Goal: Task Accomplishment & Management: Manage account settings

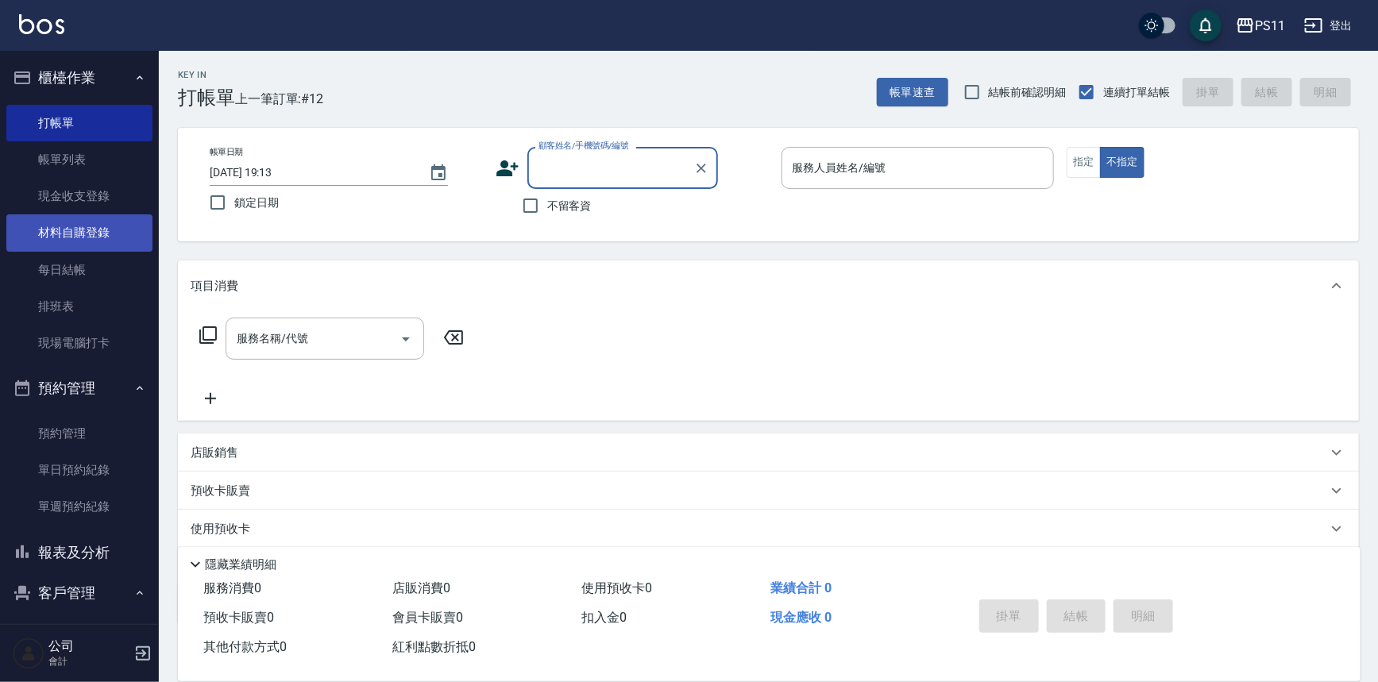
drag, startPoint x: 91, startPoint y: 175, endPoint x: 74, endPoint y: 226, distance: 54.5
click at [91, 175] on link "帳單列表" at bounding box center [79, 159] width 146 height 37
click at [91, 178] on link "現金收支登錄" at bounding box center [79, 196] width 146 height 37
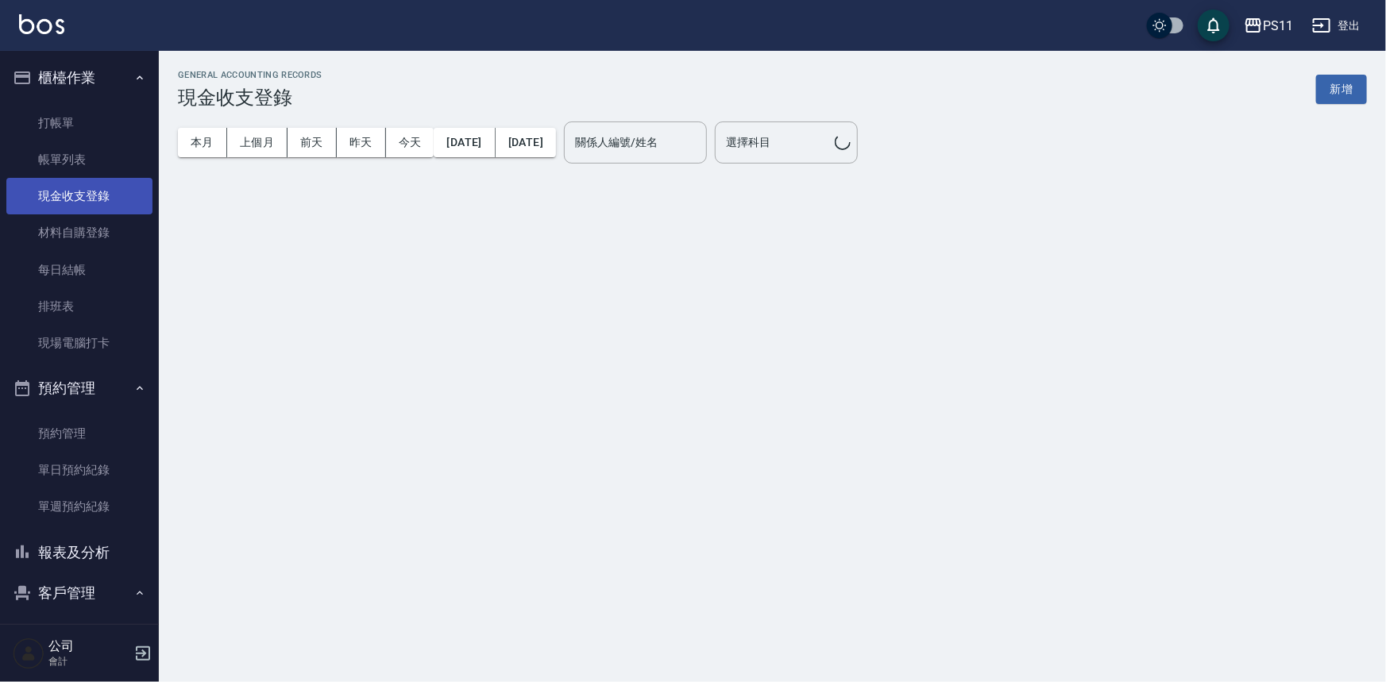
click at [119, 202] on link "現金收支登錄" at bounding box center [79, 196] width 146 height 37
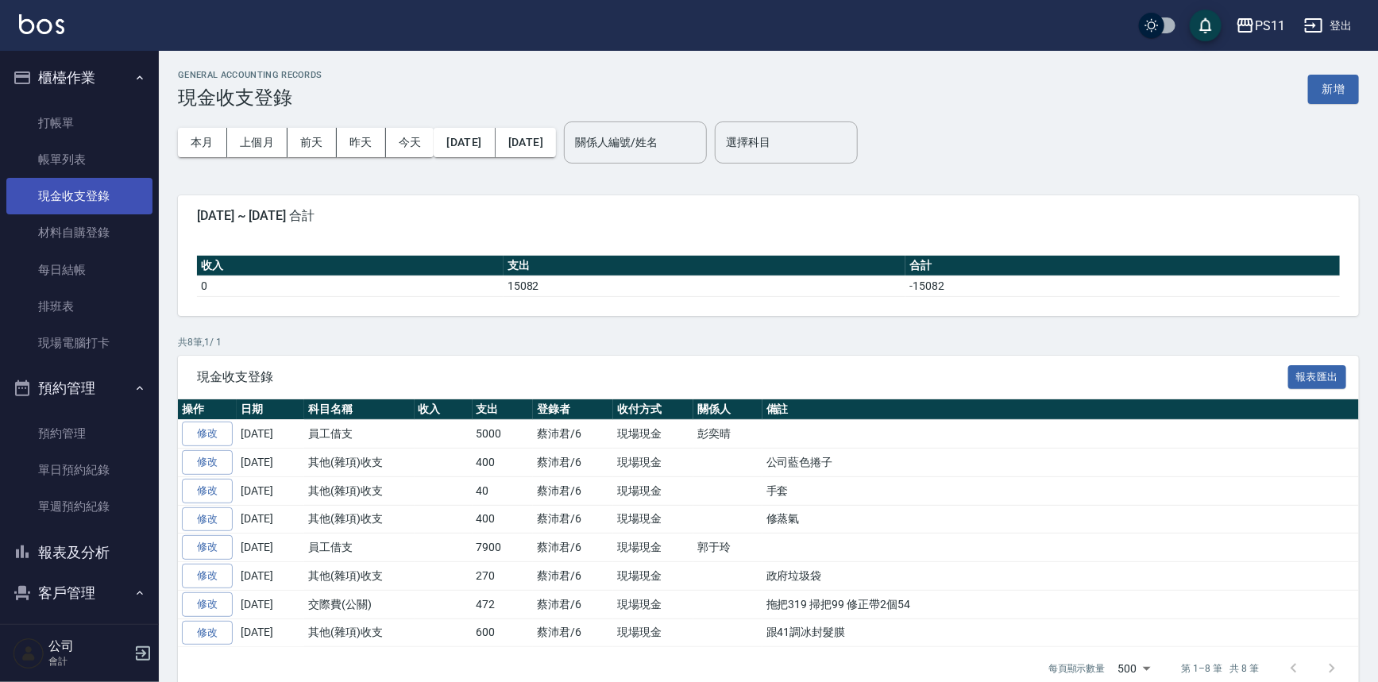
click at [79, 195] on link "現金收支登錄" at bounding box center [79, 196] width 146 height 37
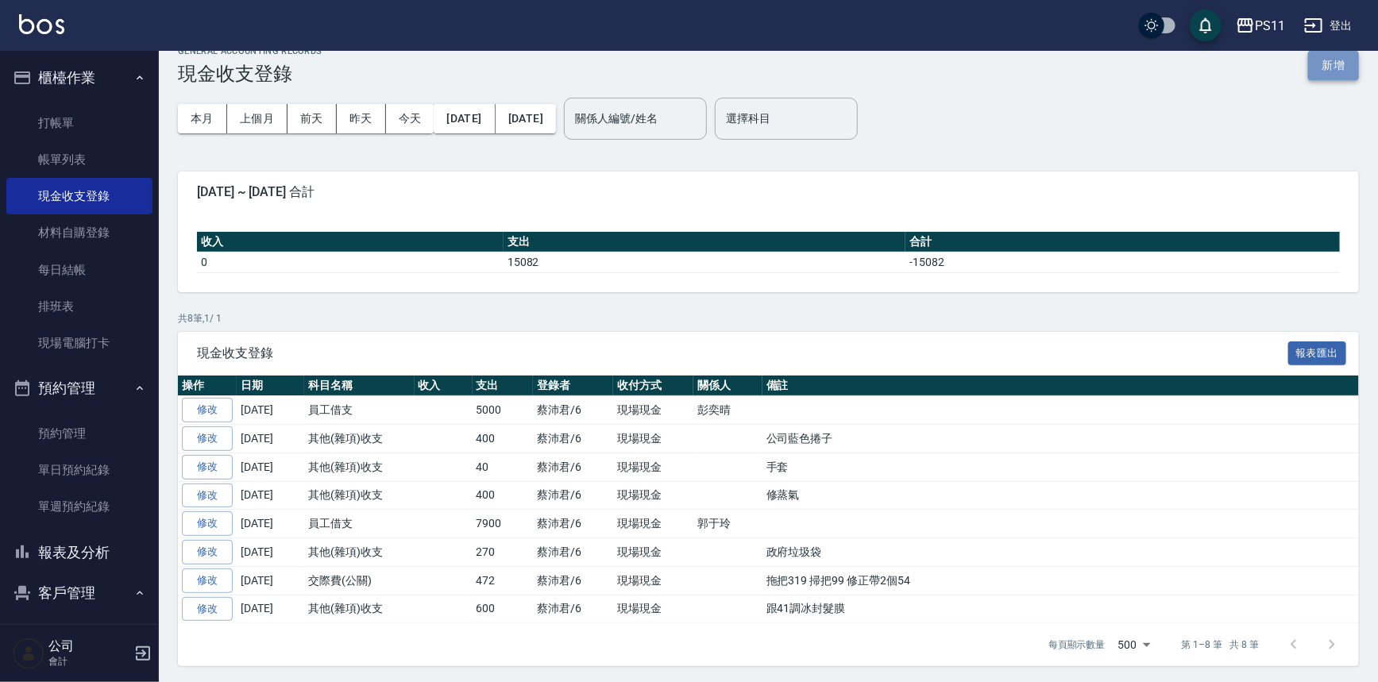
click at [1331, 69] on button "新增" at bounding box center [1333, 65] width 51 height 29
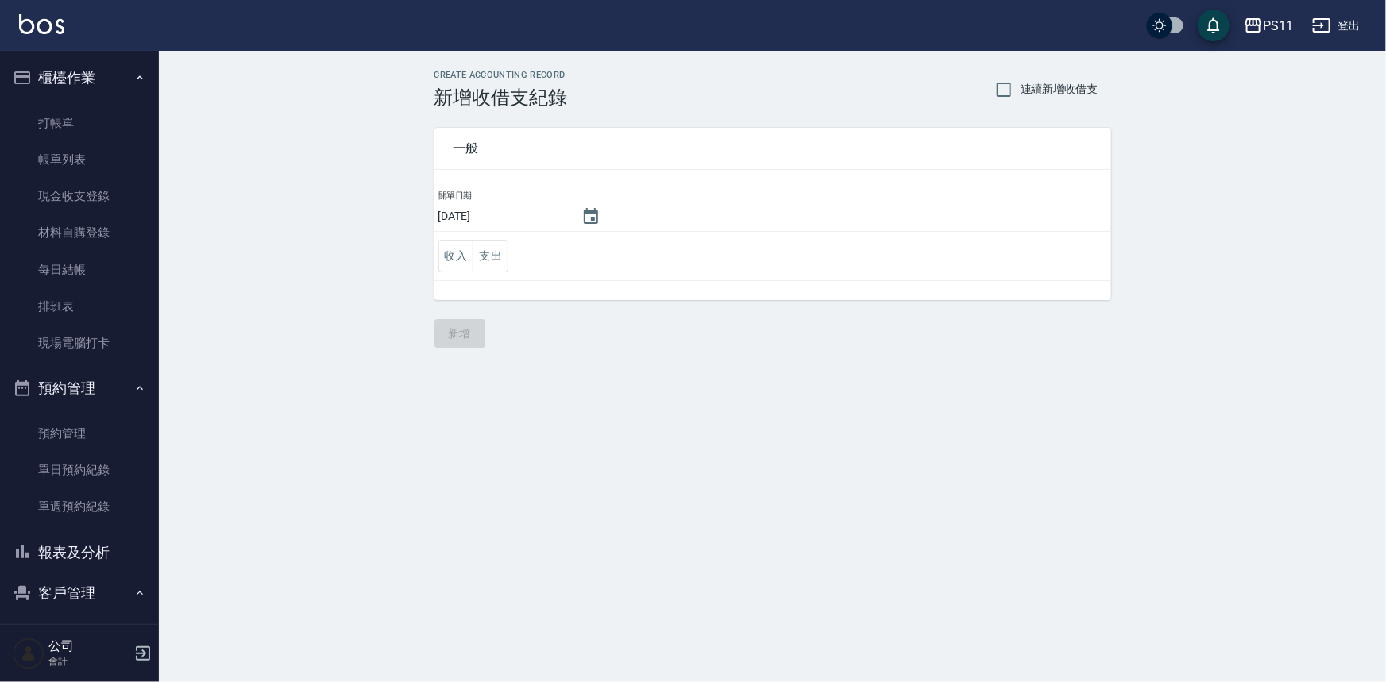
click at [517, 253] on td "收入 支出" at bounding box center [772, 256] width 676 height 49
click at [508, 253] on td "收入 支出" at bounding box center [772, 256] width 676 height 49
click at [495, 253] on button "支出" at bounding box center [490, 256] width 36 height 33
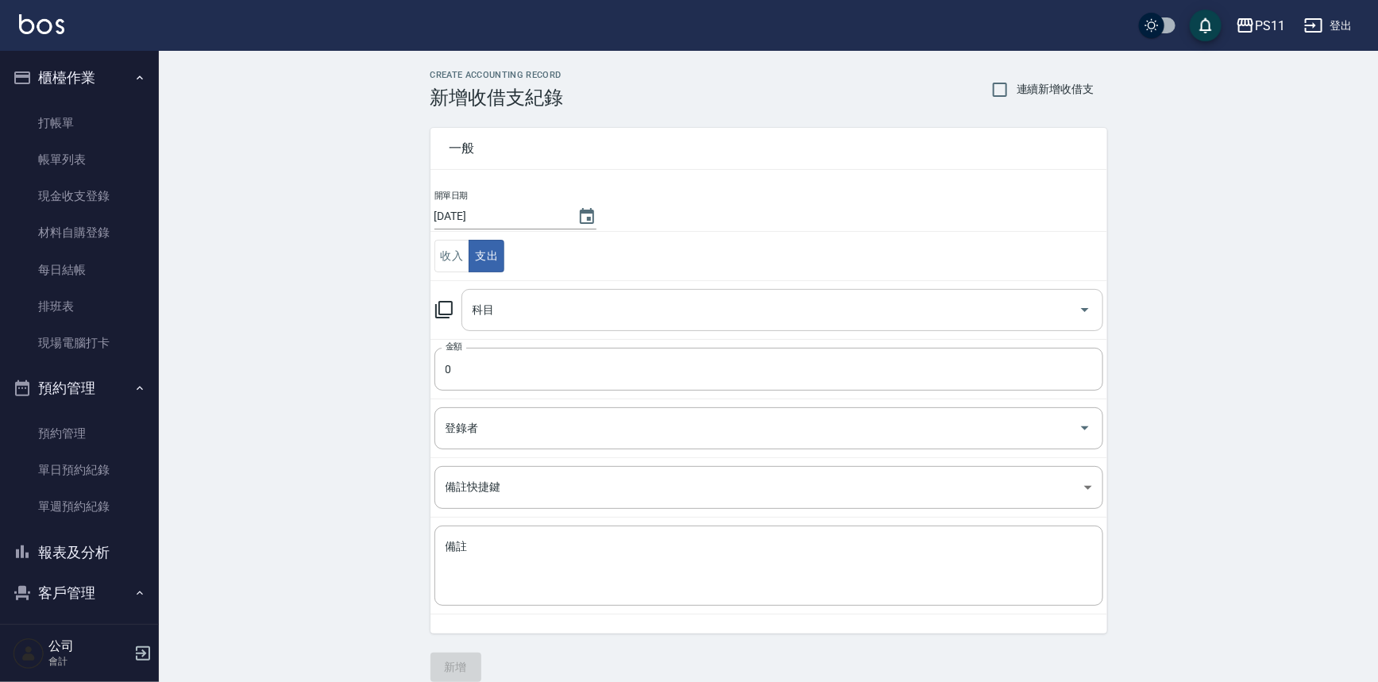
click at [552, 303] on input "科目" at bounding box center [769, 310] width 603 height 28
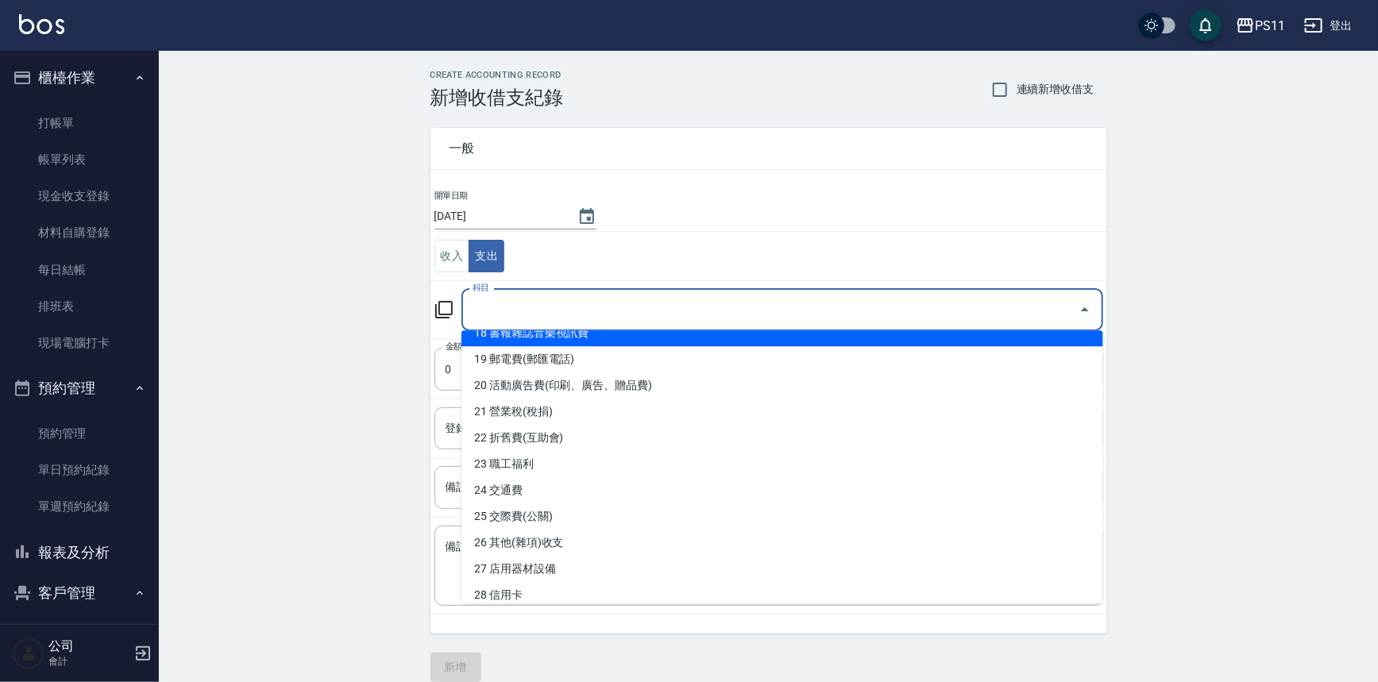
scroll to position [505, 0]
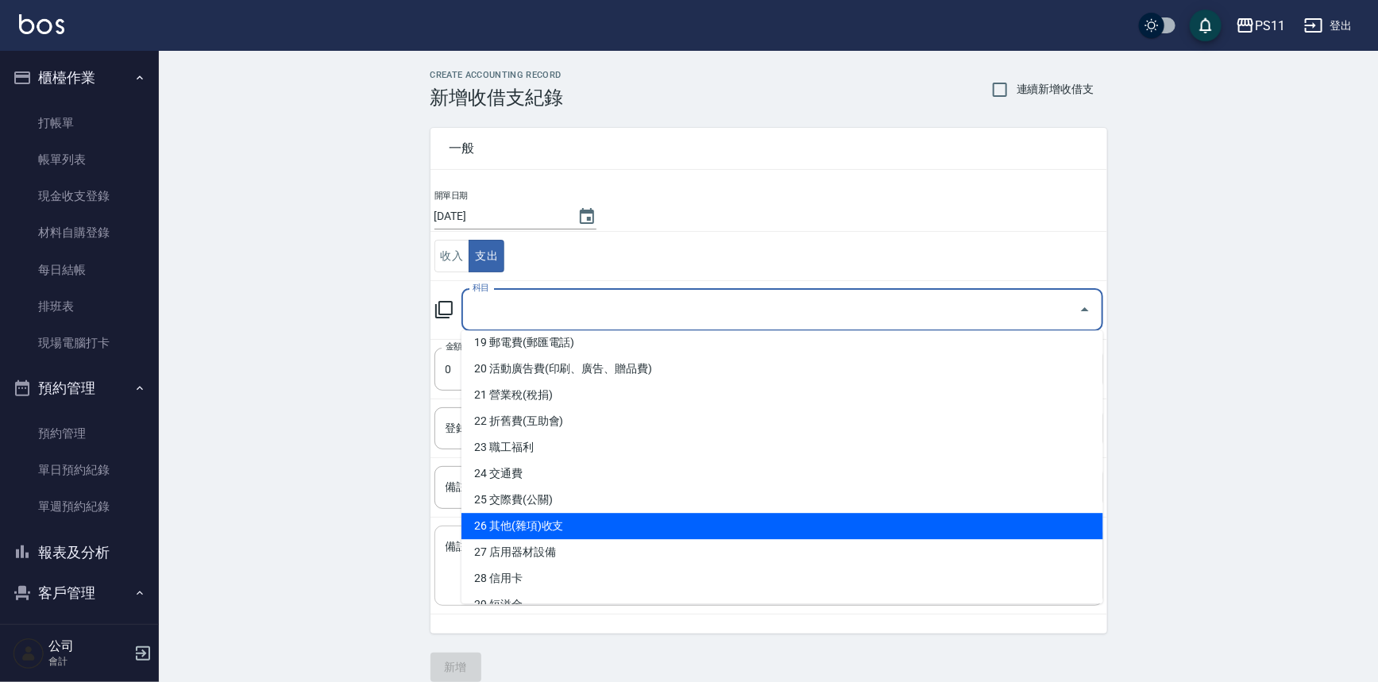
click at [571, 530] on li "26 其他(雜項)收支" at bounding box center [782, 526] width 642 height 26
type input "26 其他(雜項)收支"
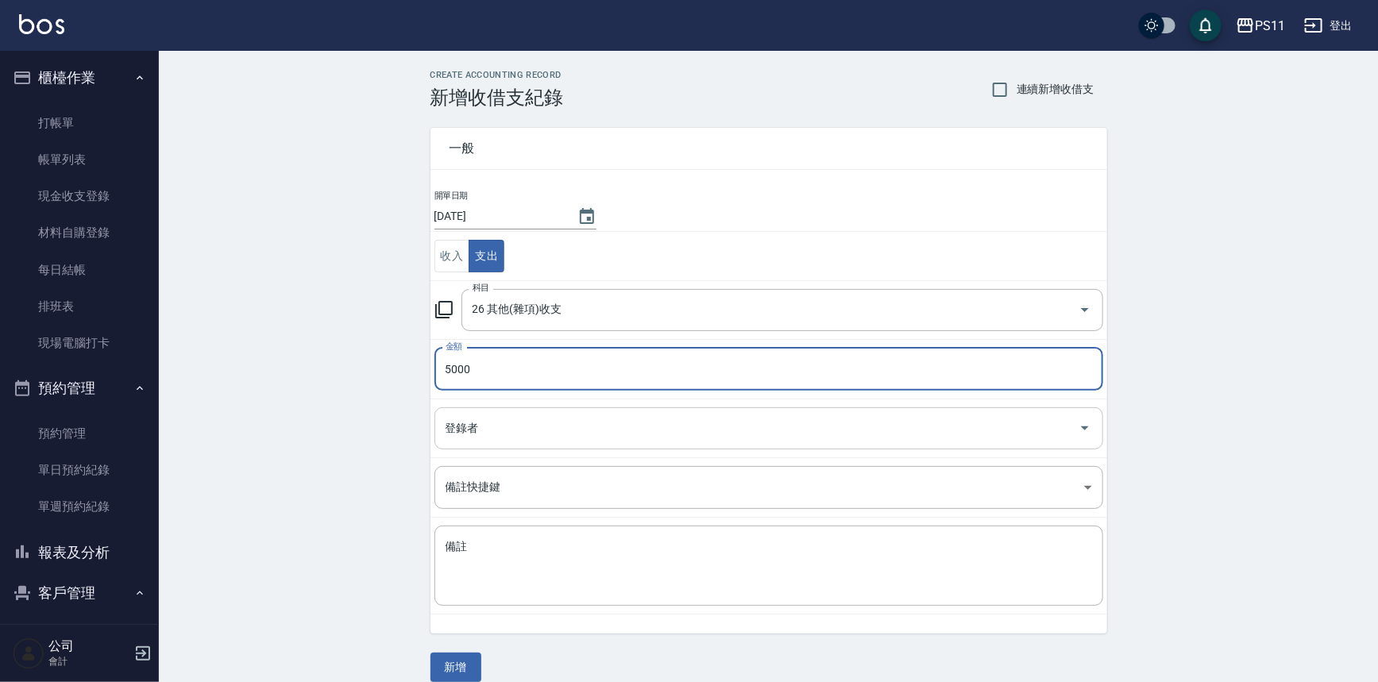
type input "5000"
click at [607, 439] on input "登錄者" at bounding box center [756, 428] width 630 height 28
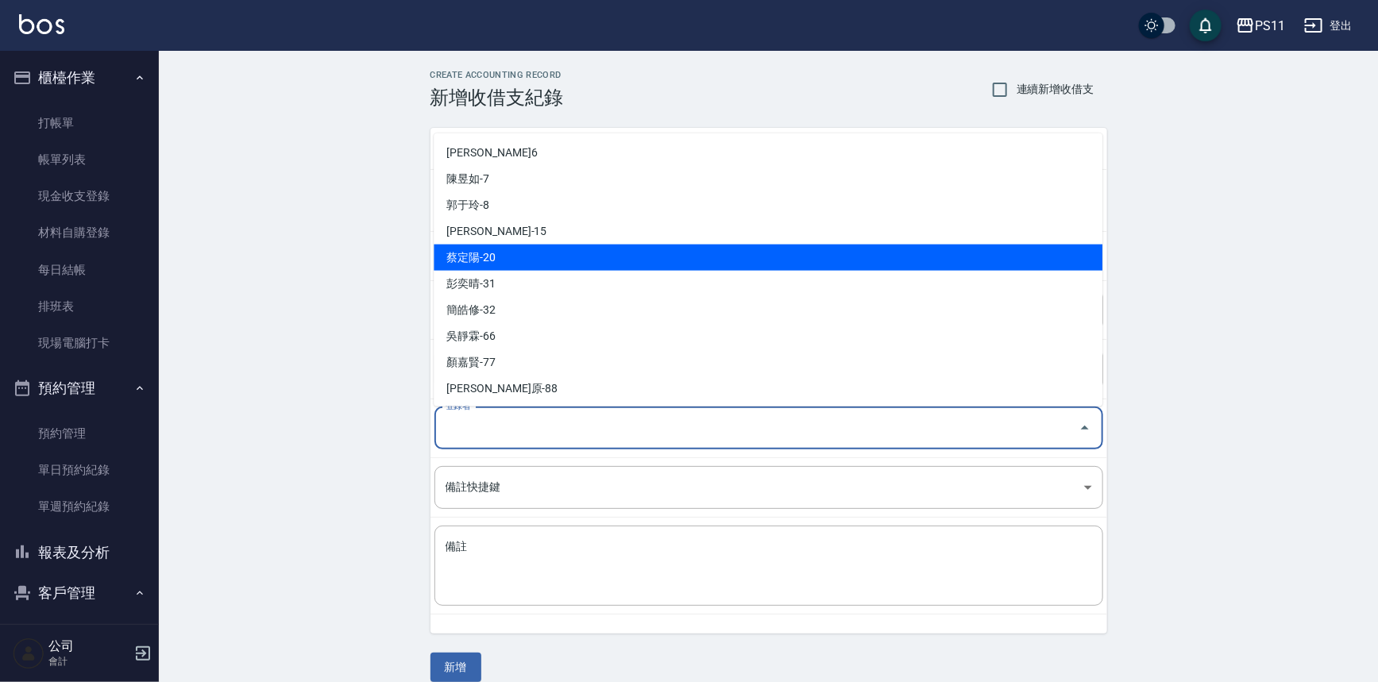
click at [575, 263] on li "蔡定陽-20" at bounding box center [768, 258] width 669 height 26
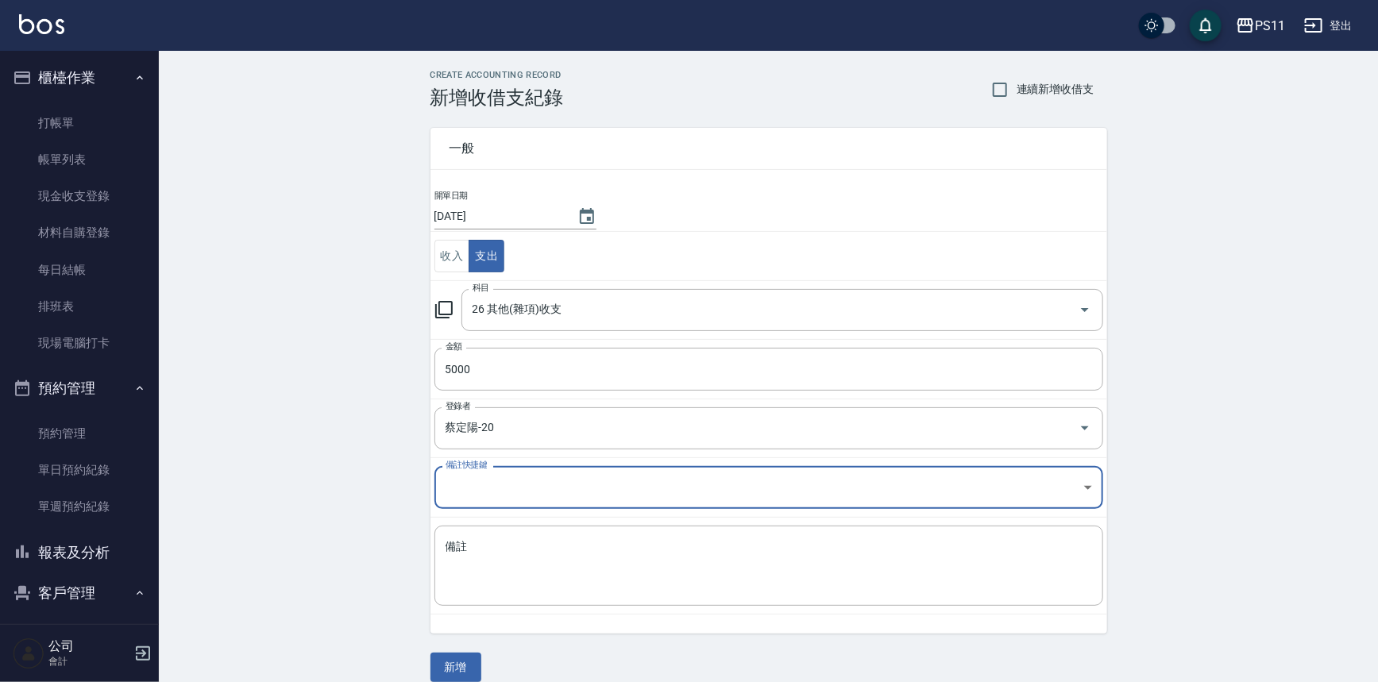
type input "蔡定陽-20"
click at [517, 556] on textarea "備註" at bounding box center [768, 566] width 646 height 54
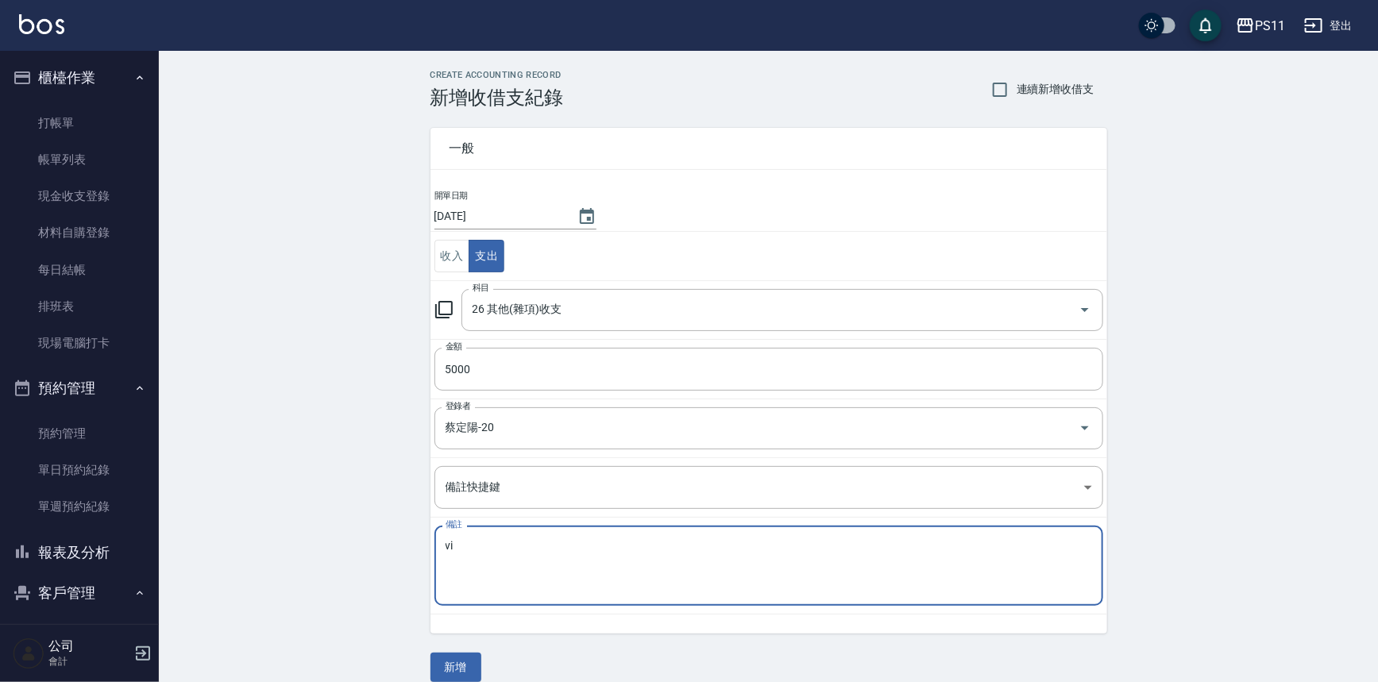
type textarea "v"
type textarea "洗毛巾費用"
click at [467, 661] on button "新增" at bounding box center [455, 667] width 51 height 29
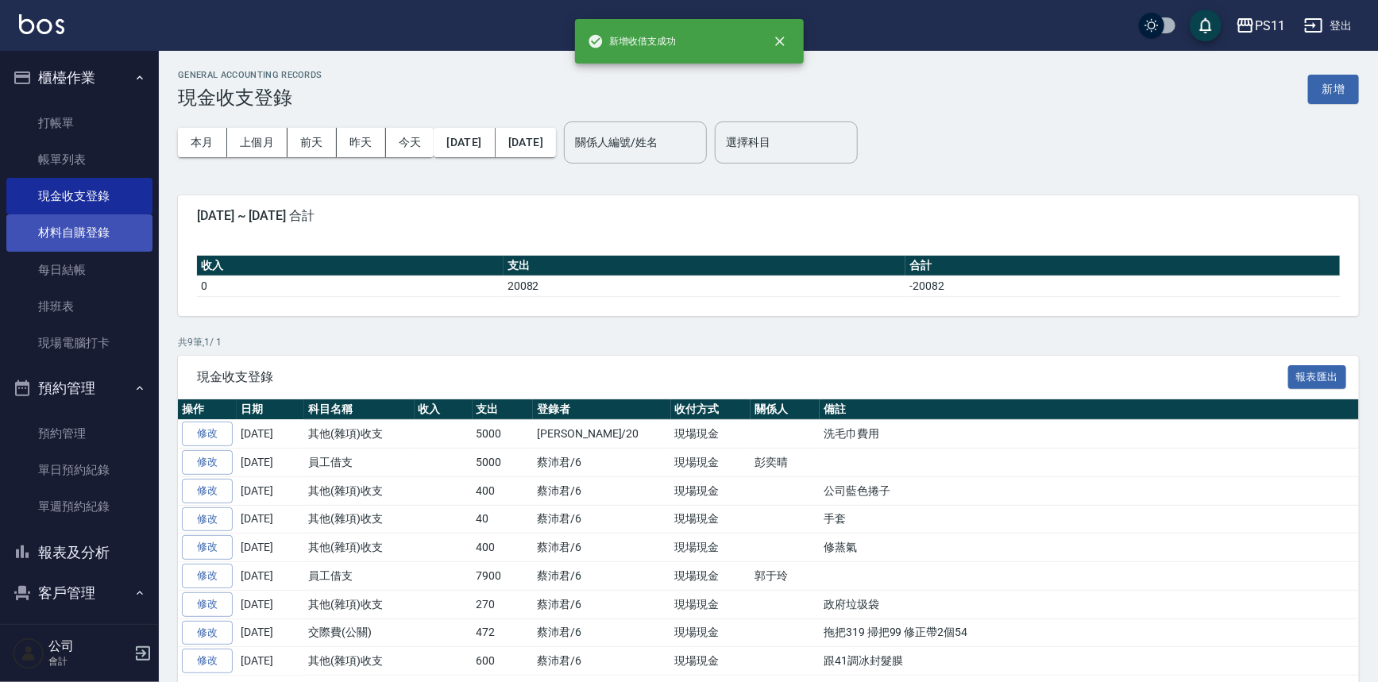
click at [76, 242] on link "材料自購登錄" at bounding box center [79, 232] width 146 height 37
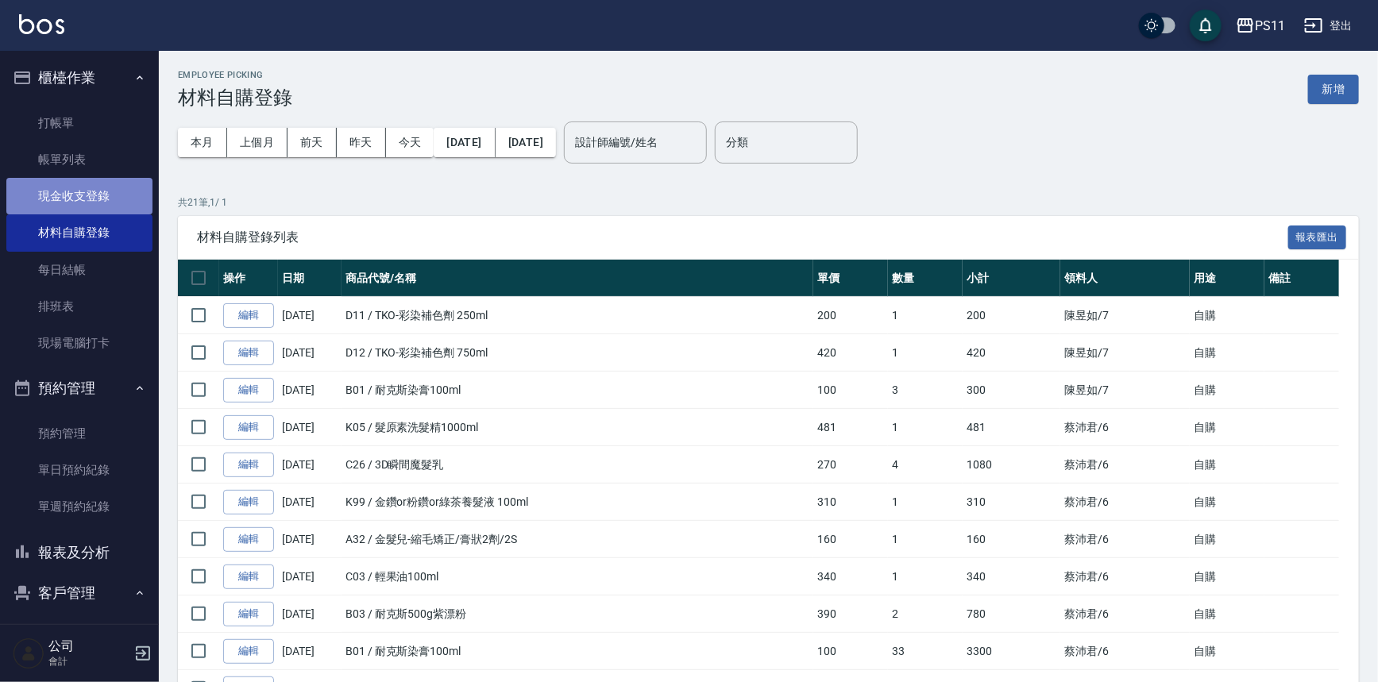
click at [98, 182] on link "現金收支登錄" at bounding box center [79, 196] width 146 height 37
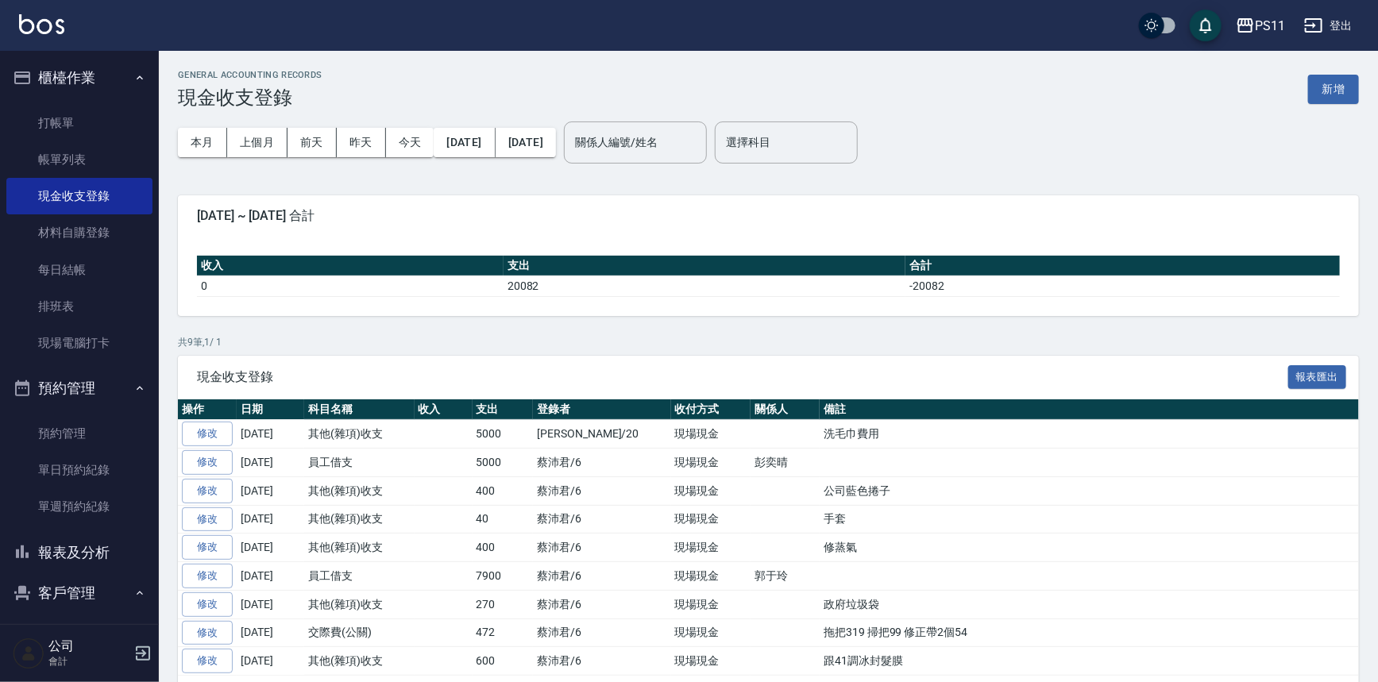
click at [215, 430] on link "修改" at bounding box center [207, 434] width 51 height 25
click at [71, 120] on link "打帳單" at bounding box center [79, 123] width 146 height 37
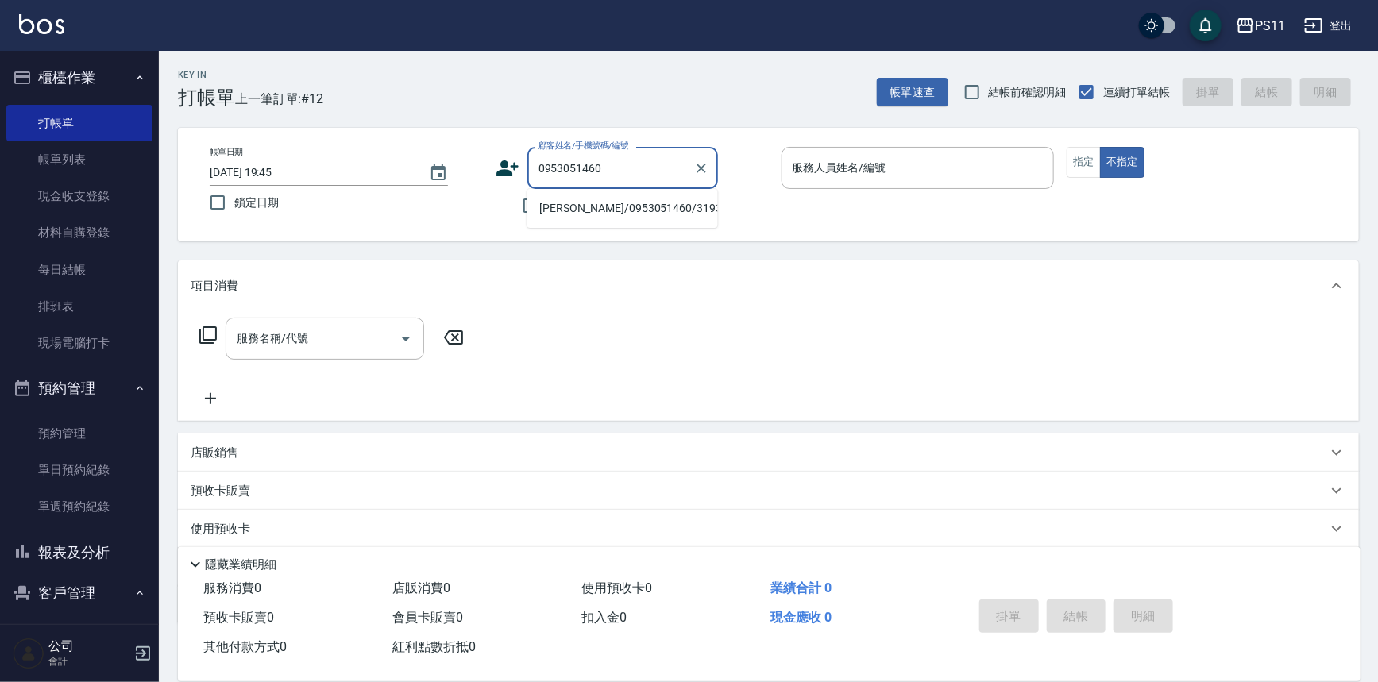
click at [623, 206] on li "[PERSON_NAME]/0953051460/3193" at bounding box center [622, 208] width 191 height 26
type input "[PERSON_NAME]/0953051460/3193"
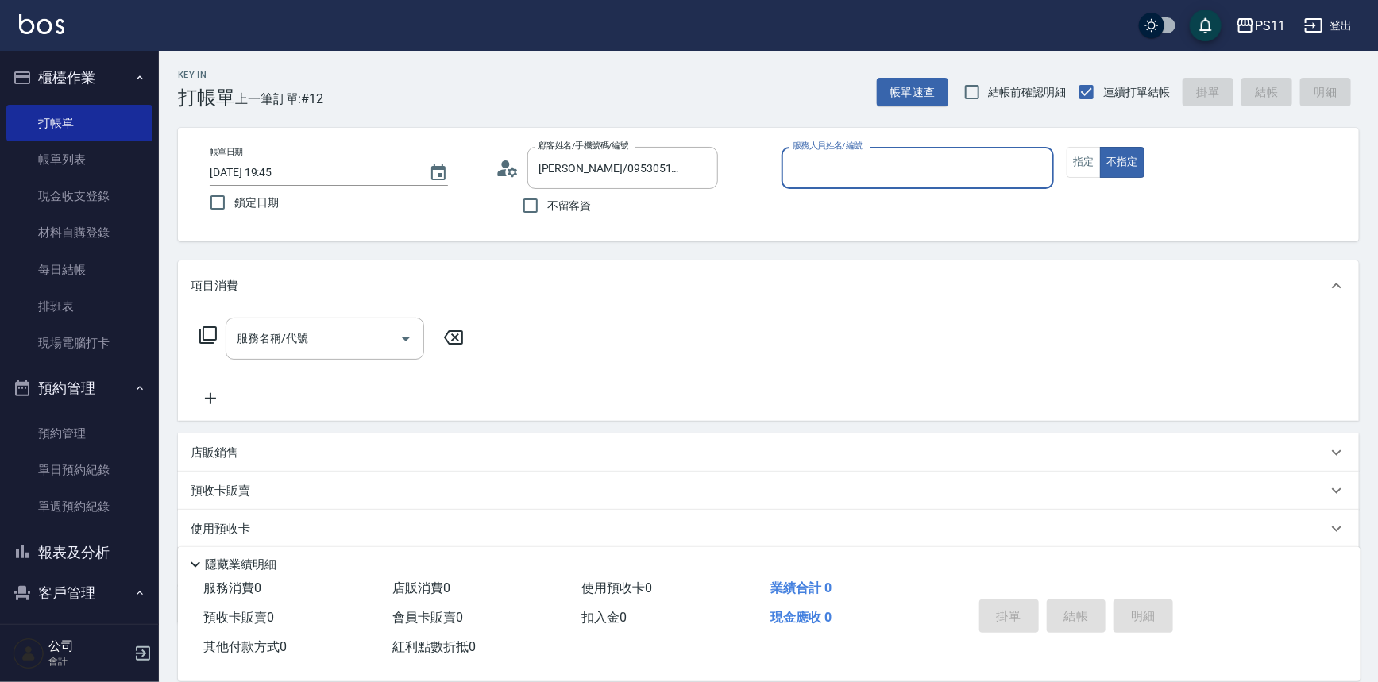
click at [899, 185] on div "服務人員姓名/編號" at bounding box center [917, 168] width 273 height 42
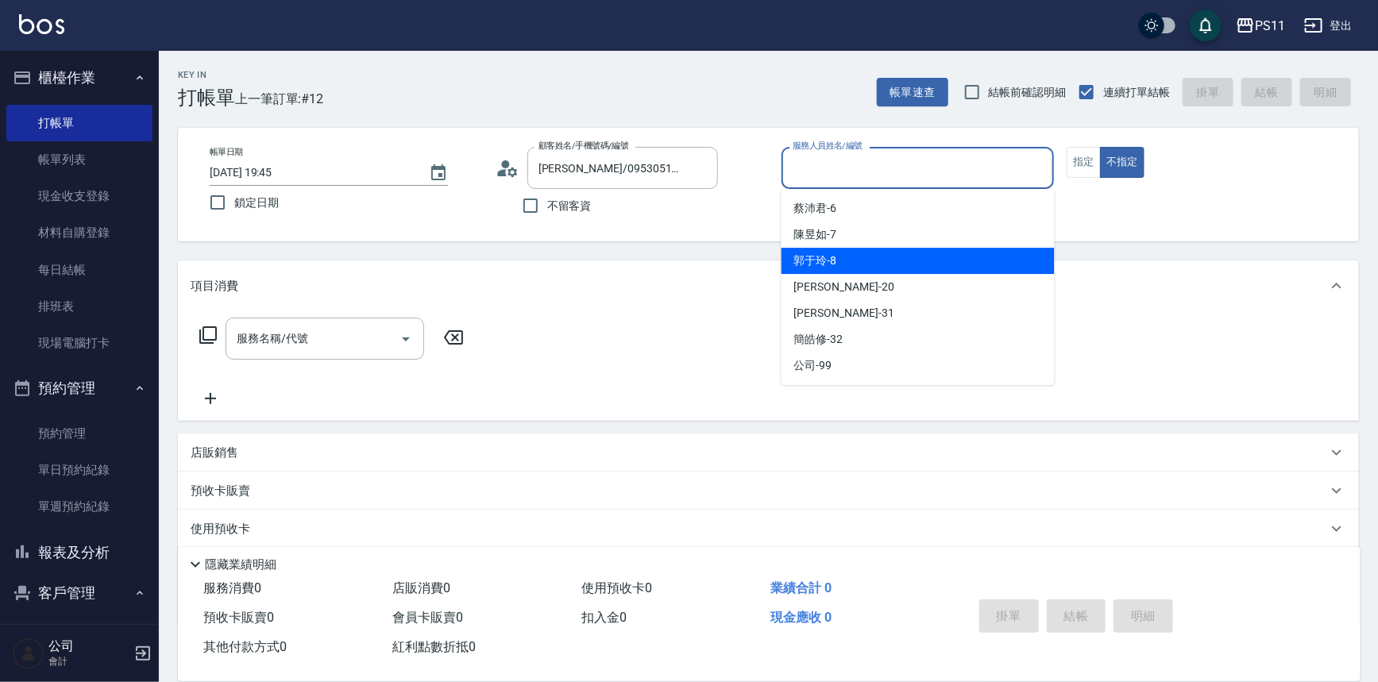
click at [885, 258] on div "郭于玲 -8" at bounding box center [917, 261] width 273 height 26
type input "郭于玲-8"
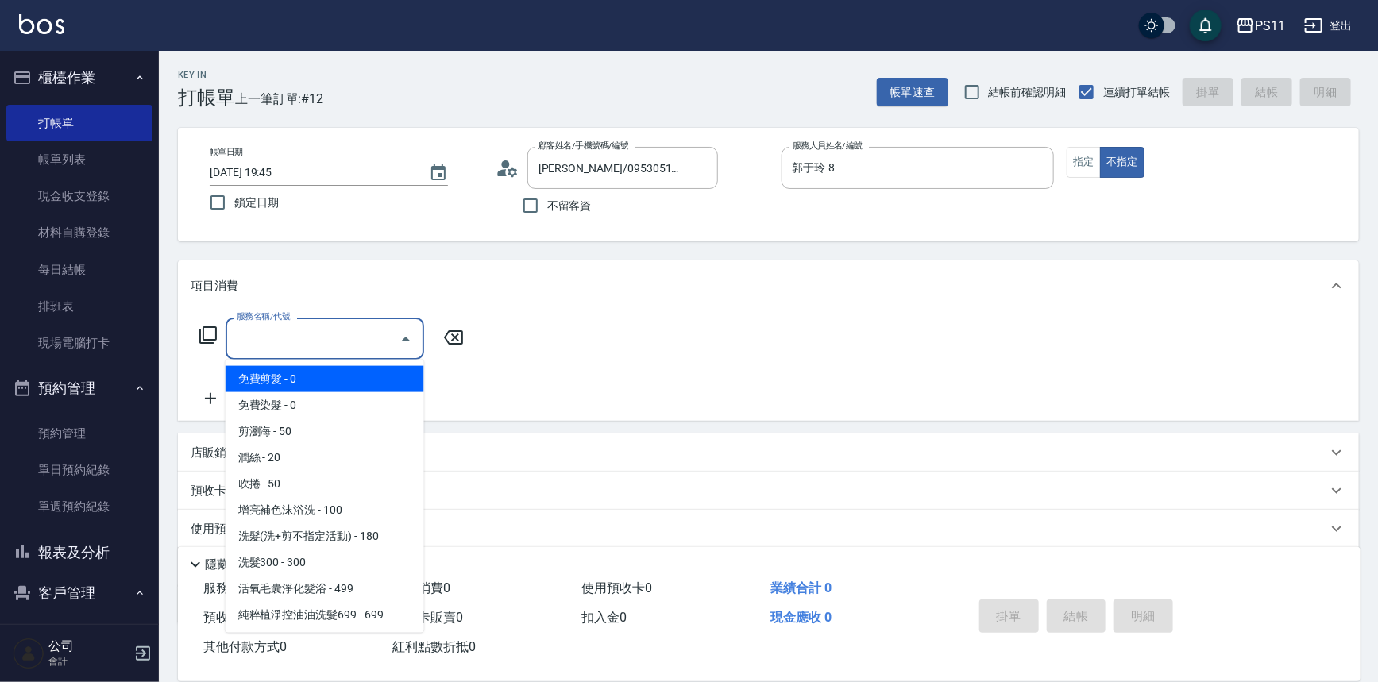
drag, startPoint x: 320, startPoint y: 348, endPoint x: 327, endPoint y: 352, distance: 8.2
click at [320, 349] on input "服務名稱/代號" at bounding box center [313, 339] width 160 height 28
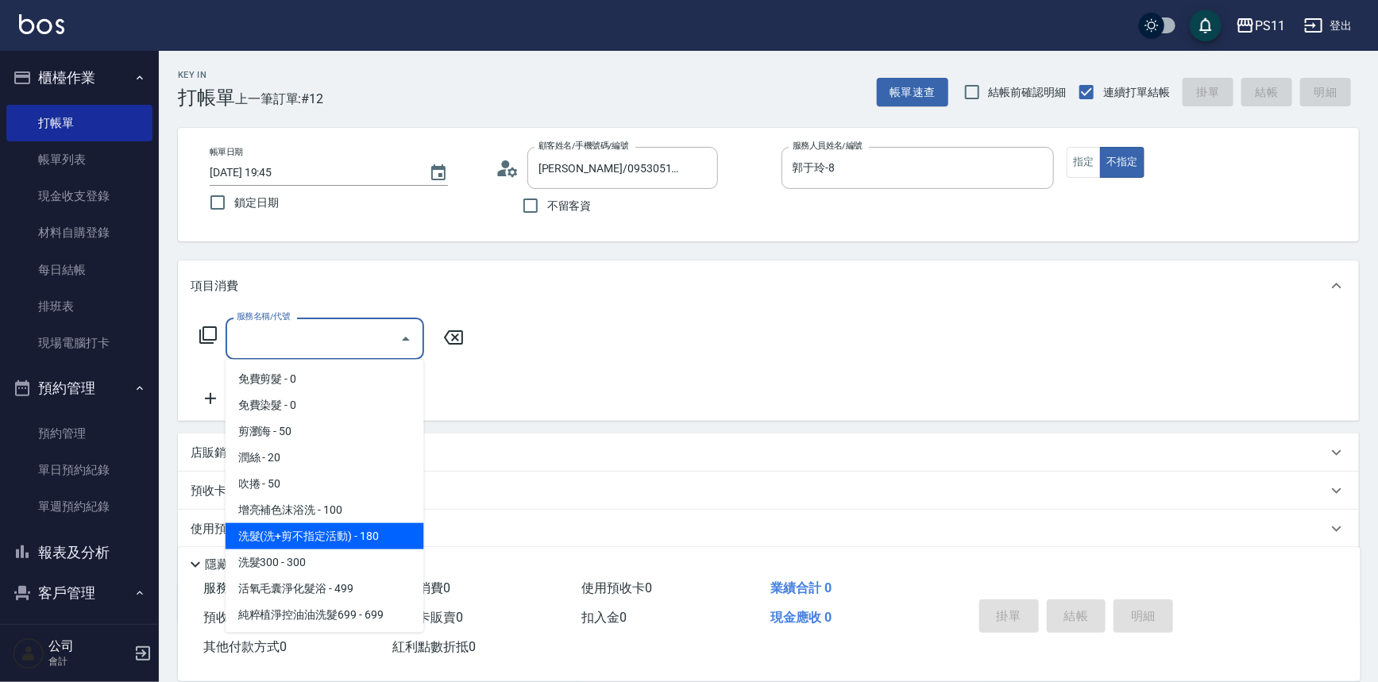
click at [312, 535] on span "洗髮(洗+剪不指定活動) - 180" at bounding box center [324, 536] width 199 height 26
type input "洗髮(洗+剪不指定活動)(1180)"
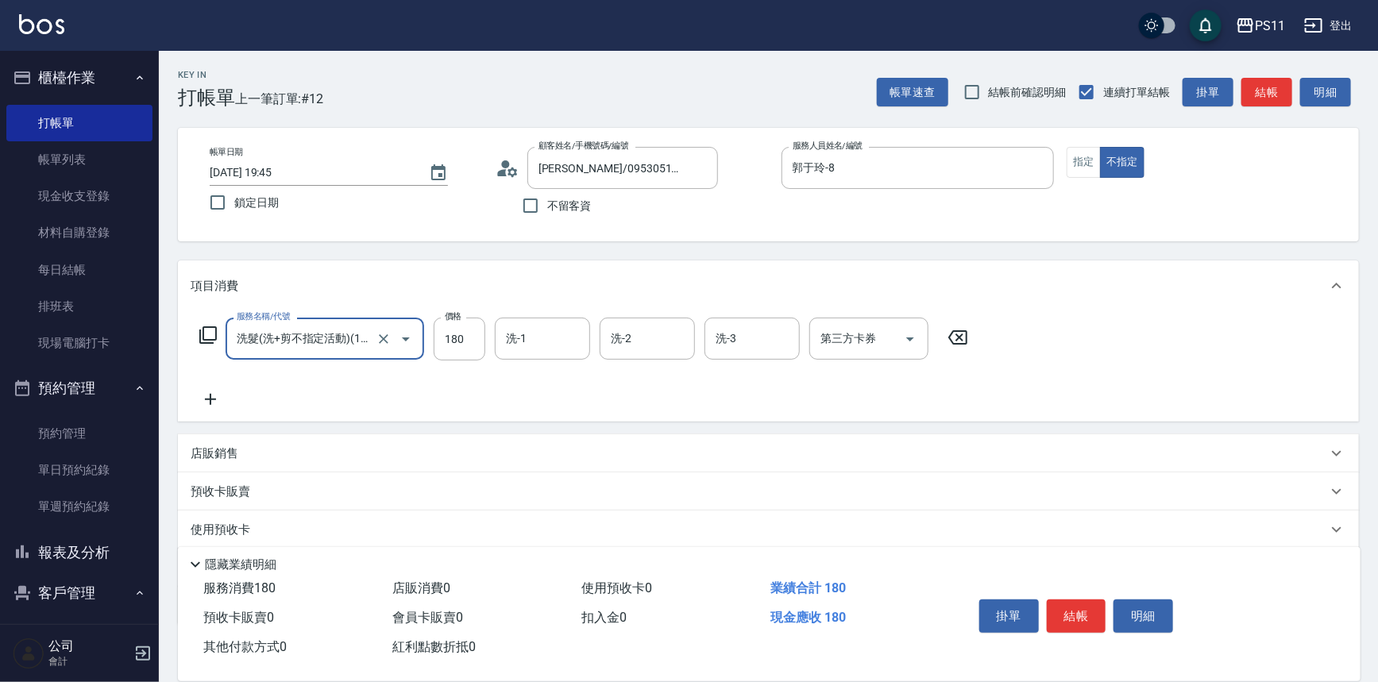
click at [219, 391] on icon at bounding box center [211, 399] width 40 height 19
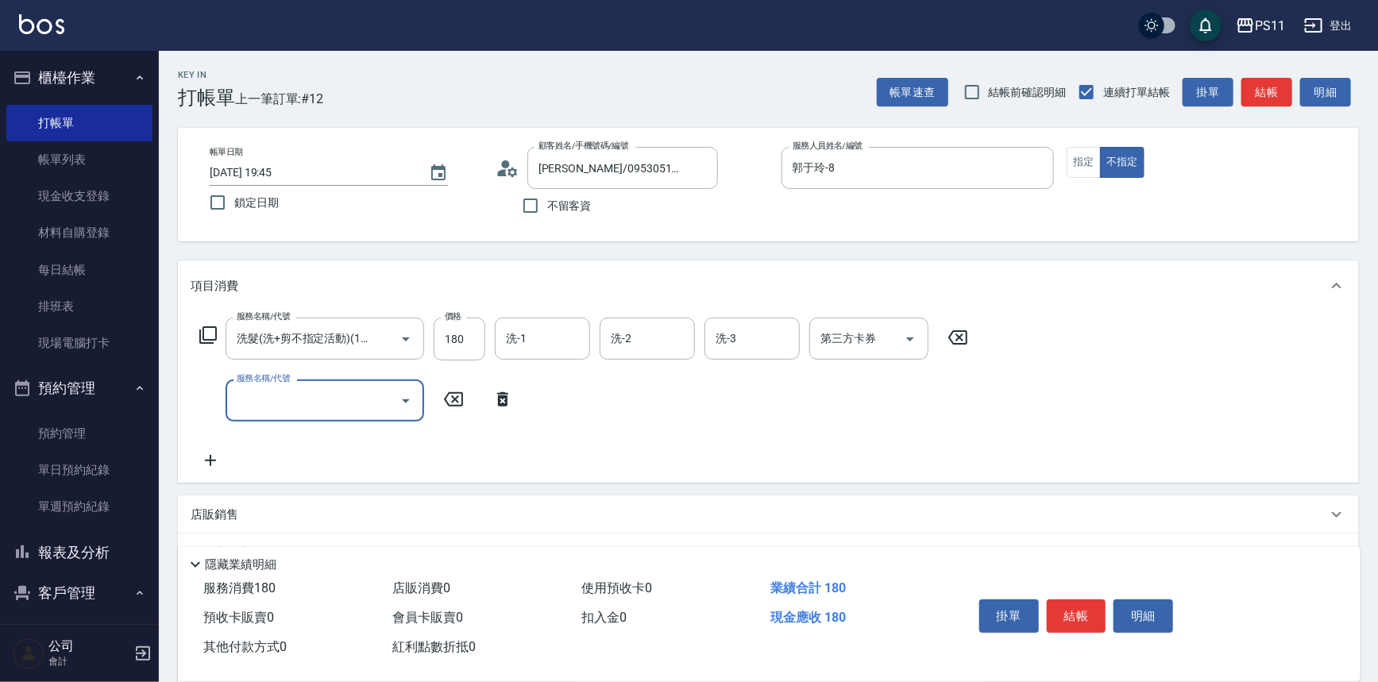
click at [365, 396] on input "服務名稱/代號" at bounding box center [313, 401] width 160 height 28
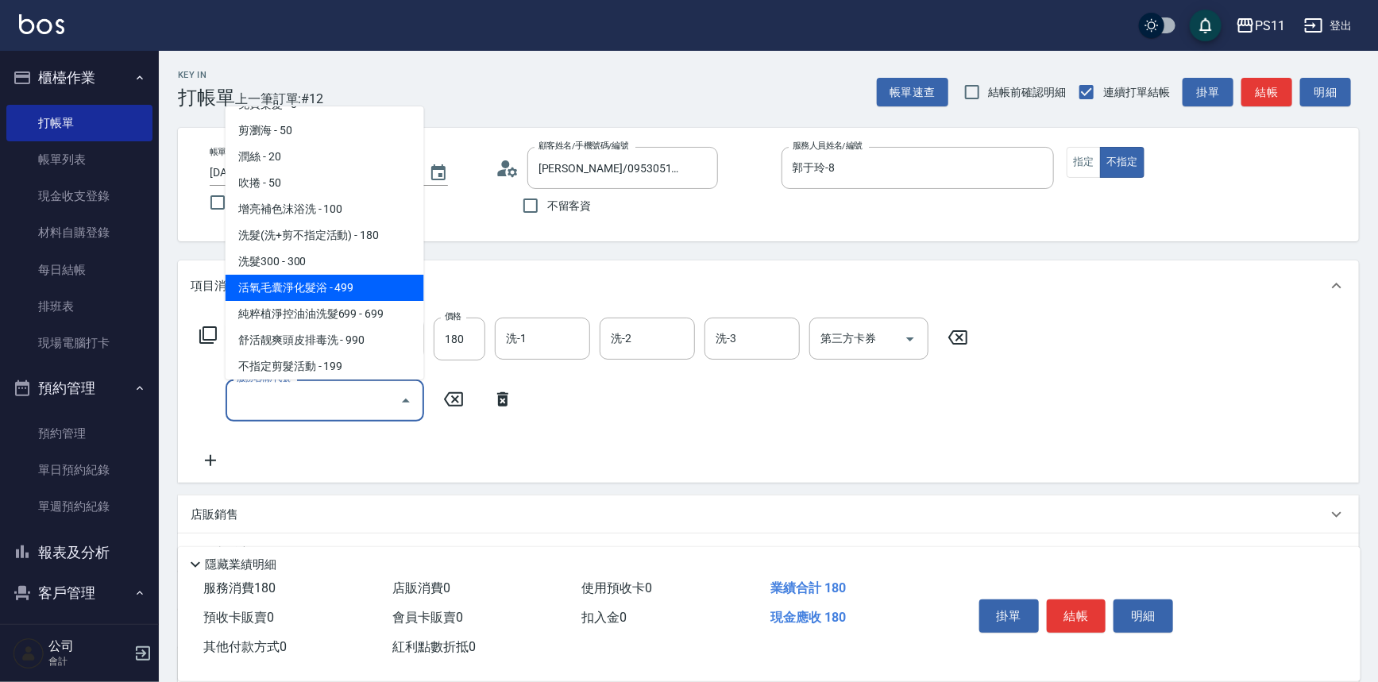
scroll to position [71, 0]
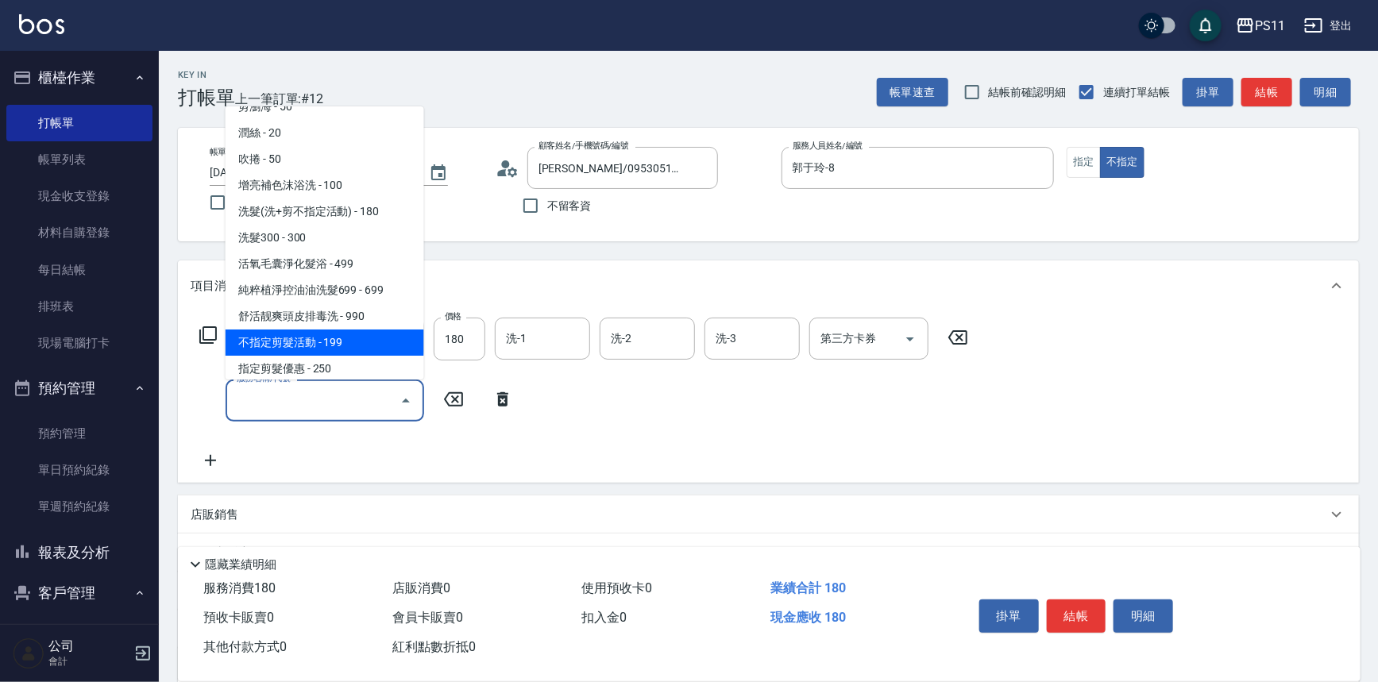
click at [341, 342] on span "不指定剪髮活動 - 199" at bounding box center [324, 343] width 199 height 26
type input "不指定剪髮活動(2199)"
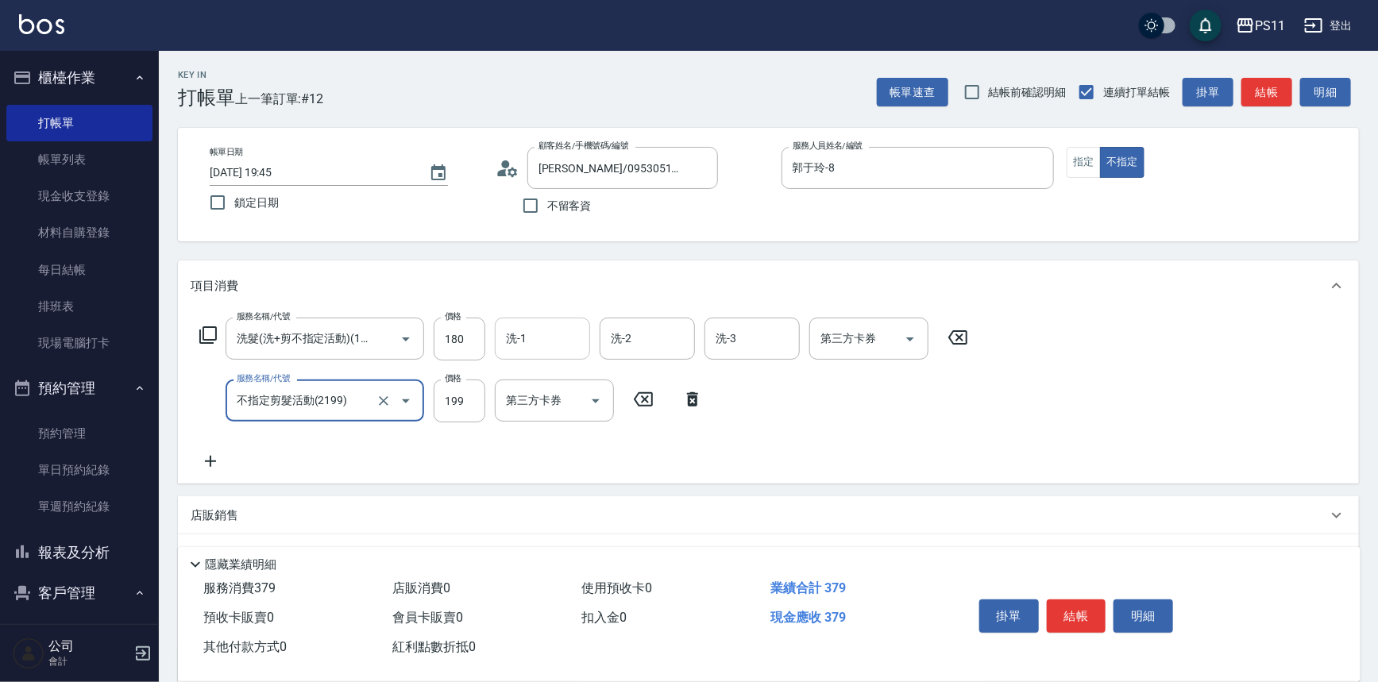
click at [567, 341] on input "洗-1" at bounding box center [542, 339] width 81 height 28
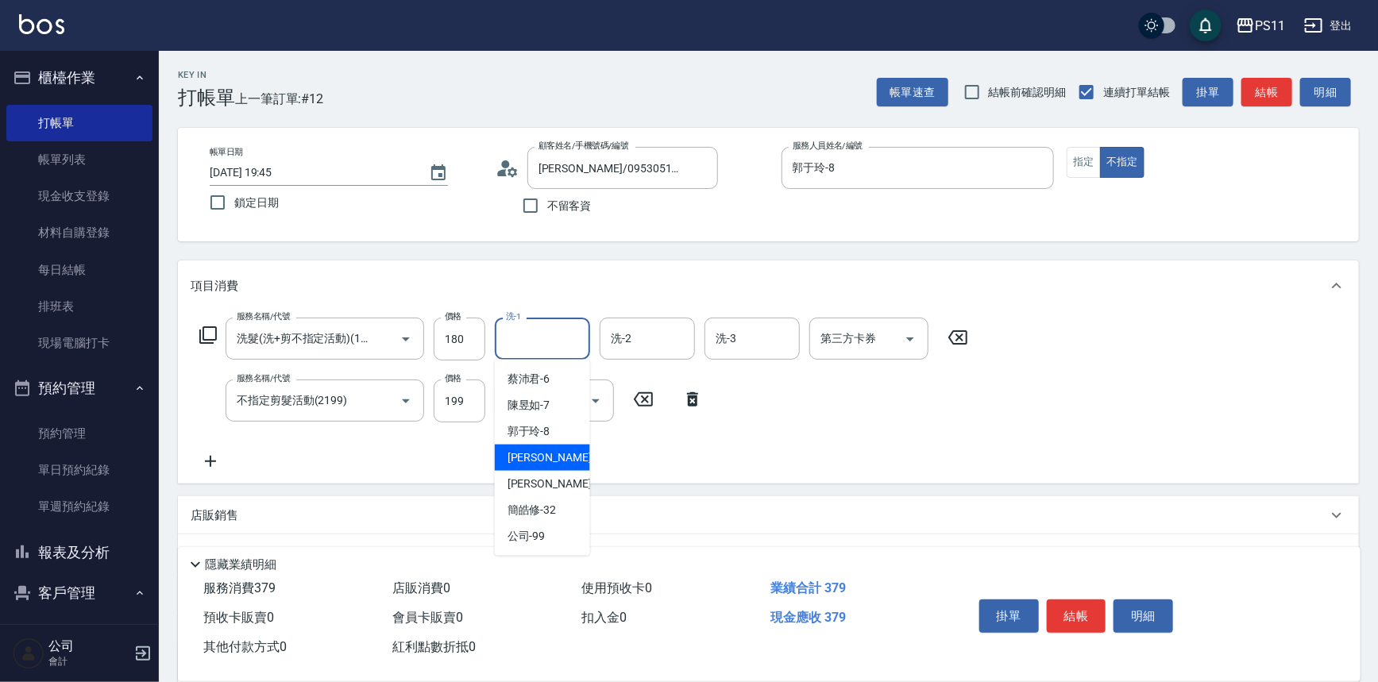
click at [572, 466] on div "[PERSON_NAME] -20" at bounding box center [542, 458] width 95 height 26
type input "[PERSON_NAME]-20"
click at [915, 429] on div "服務名稱/代號 洗髮(洗+剪不指定活動)(1180) 服務名稱/代號 價格 180 價格 洗-1 [PERSON_NAME]-20 洗-1 洗-2 洗-2 洗…" at bounding box center [584, 394] width 787 height 153
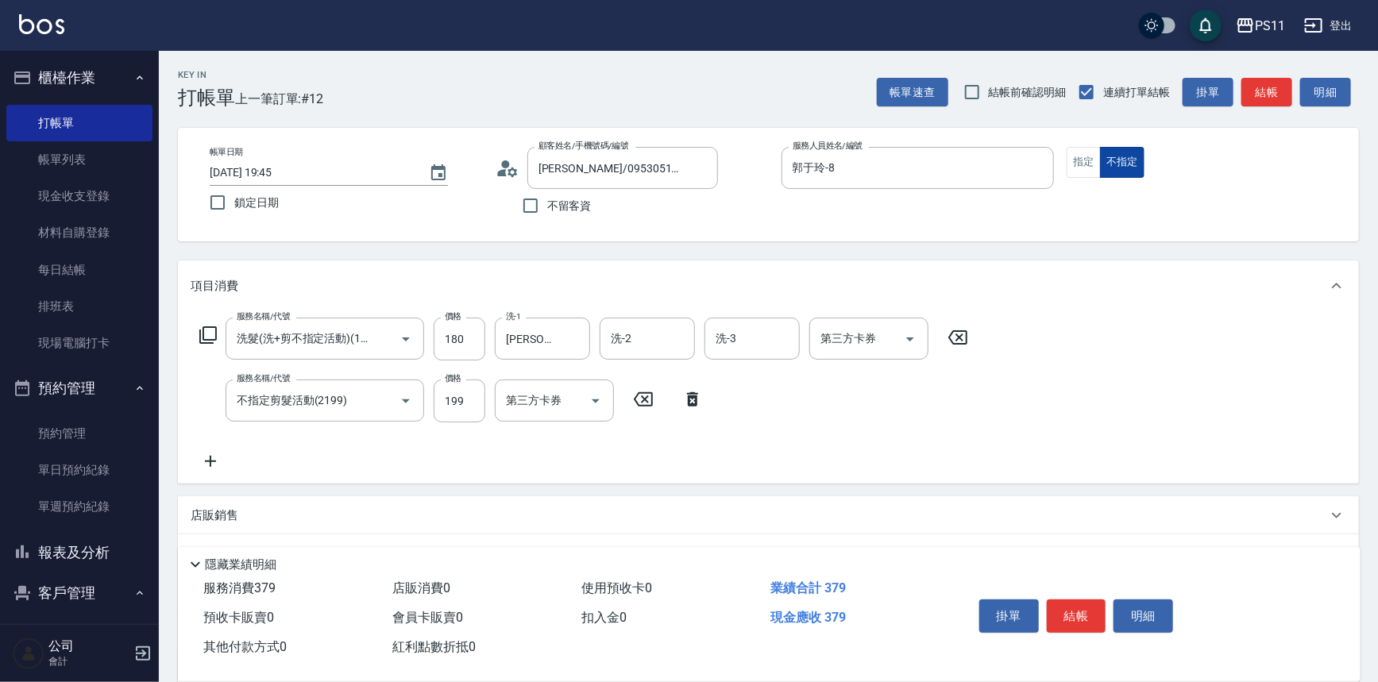
click at [1101, 159] on button "不指定" at bounding box center [1122, 162] width 44 height 31
click at [1086, 160] on button "指定" at bounding box center [1083, 162] width 34 height 31
type button "true"
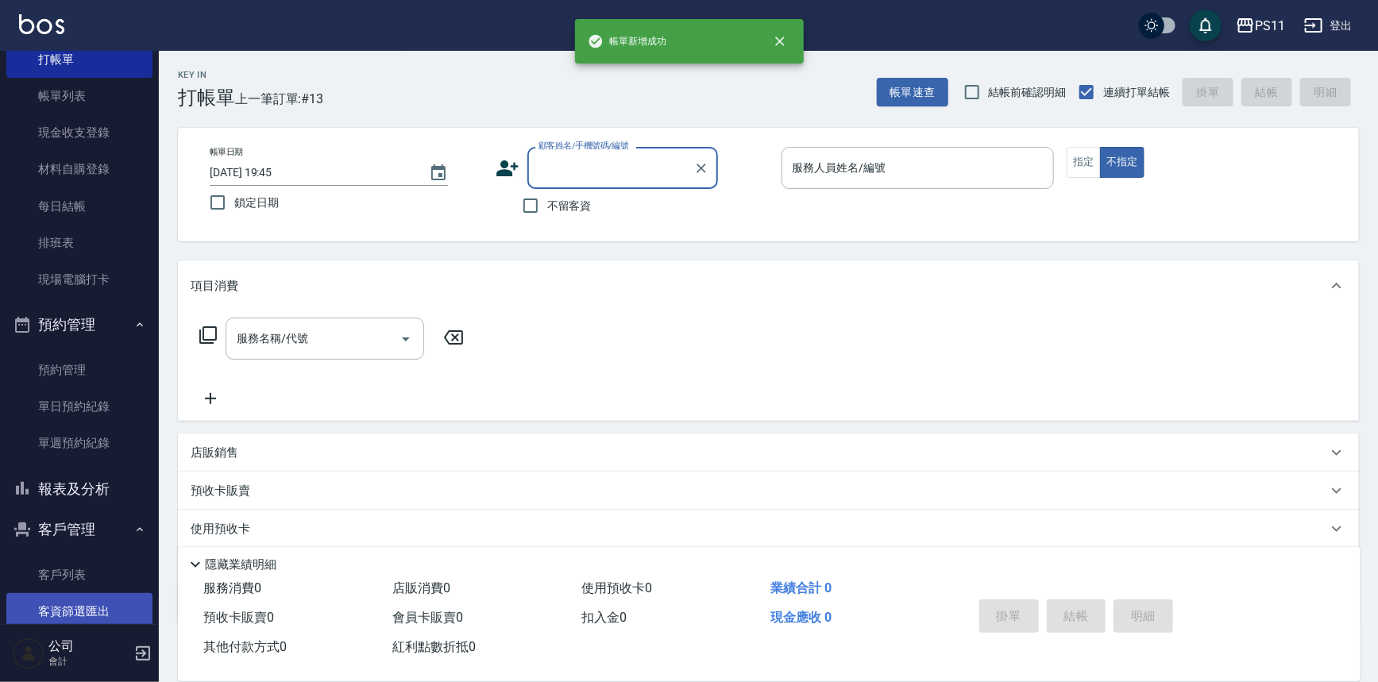
scroll to position [172, 0]
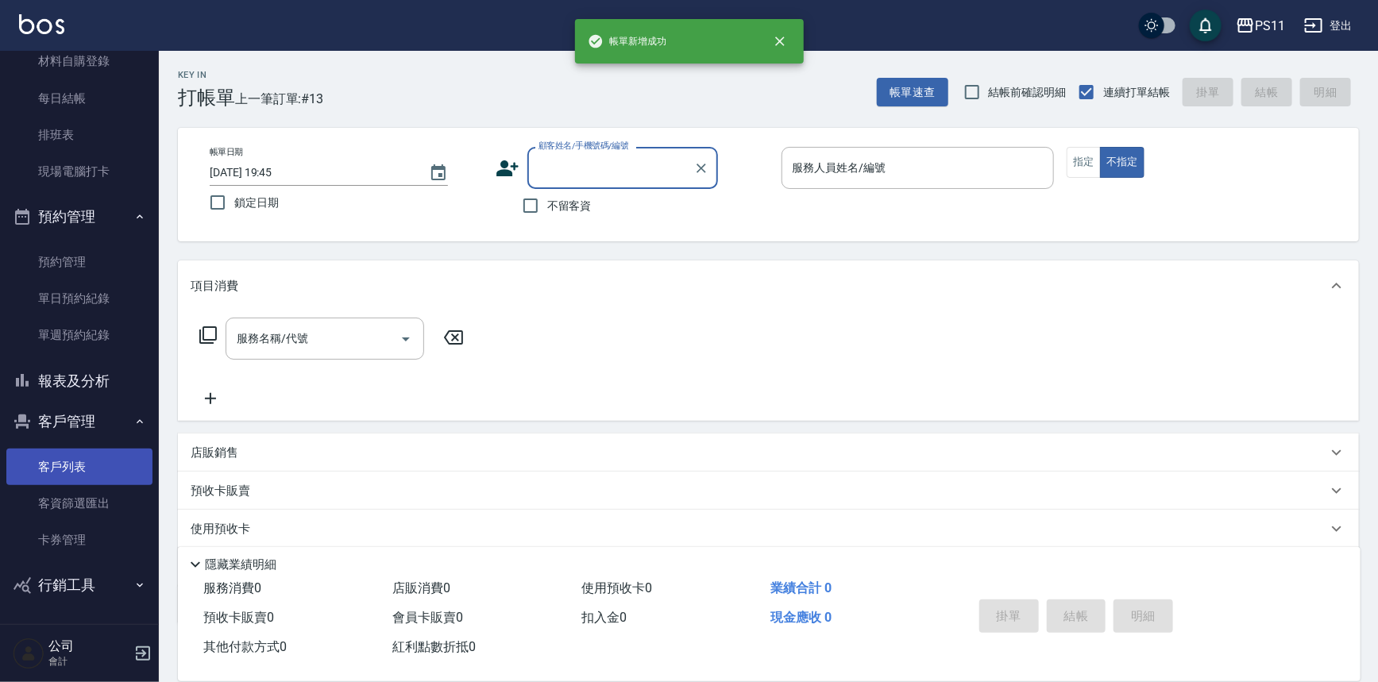
click at [111, 464] on link "客戶列表" at bounding box center [79, 467] width 146 height 37
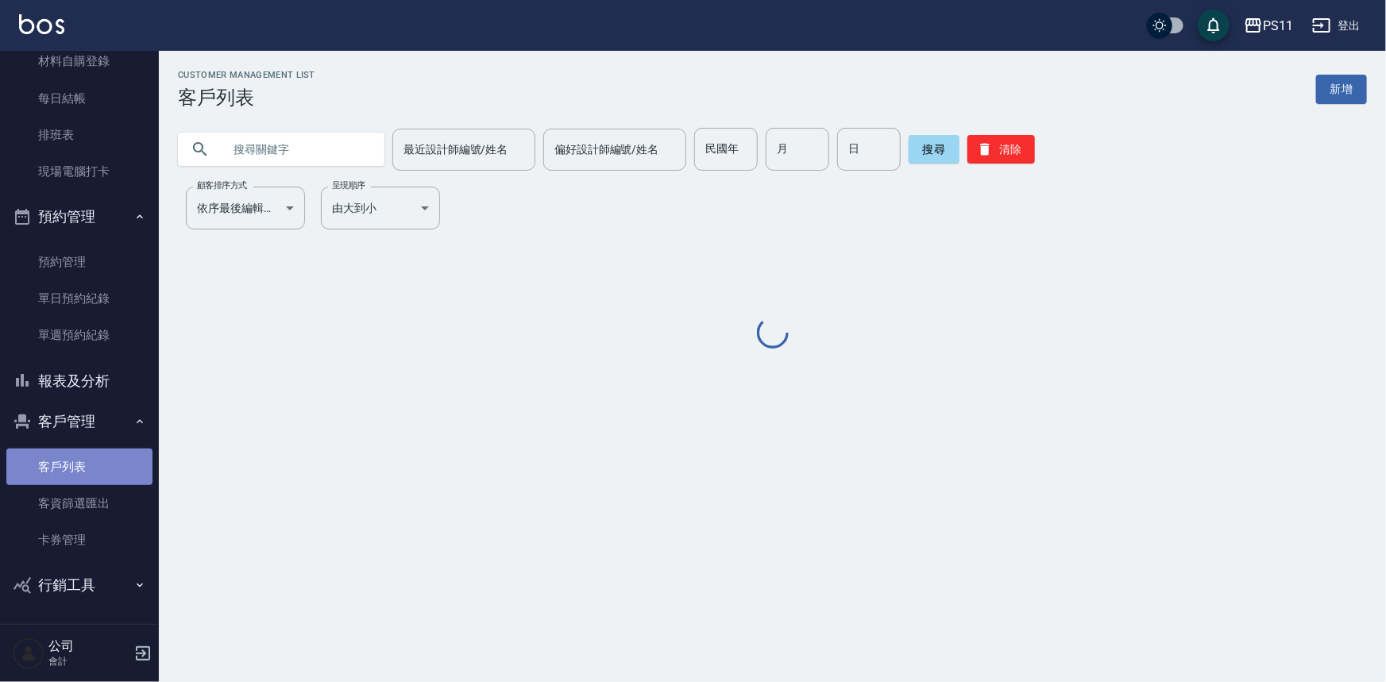
click at [111, 464] on link "客戶列表" at bounding box center [79, 467] width 146 height 37
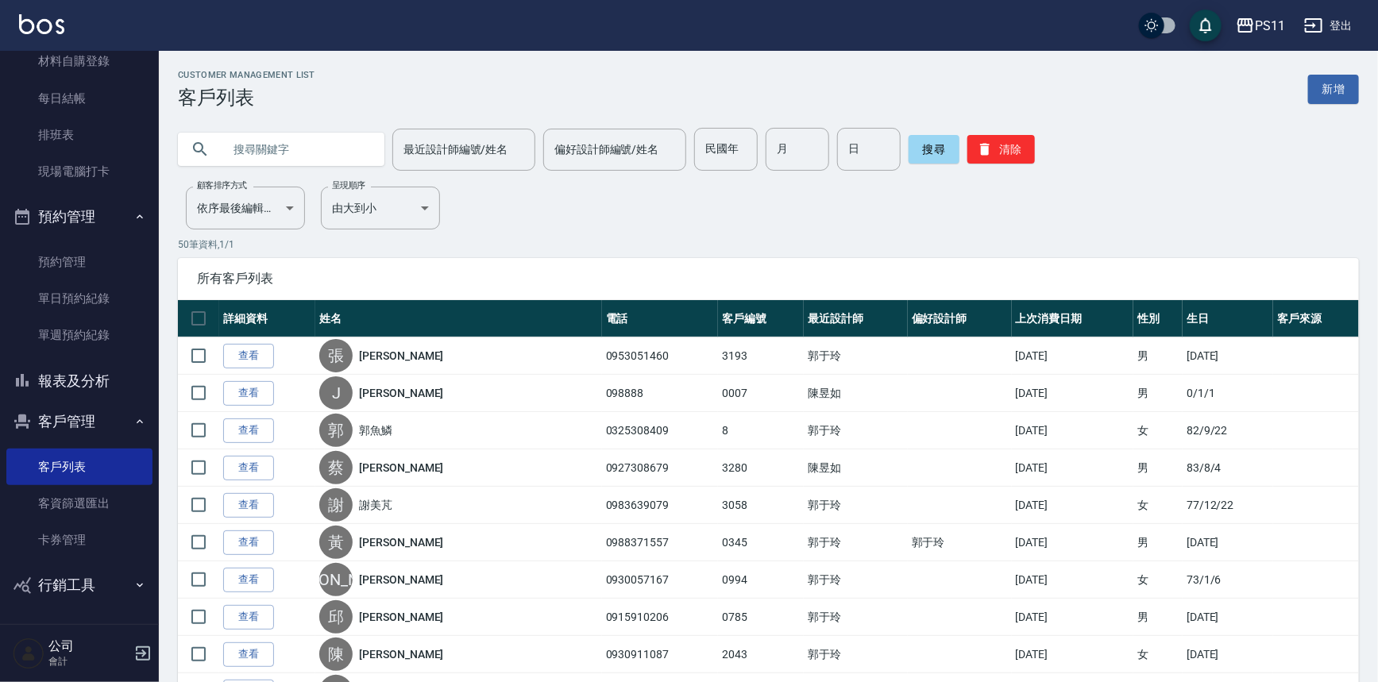
click at [87, 387] on button "報表及分析" at bounding box center [79, 380] width 146 height 41
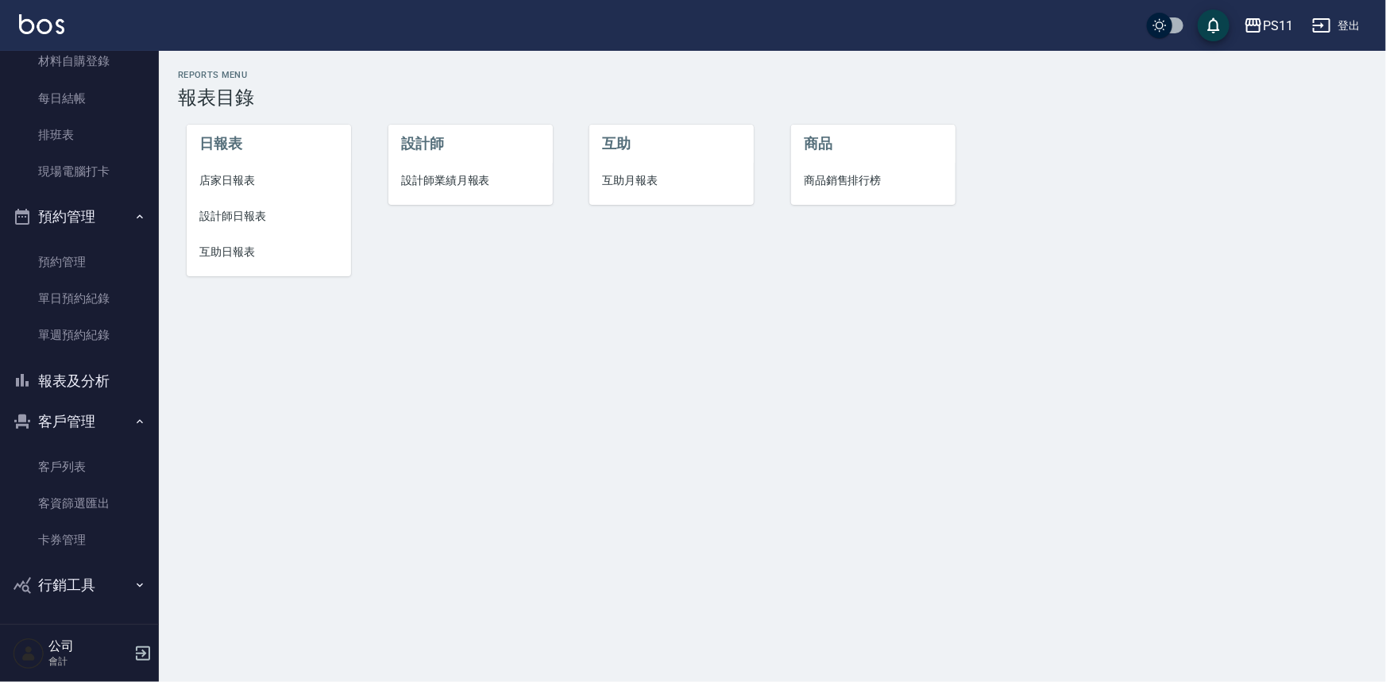
click at [245, 264] on li "互助日報表" at bounding box center [269, 252] width 164 height 36
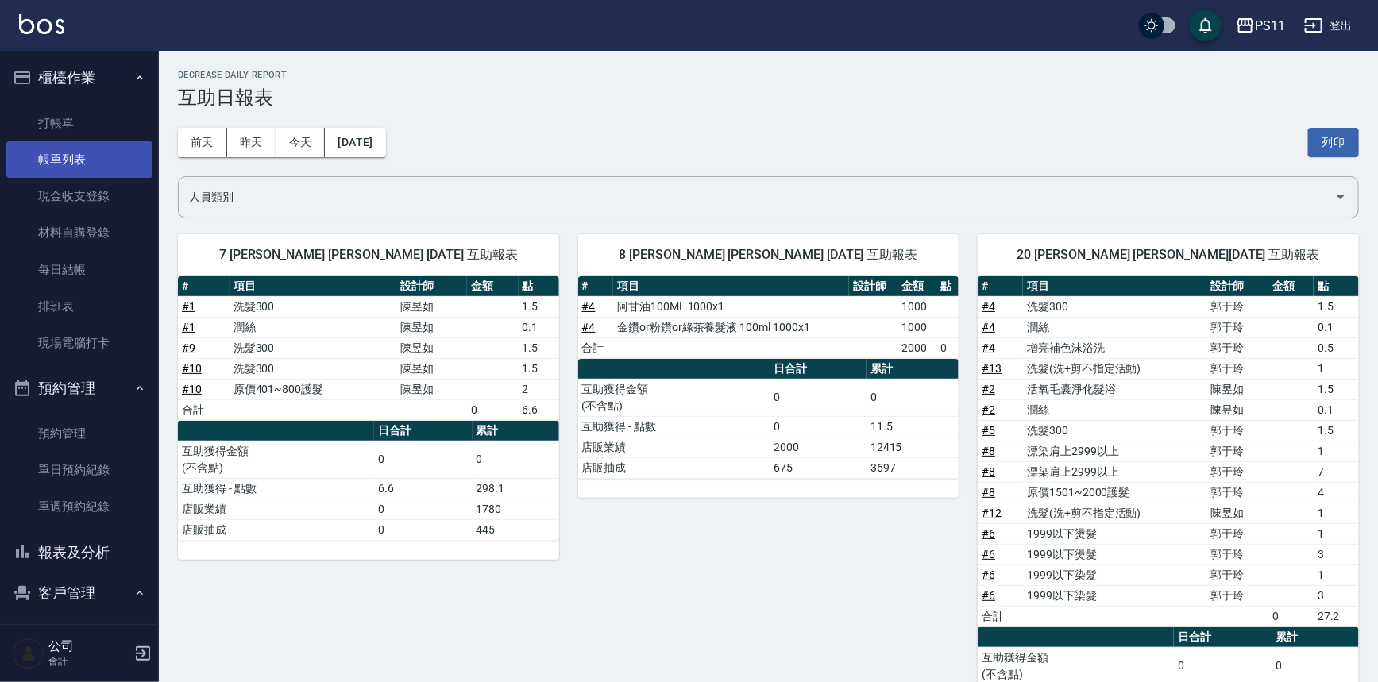
click at [79, 168] on link "帳單列表" at bounding box center [79, 159] width 146 height 37
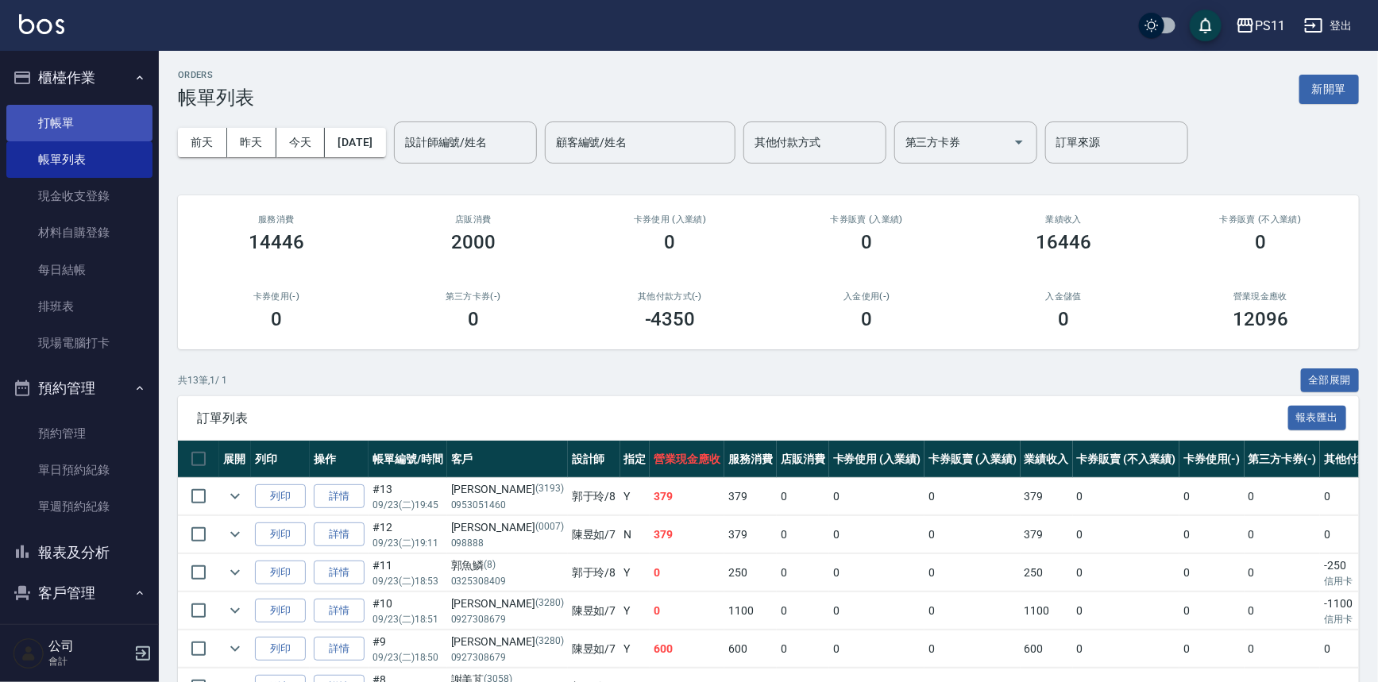
click at [43, 116] on link "打帳單" at bounding box center [79, 123] width 146 height 37
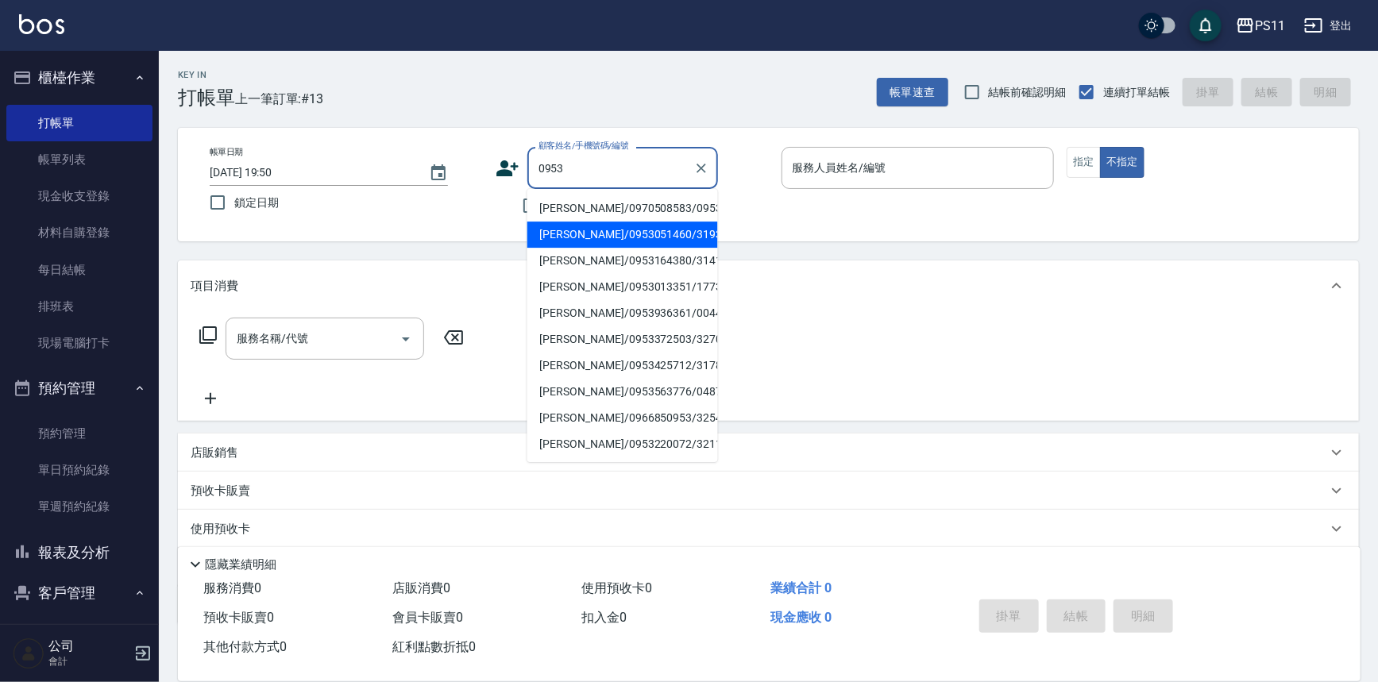
click at [659, 235] on li "[PERSON_NAME]/0953051460/3193" at bounding box center [622, 235] width 191 height 26
type input "[PERSON_NAME]/0953051460/3193"
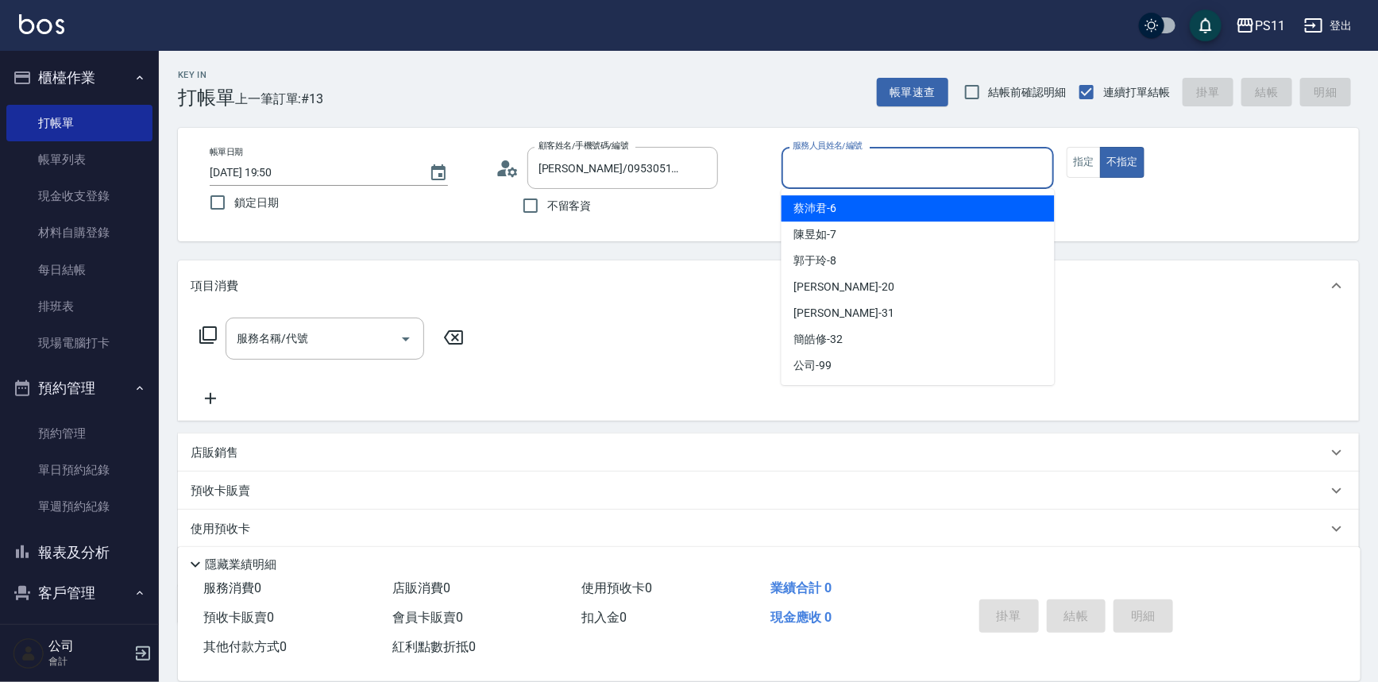
click at [861, 172] on input "服務人員姓名/編號" at bounding box center [917, 168] width 259 height 28
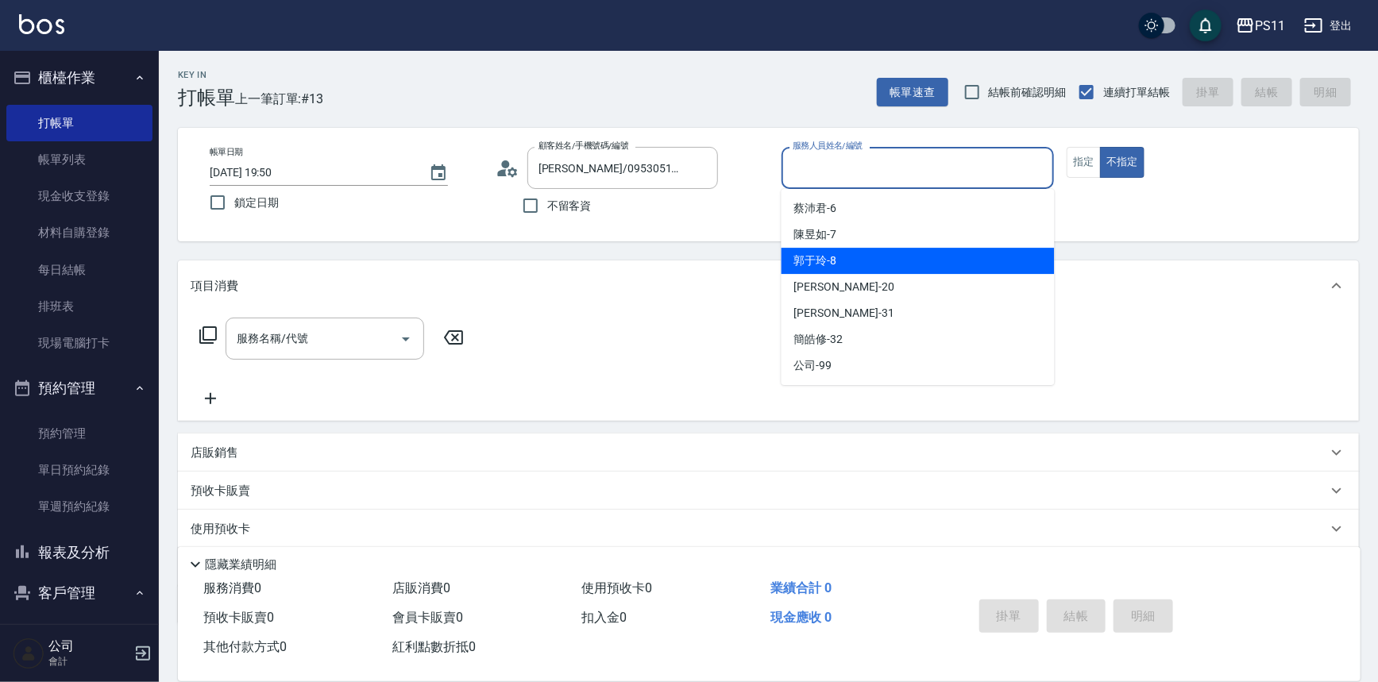
click at [875, 253] on div "郭于玲 -8" at bounding box center [917, 261] width 273 height 26
type input "郭于玲-8"
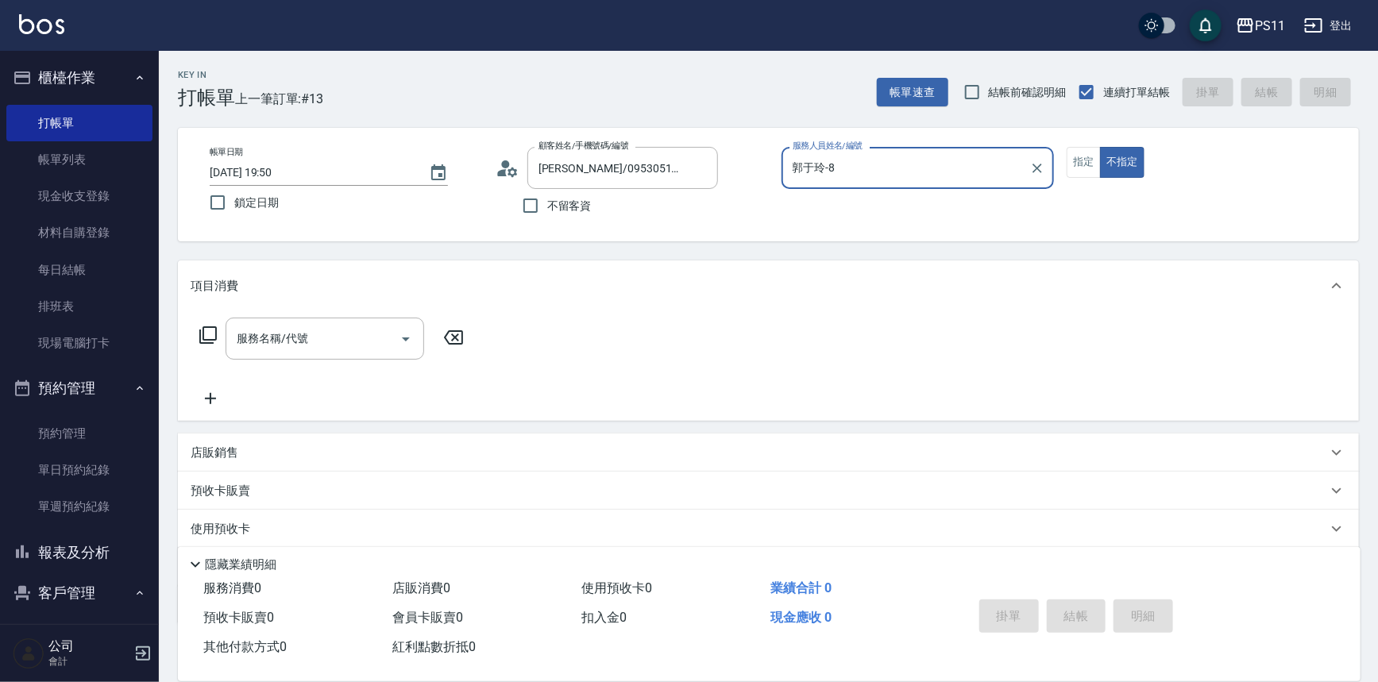
click at [1079, 144] on div "帳單日期 [DATE] 19:50 鎖定日期 顧客姓名/手機號碼/編號 [PERSON_NAME]/0953051460/3193 顧客姓名/手機號碼/編號 …" at bounding box center [768, 185] width 1181 height 114
click at [1084, 152] on button "指定" at bounding box center [1083, 162] width 34 height 31
click at [205, 333] on icon at bounding box center [208, 335] width 19 height 19
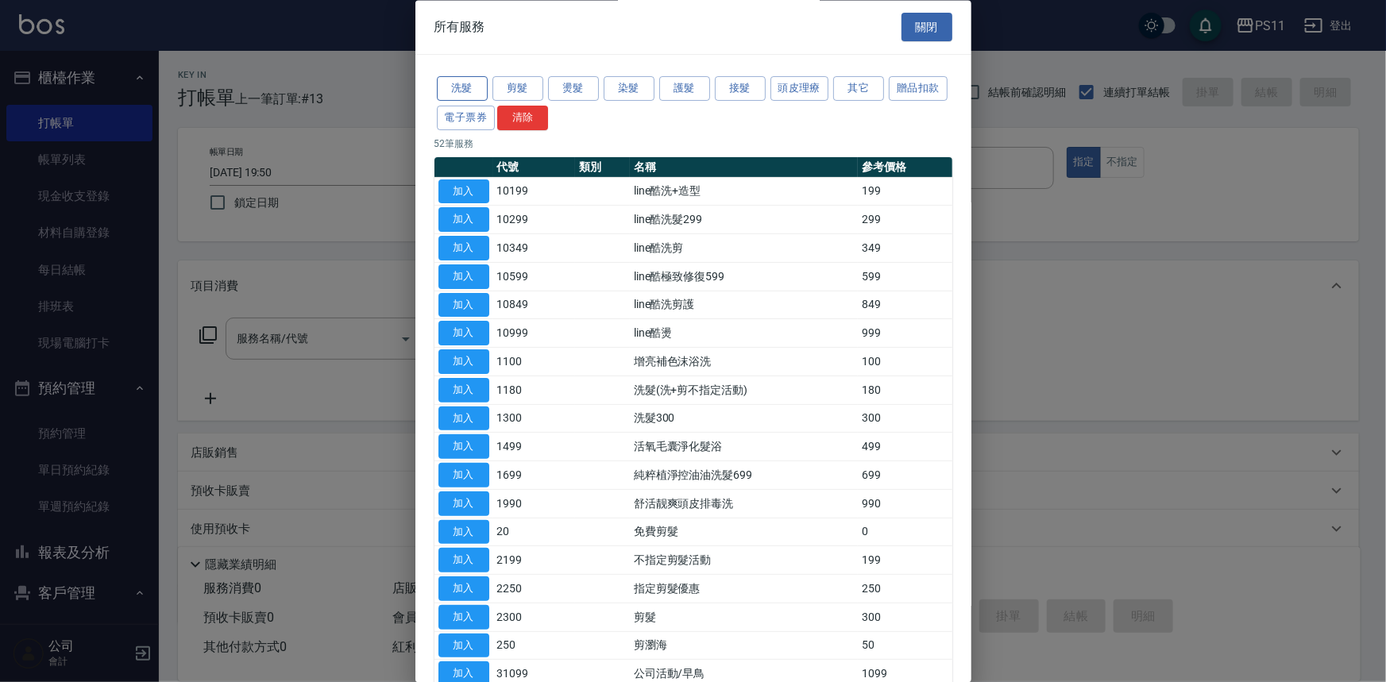
click at [482, 94] on button "洗髮" at bounding box center [462, 89] width 51 height 25
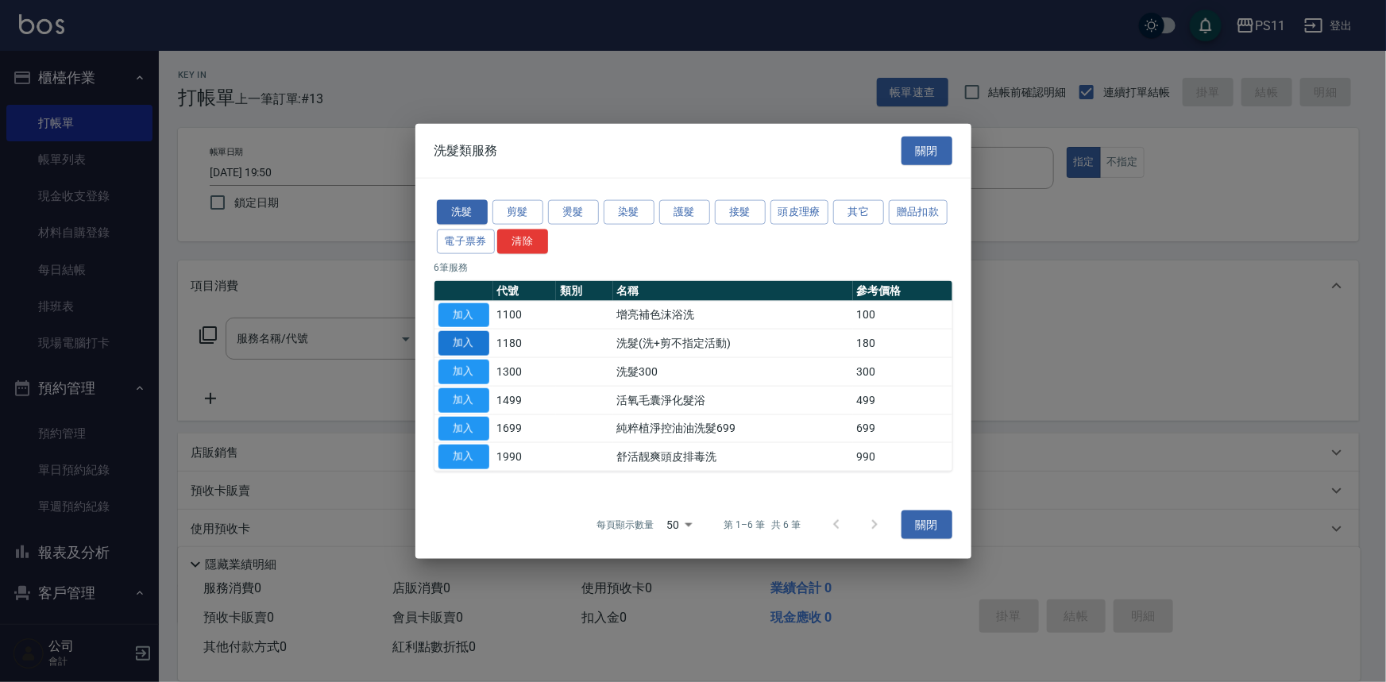
click at [466, 346] on button "加入" at bounding box center [463, 343] width 51 height 25
type input "洗髮(洗+剪不指定活動)(1180)"
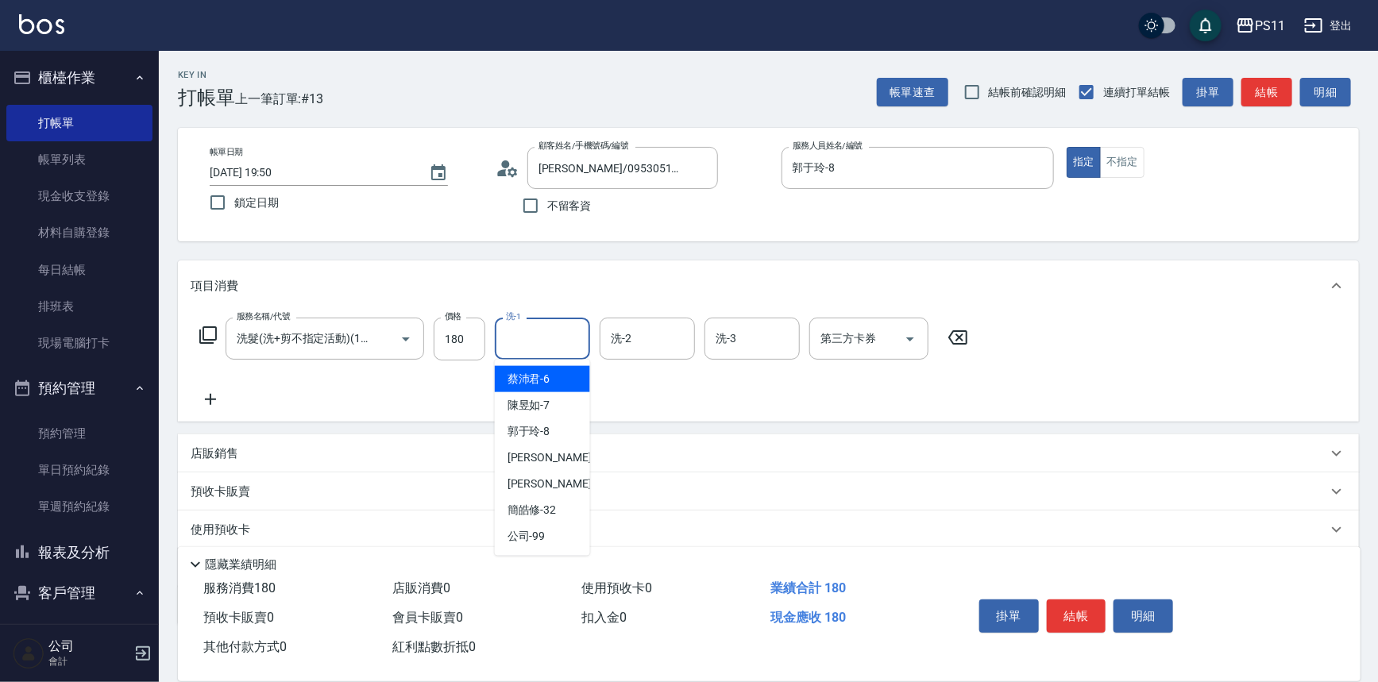
click at [565, 340] on input "洗-1" at bounding box center [542, 339] width 81 height 28
type input "[PERSON_NAME]-20"
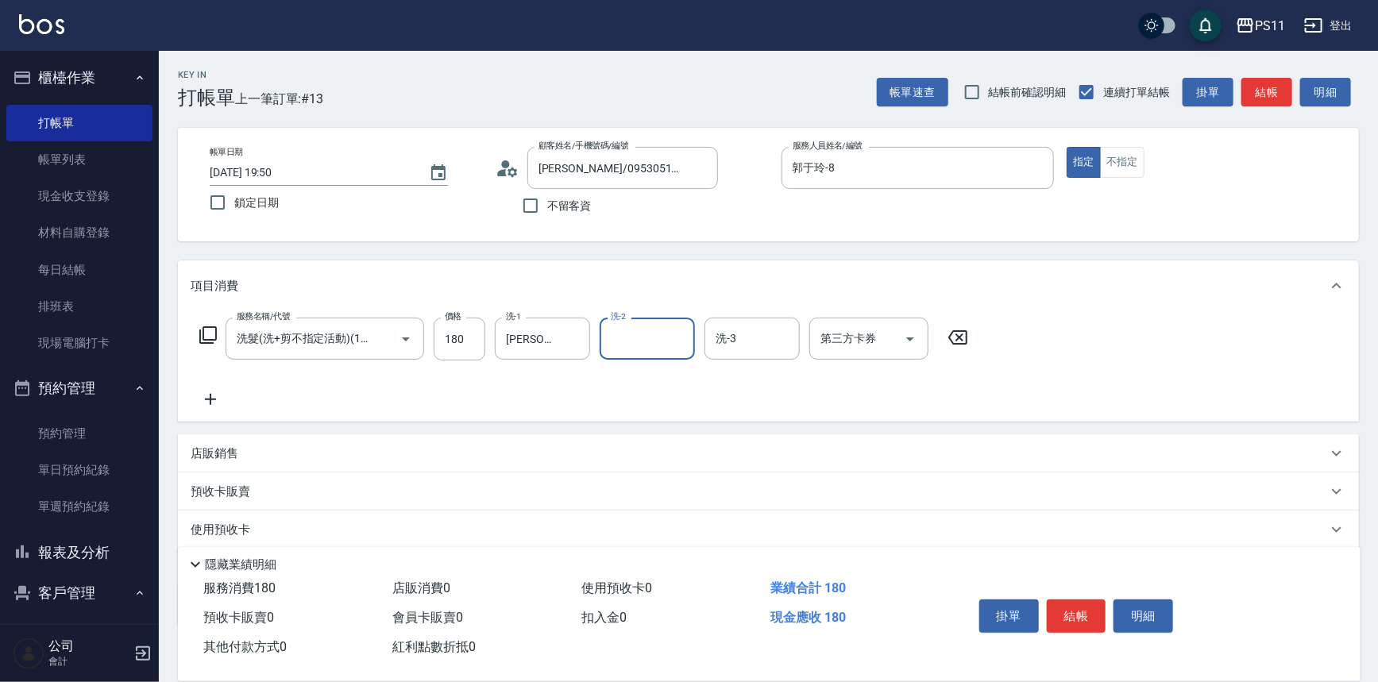
click at [195, 399] on icon at bounding box center [211, 399] width 40 height 19
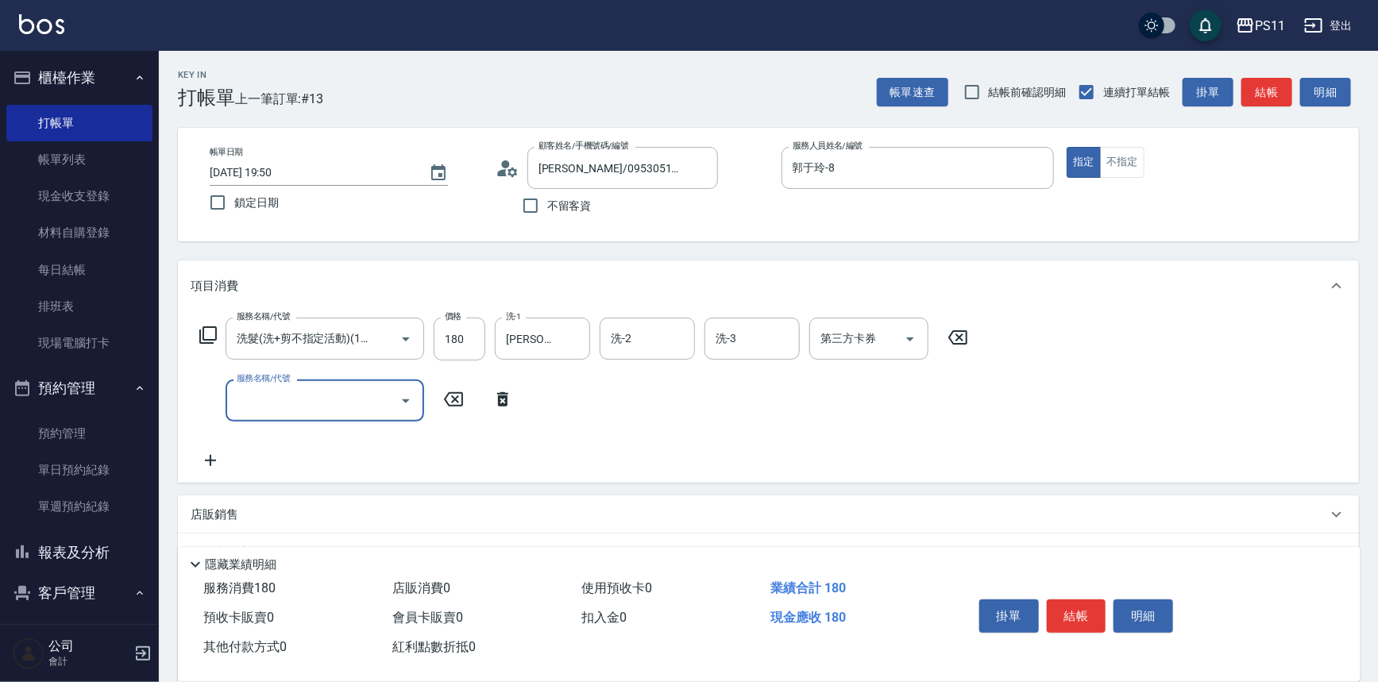
click at [274, 404] on input "服務名稱/代號" at bounding box center [313, 401] width 160 height 28
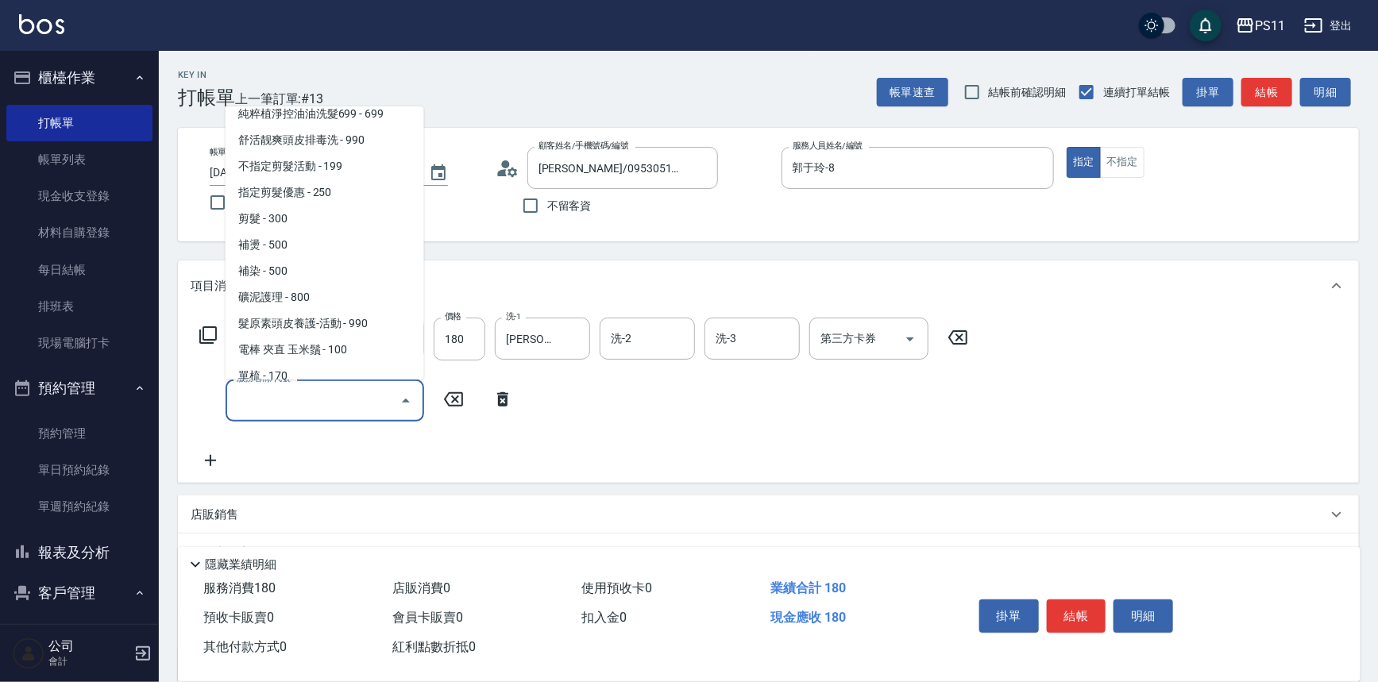
scroll to position [216, 0]
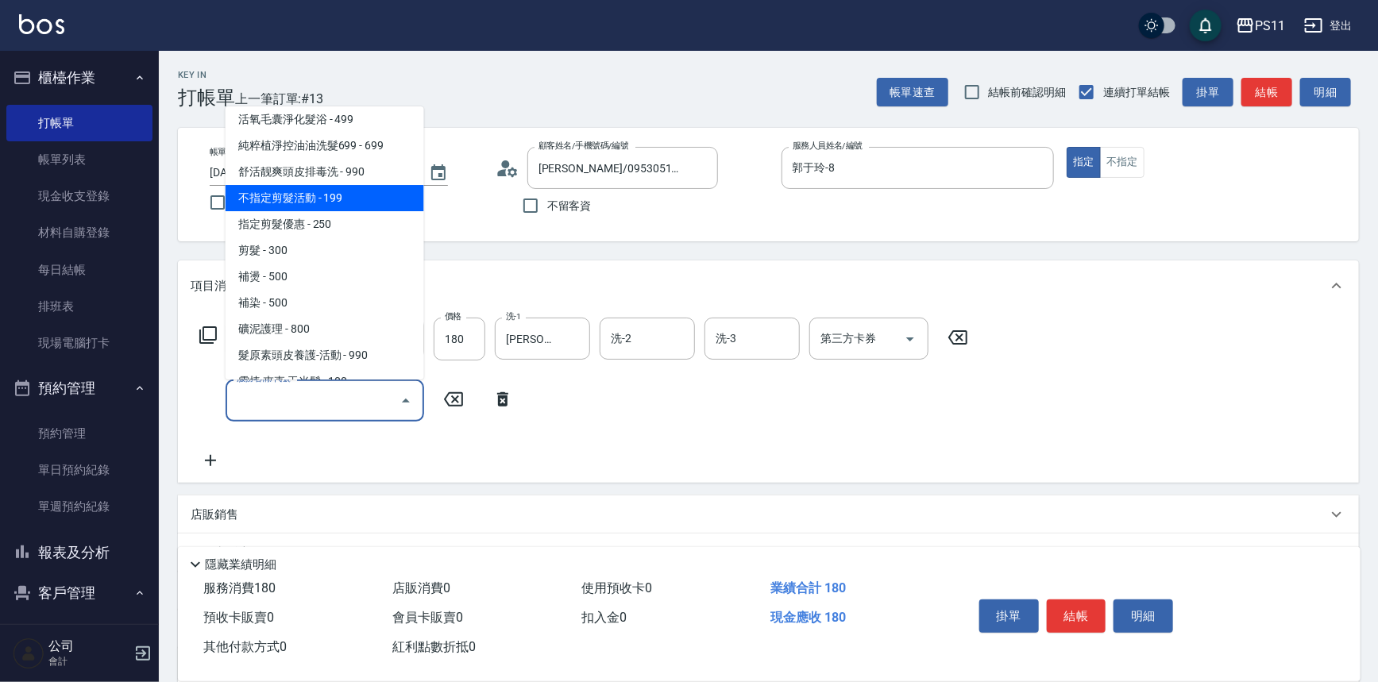
click at [351, 195] on span "不指定剪髮活動 - 199" at bounding box center [324, 198] width 199 height 26
type input "不指定剪髮活動(2199)"
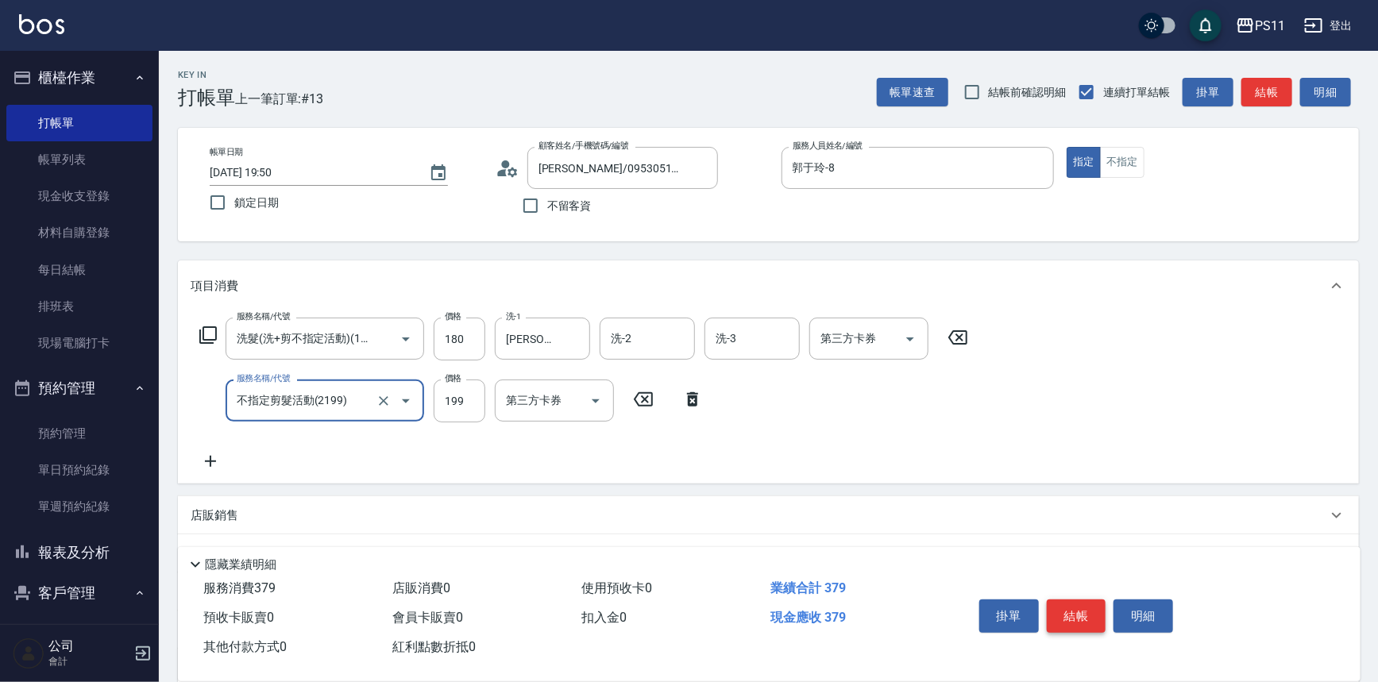
click at [1074, 615] on button "結帳" at bounding box center [1077, 615] width 60 height 33
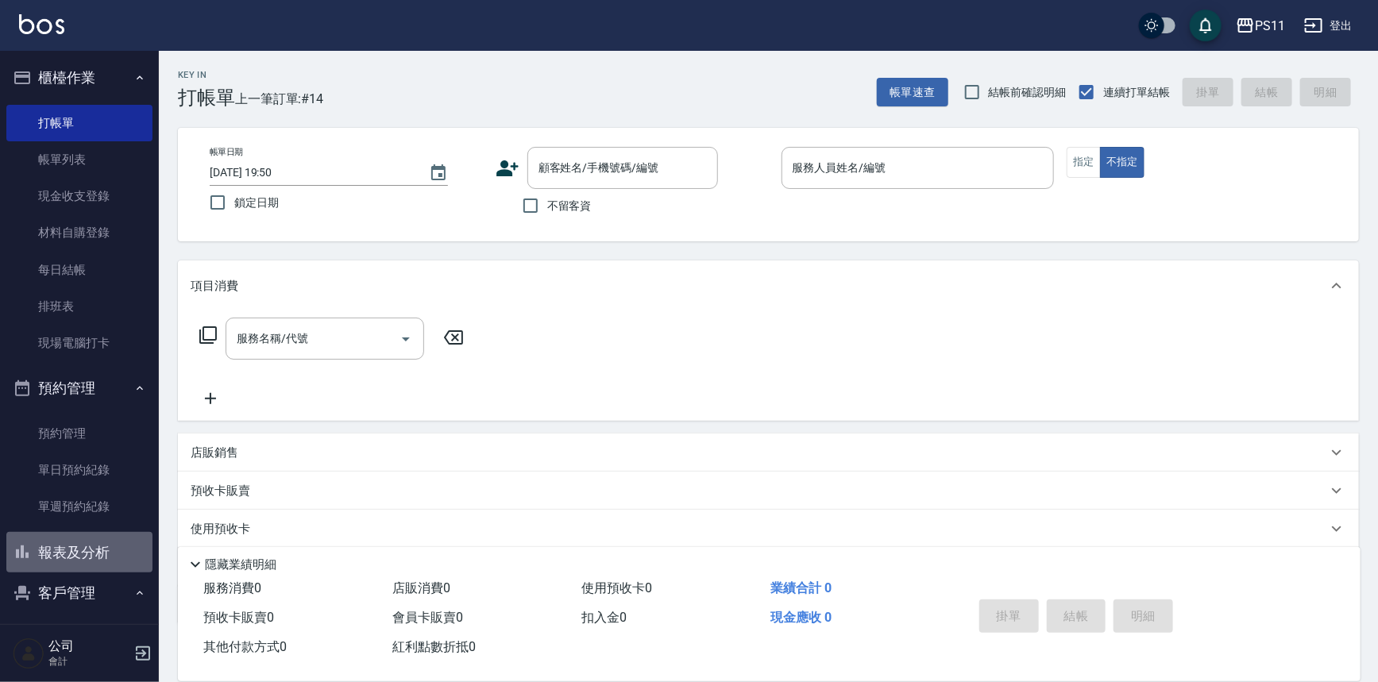
click at [102, 548] on button "報表及分析" at bounding box center [79, 552] width 146 height 41
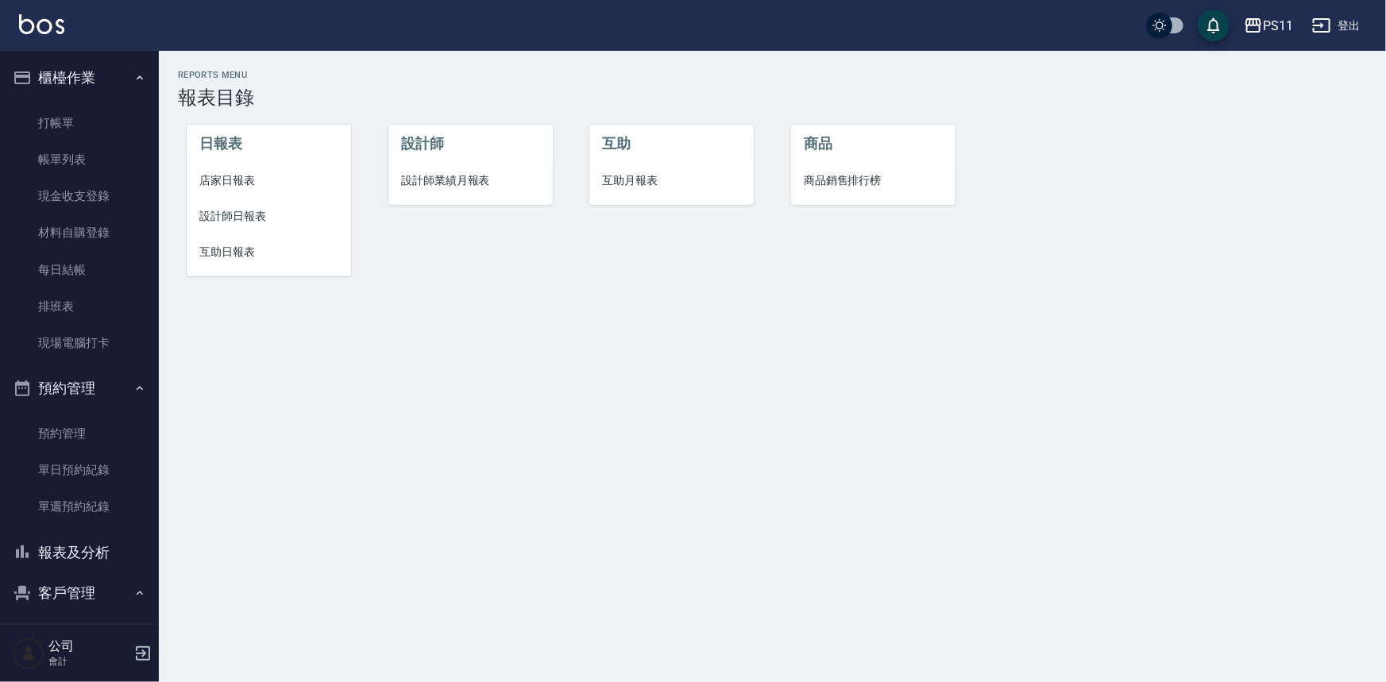
click at [220, 176] on span "店家日報表" at bounding box center [268, 180] width 139 height 17
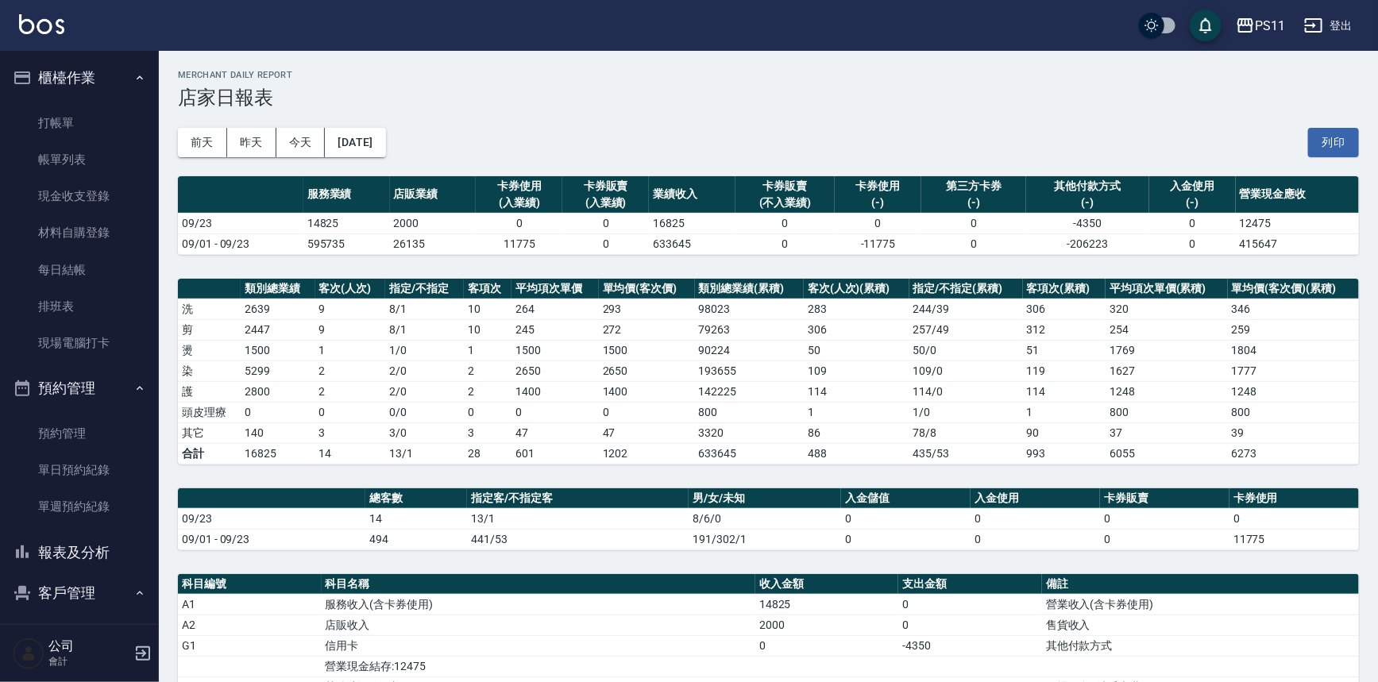
click at [892, 385] on td "114" at bounding box center [857, 391] width 106 height 21
click at [385, 134] on button "[DATE]" at bounding box center [355, 142] width 60 height 29
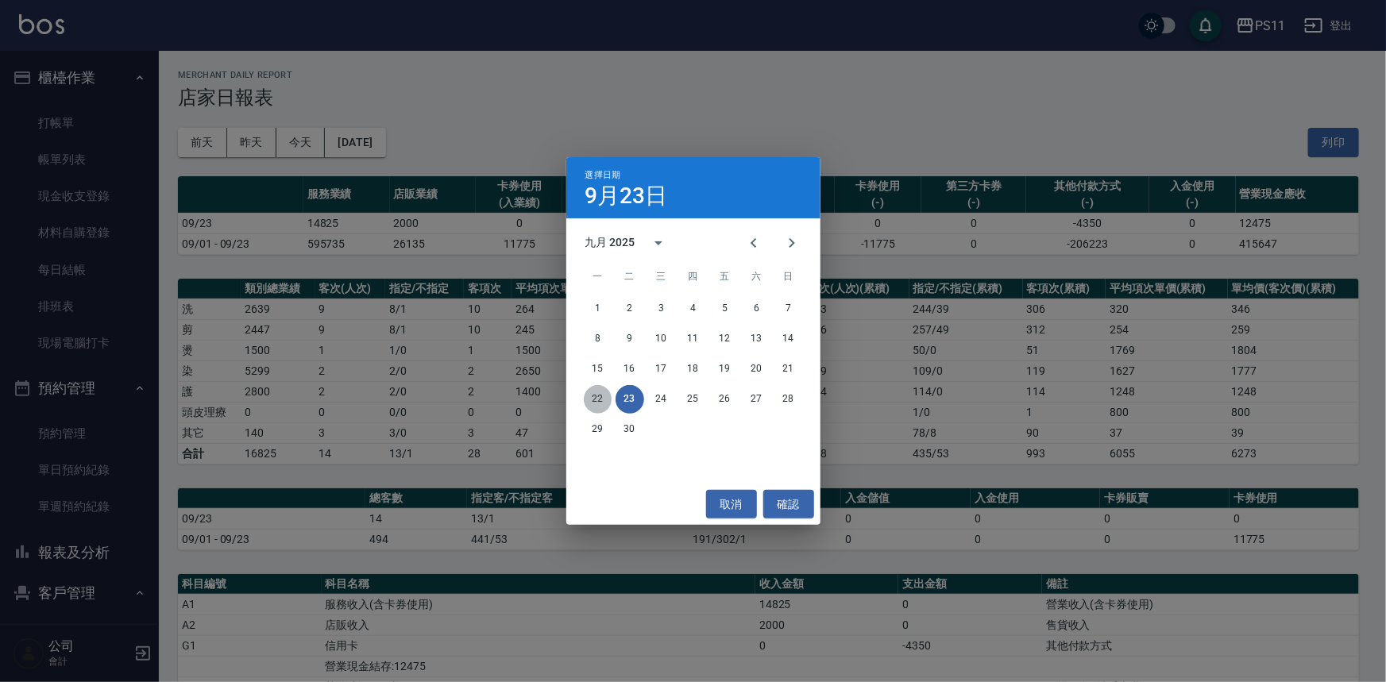
click at [608, 397] on button "22" at bounding box center [598, 399] width 29 height 29
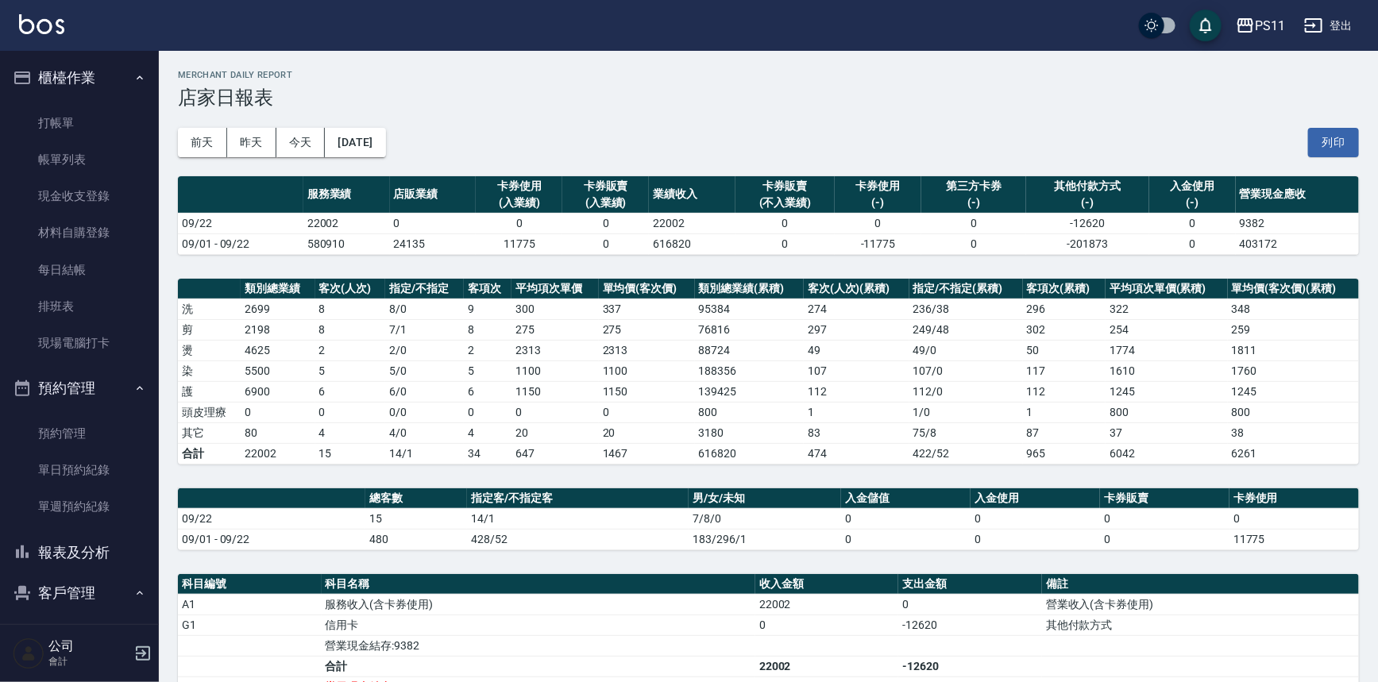
click at [77, 557] on button "報表及分析" at bounding box center [79, 552] width 146 height 41
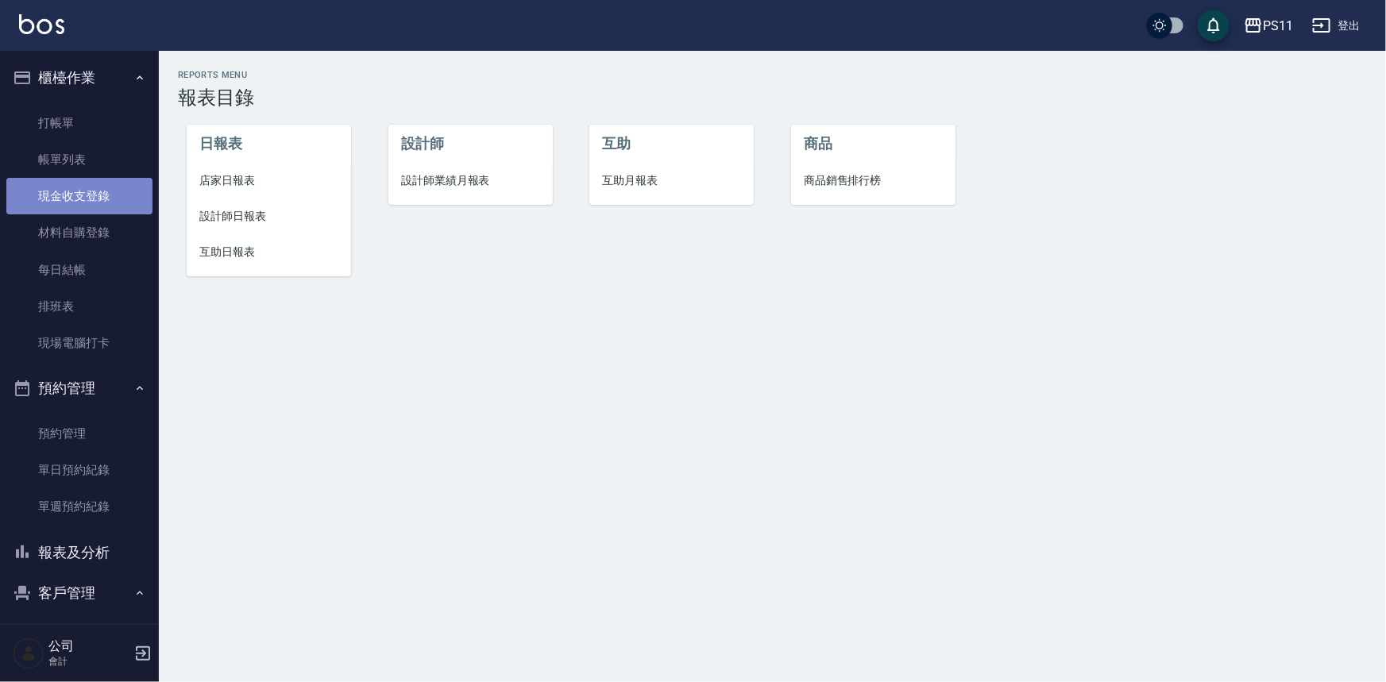
click at [103, 191] on link "現金收支登錄" at bounding box center [79, 196] width 146 height 37
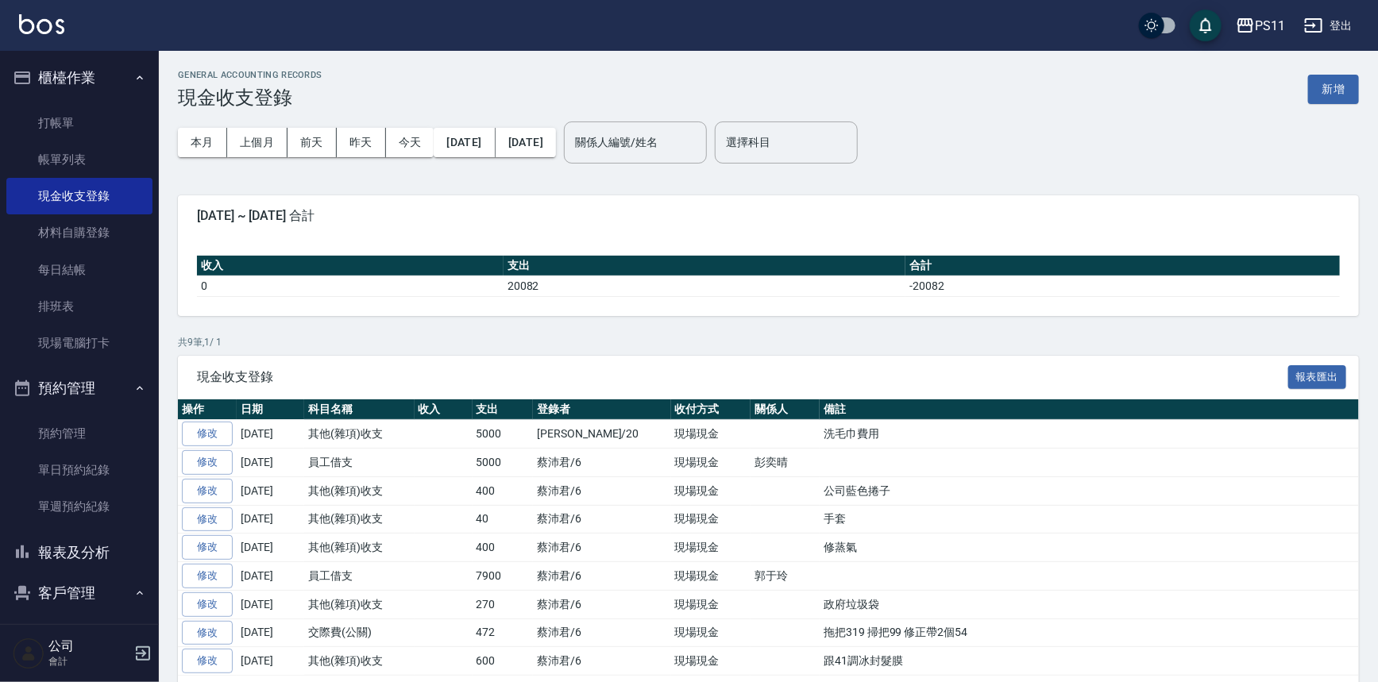
click at [68, 561] on button "報表及分析" at bounding box center [79, 552] width 146 height 41
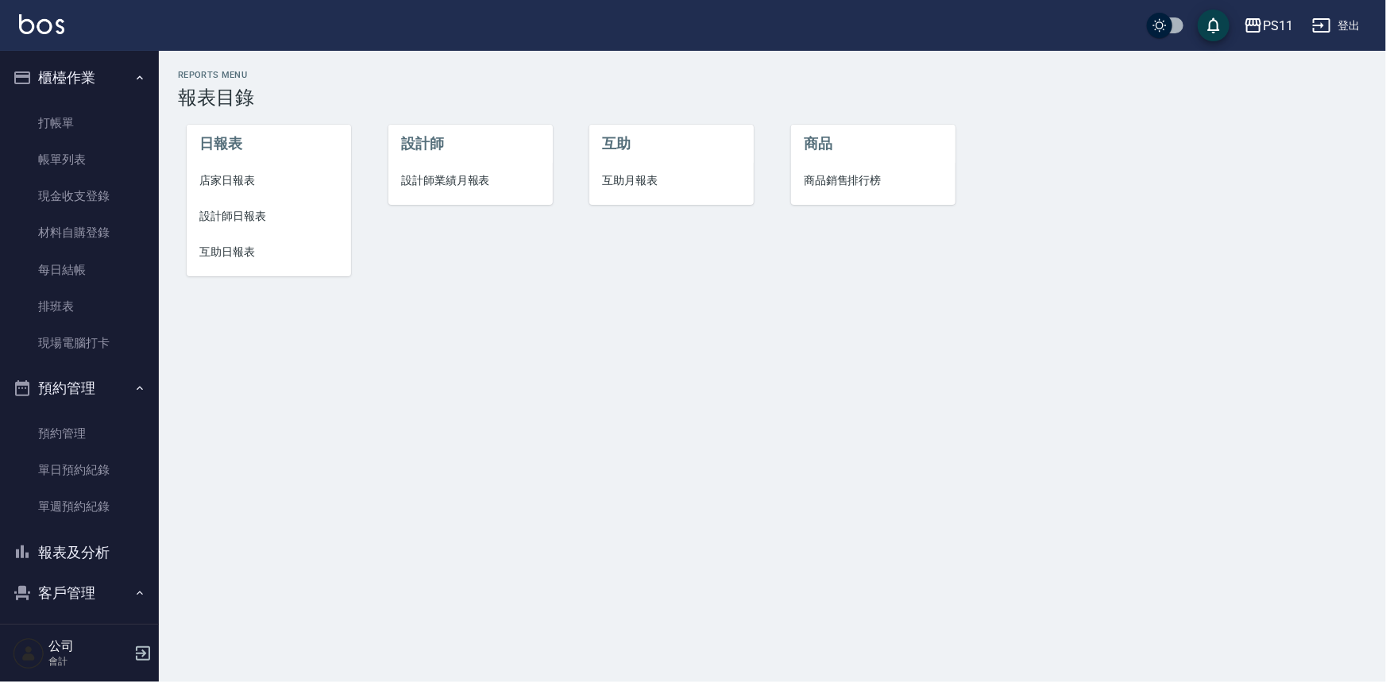
click at [228, 181] on span "店家日報表" at bounding box center [268, 180] width 139 height 17
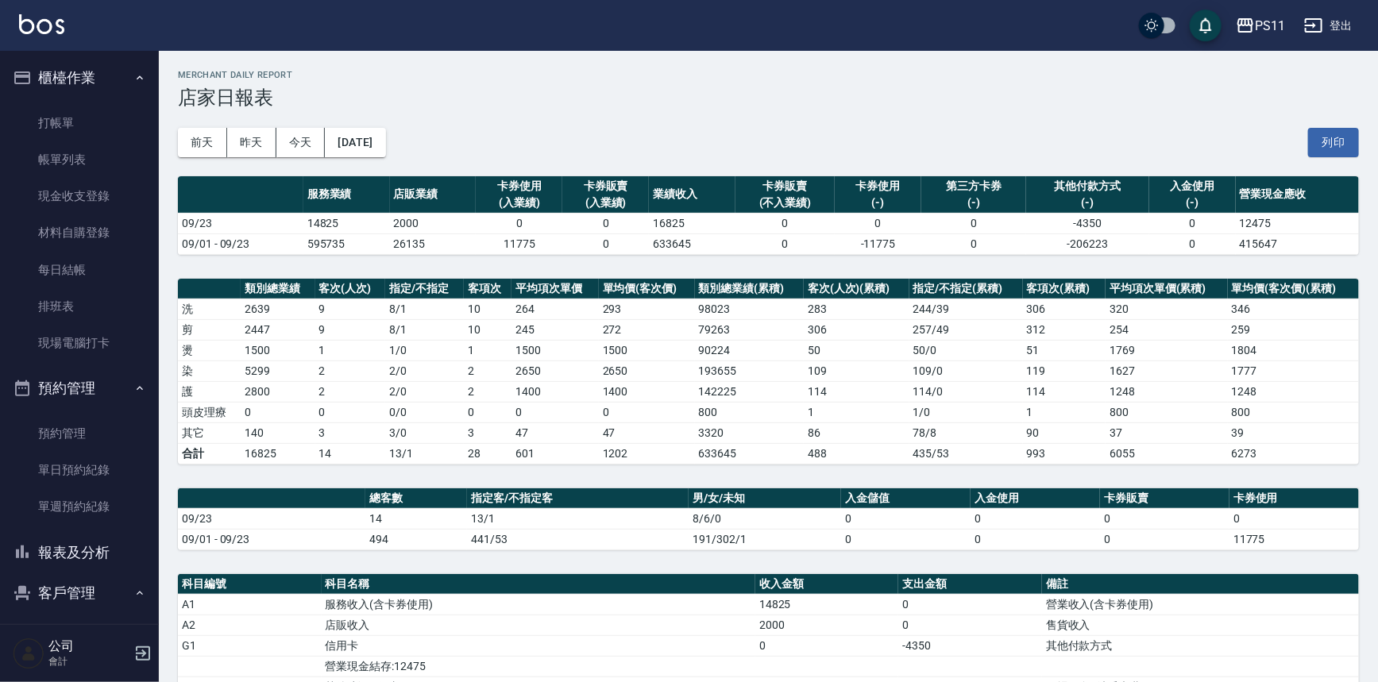
scroll to position [261, 0]
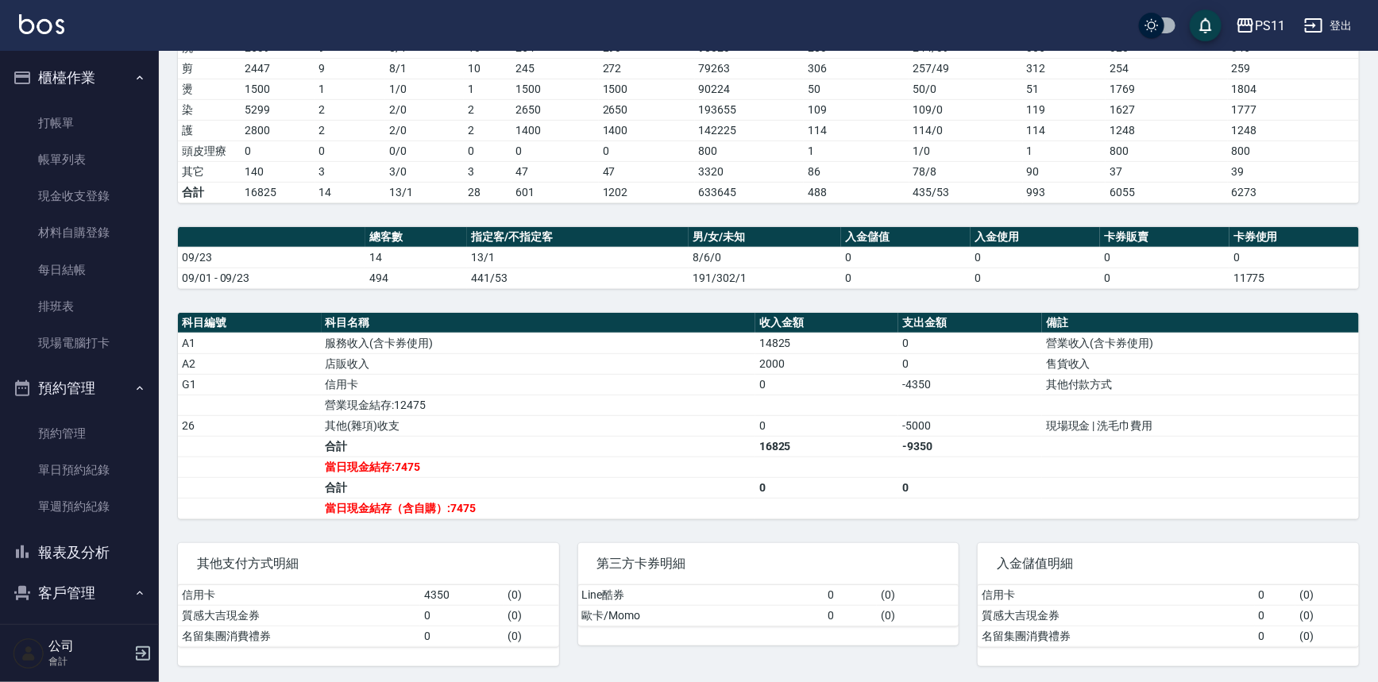
drag, startPoint x: 726, startPoint y: 390, endPoint x: 713, endPoint y: 663, distance: 273.4
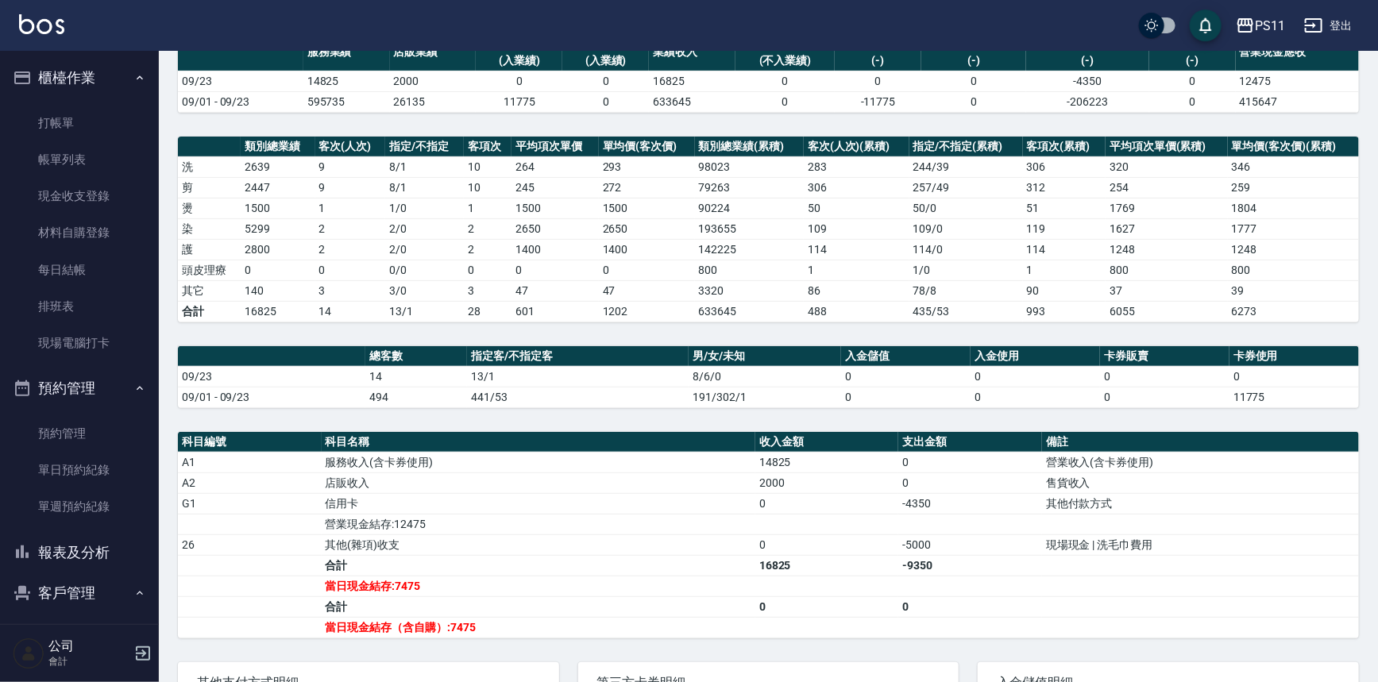
drag, startPoint x: 691, startPoint y: 301, endPoint x: 677, endPoint y: 282, distance: 23.4
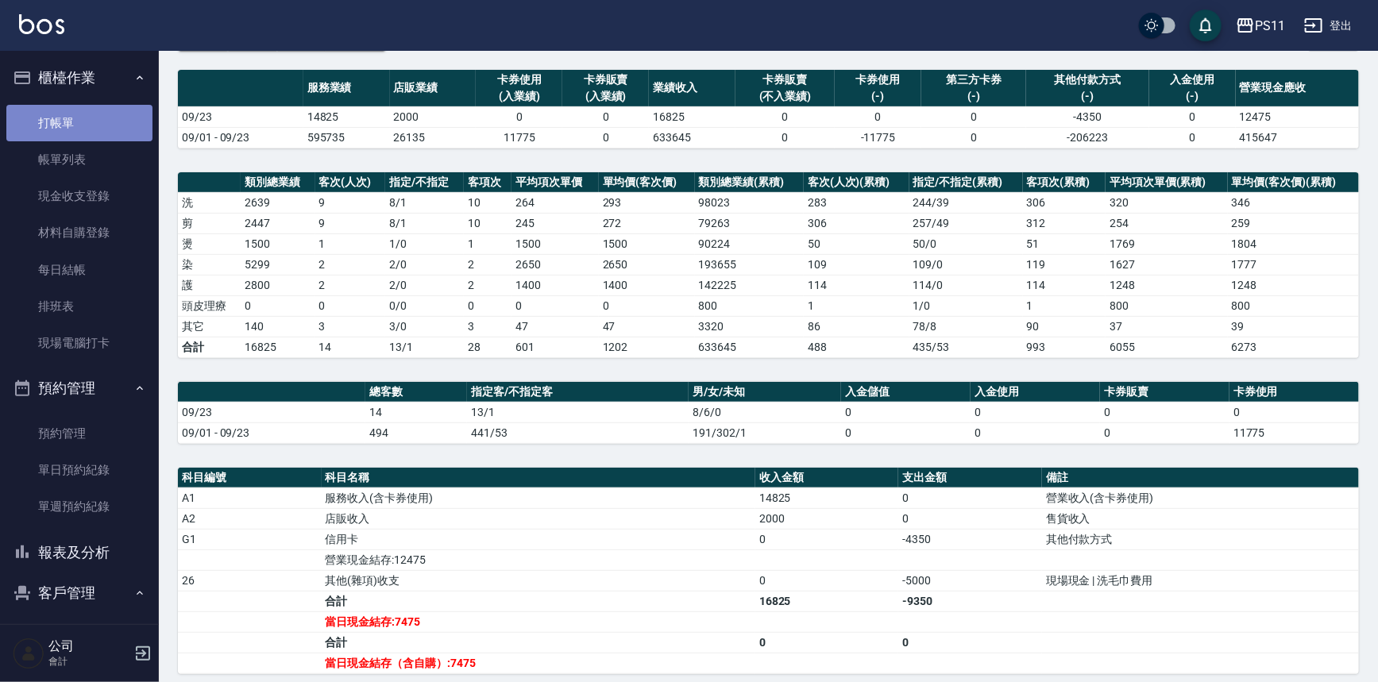
click at [110, 113] on link "打帳單" at bounding box center [79, 123] width 146 height 37
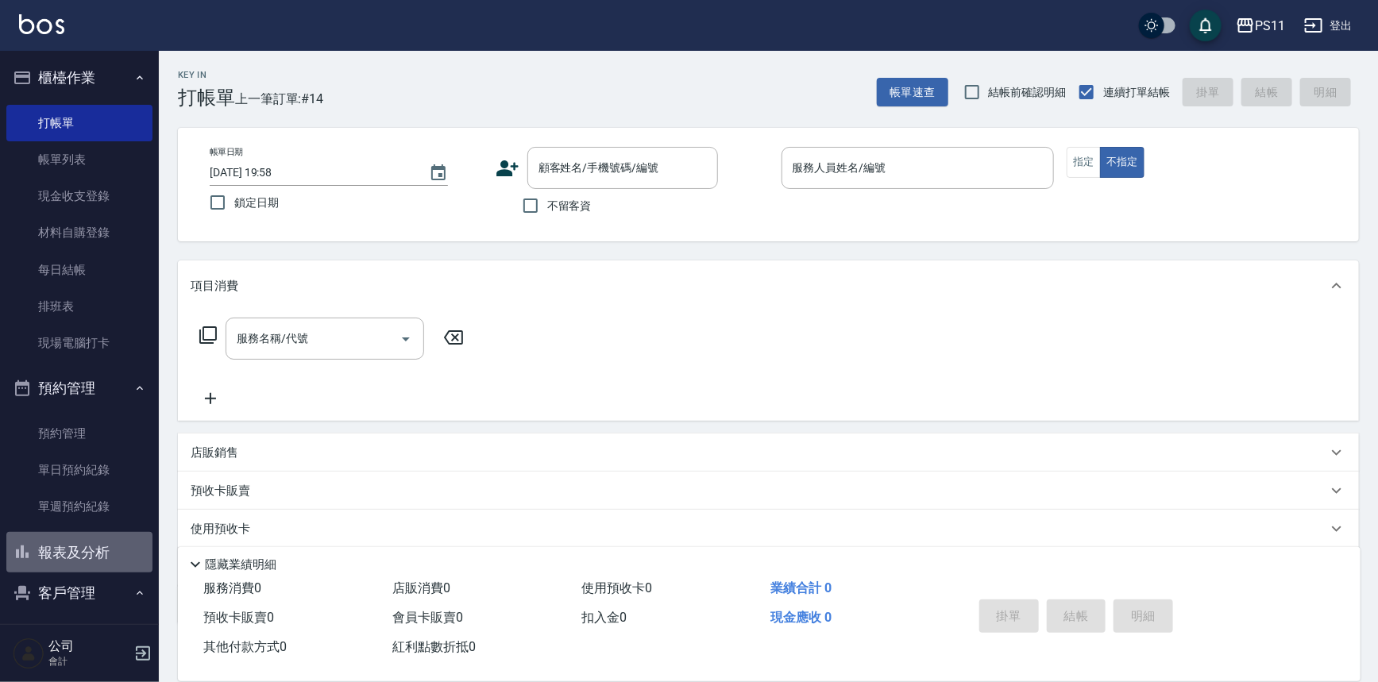
click at [98, 555] on button "報表及分析" at bounding box center [79, 552] width 146 height 41
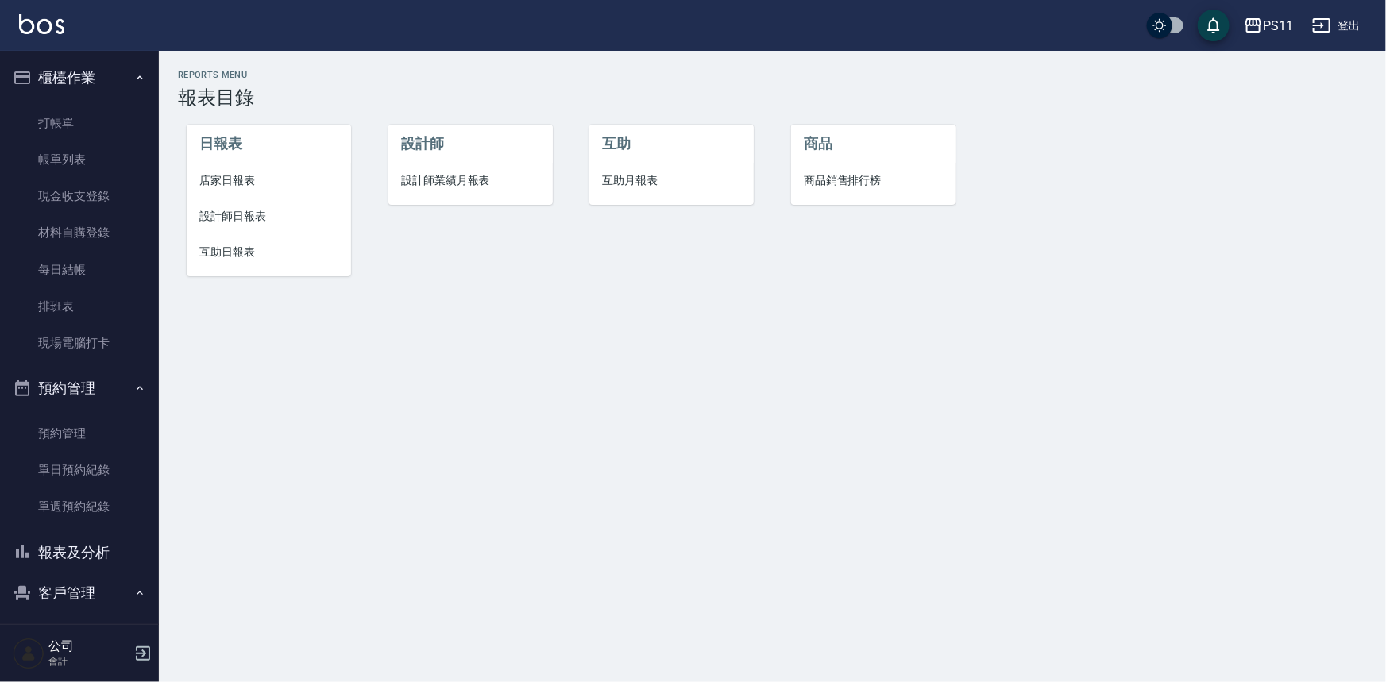
click at [106, 597] on button "客戶管理" at bounding box center [79, 592] width 146 height 41
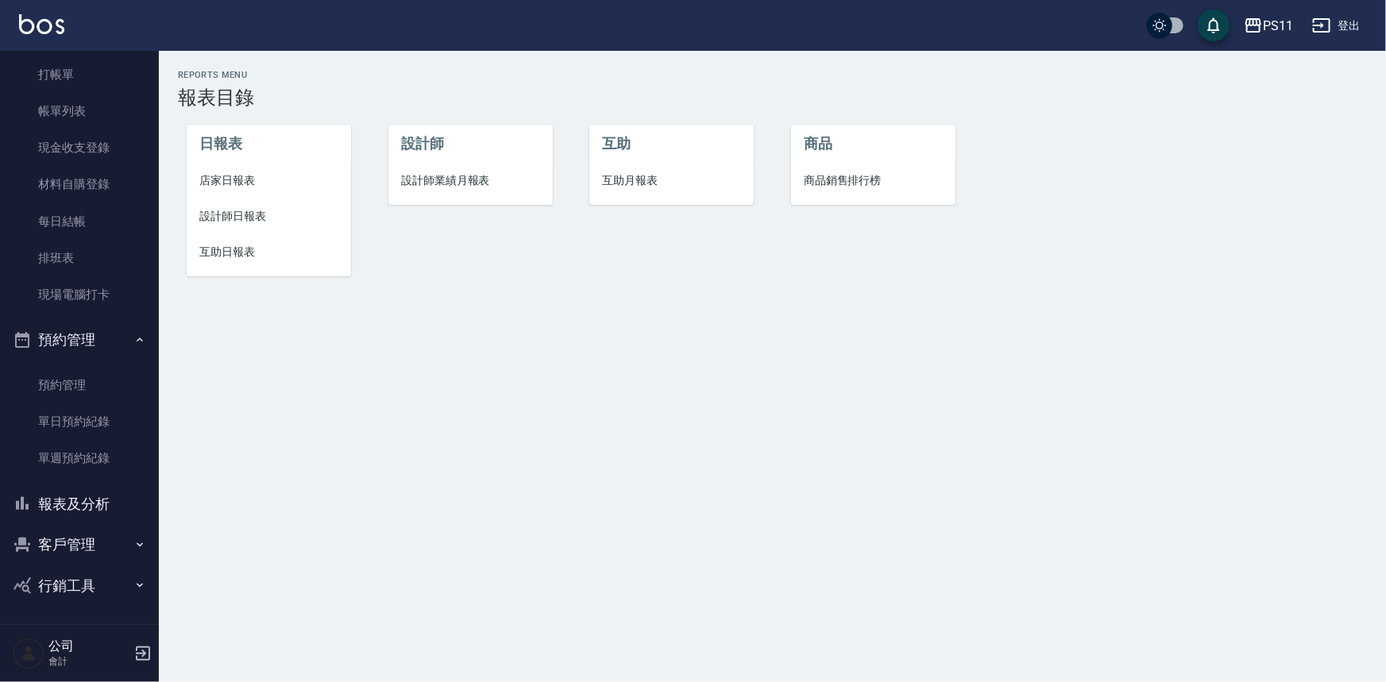
click at [110, 522] on button "報表及分析" at bounding box center [79, 504] width 146 height 41
click at [113, 542] on button "客戶管理" at bounding box center [79, 544] width 146 height 41
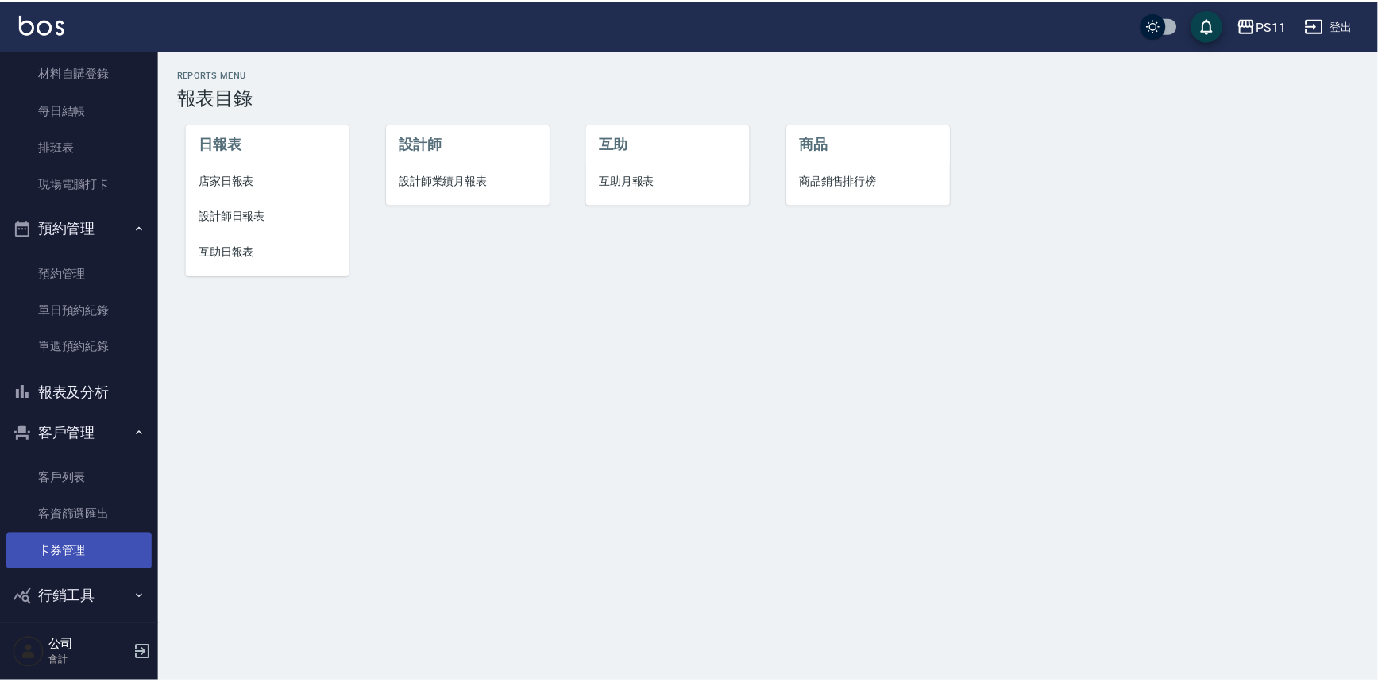
scroll to position [172, 0]
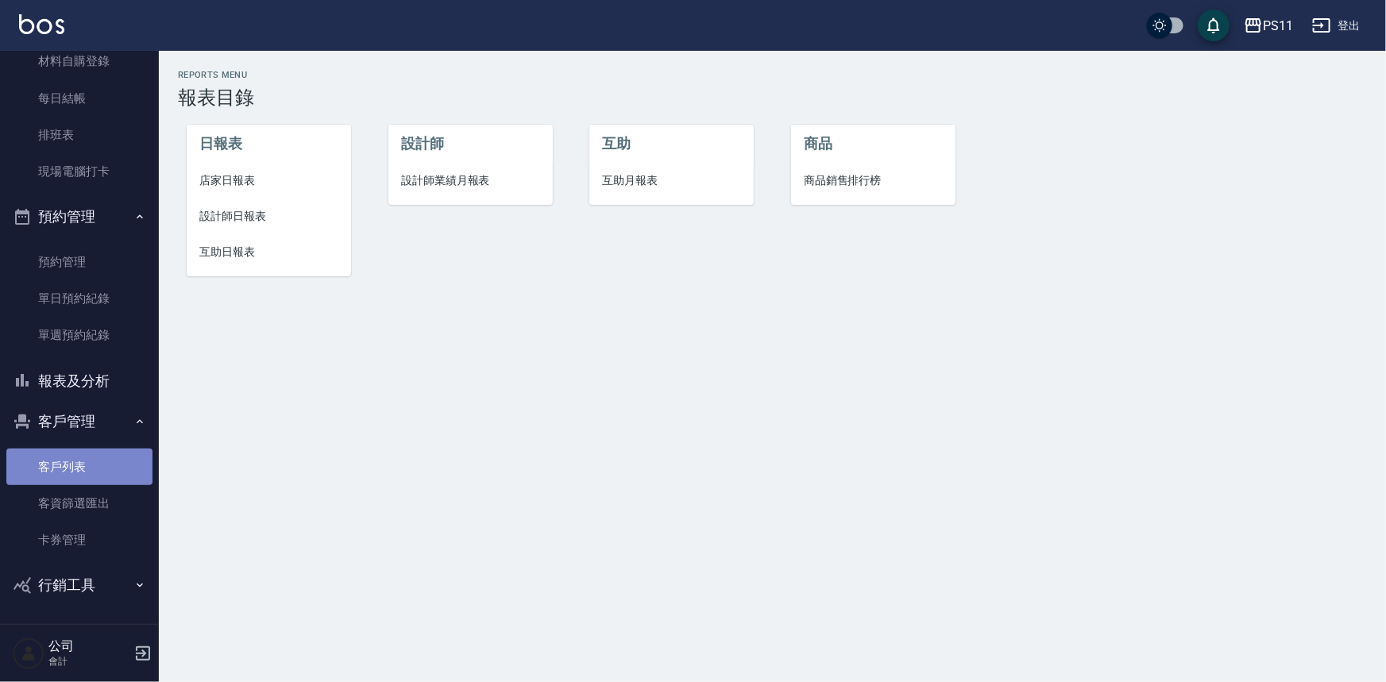
click at [122, 464] on link "客戶列表" at bounding box center [79, 467] width 146 height 37
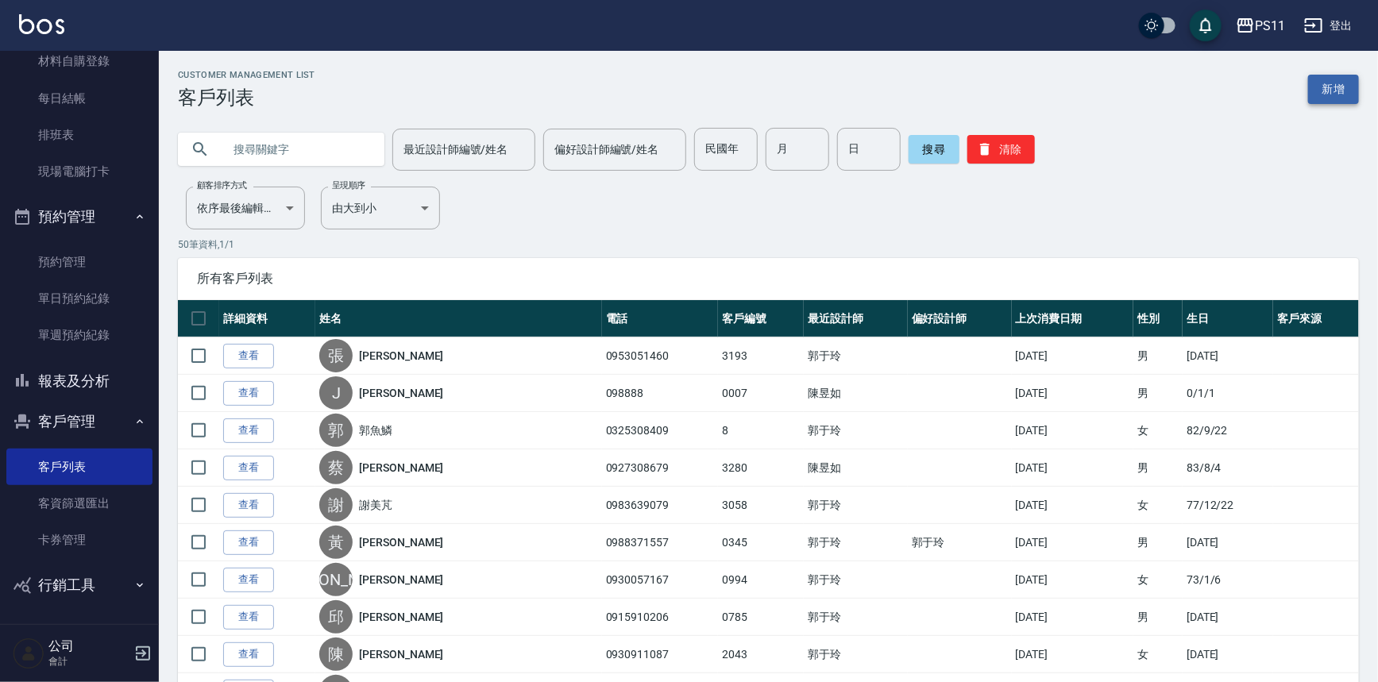
click at [1344, 95] on link "新增" at bounding box center [1333, 89] width 51 height 29
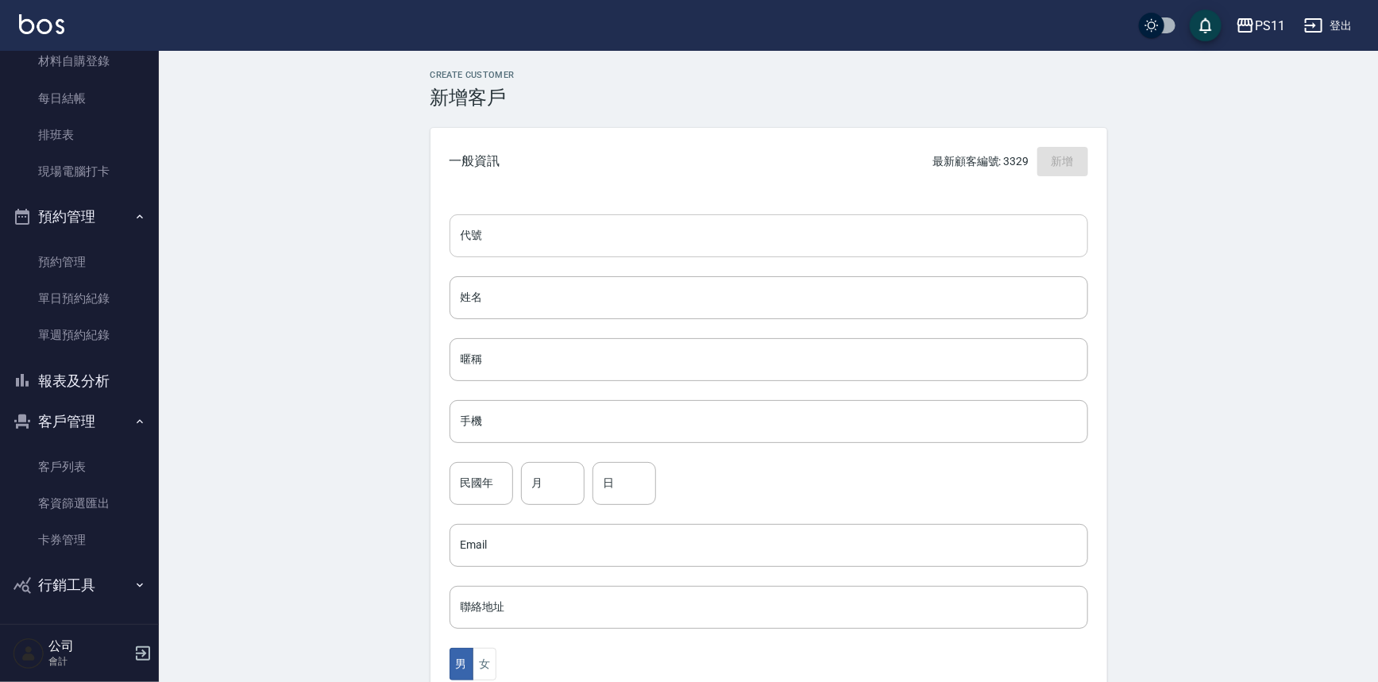
click at [530, 233] on input "代號" at bounding box center [768, 235] width 638 height 43
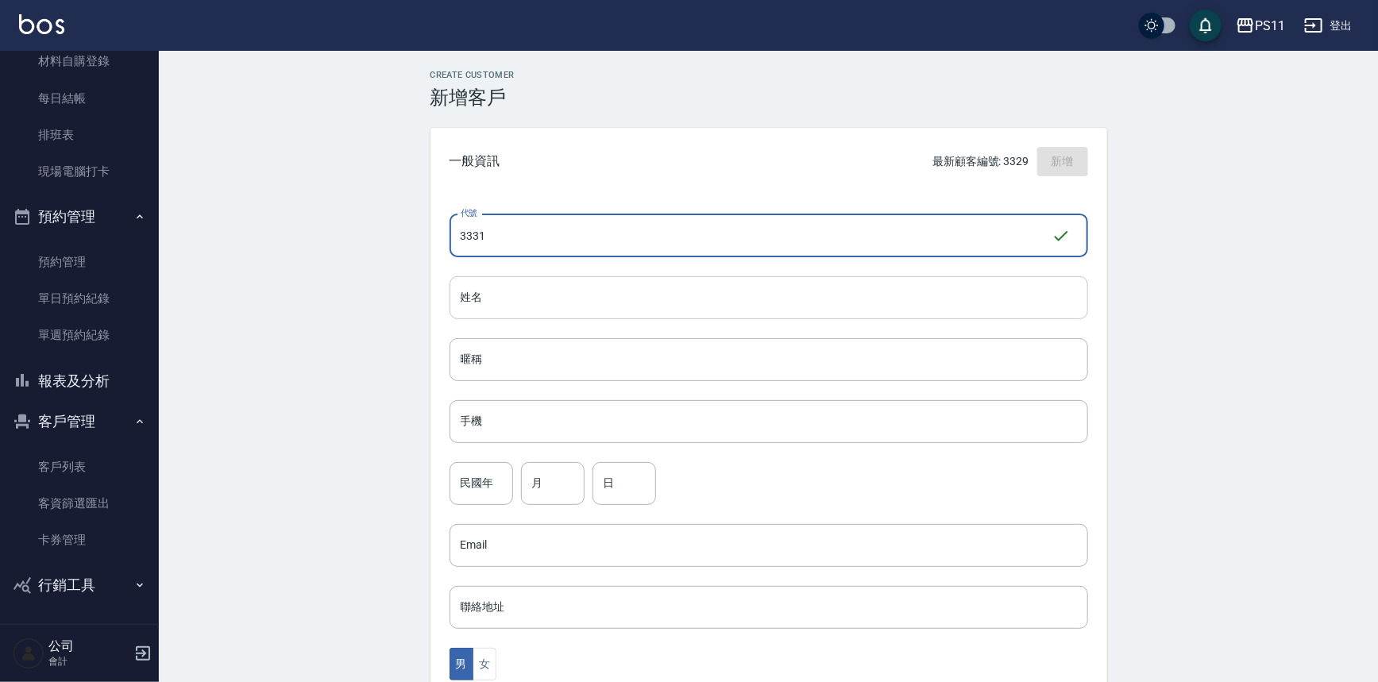
type input "3331"
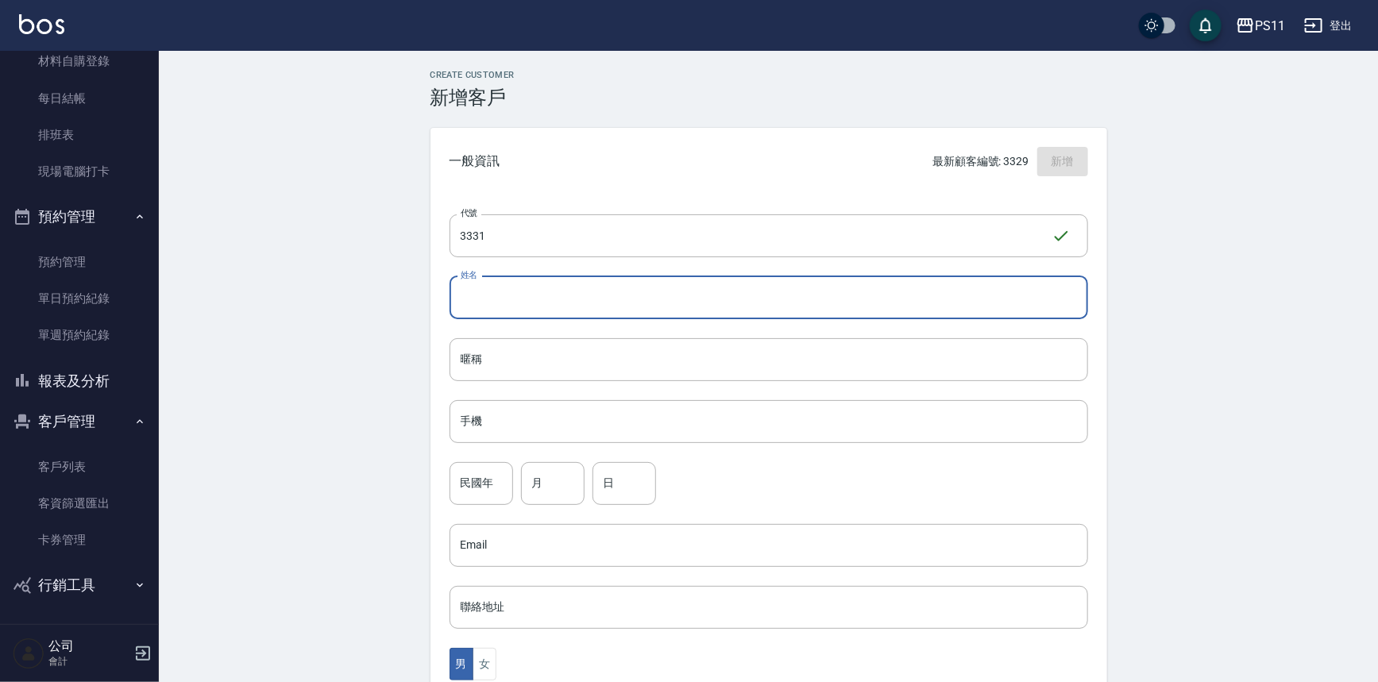
click at [549, 283] on input "姓名" at bounding box center [768, 297] width 638 height 43
type input "[PERSON_NAME]"
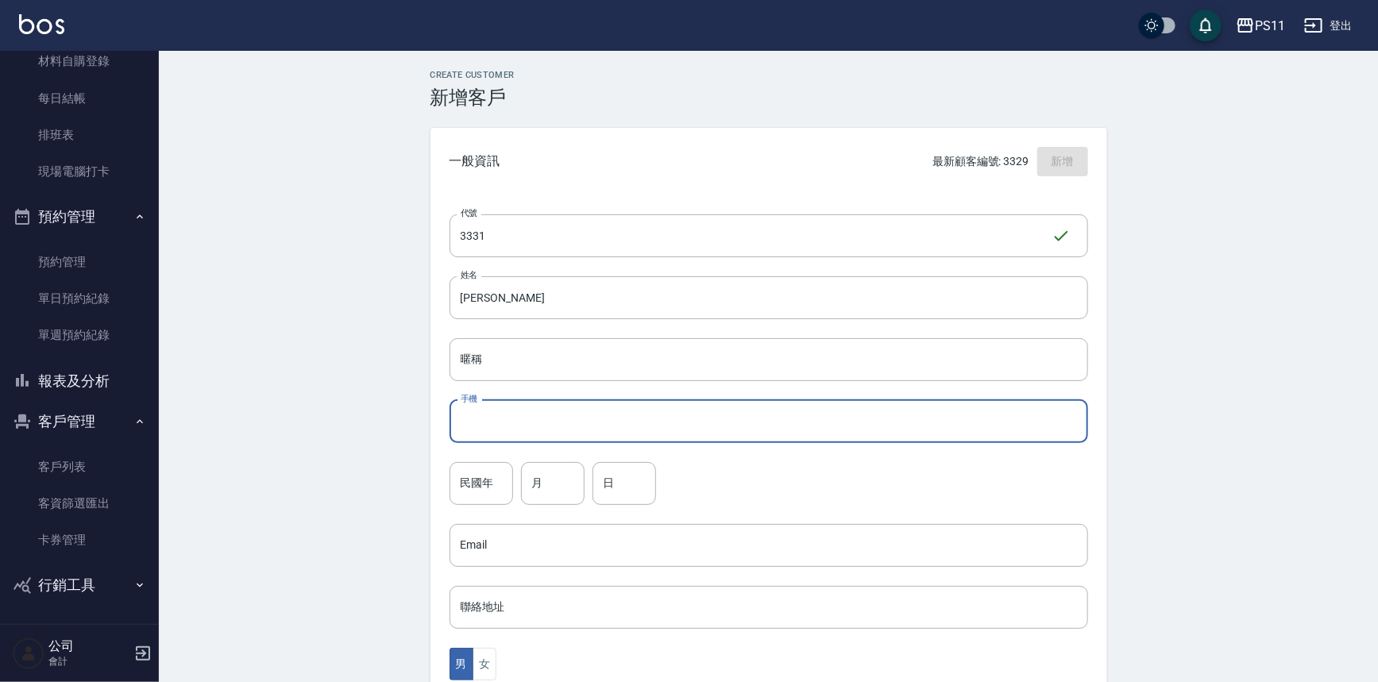
click at [691, 427] on input "手機" at bounding box center [768, 421] width 638 height 43
type input "0976955774"
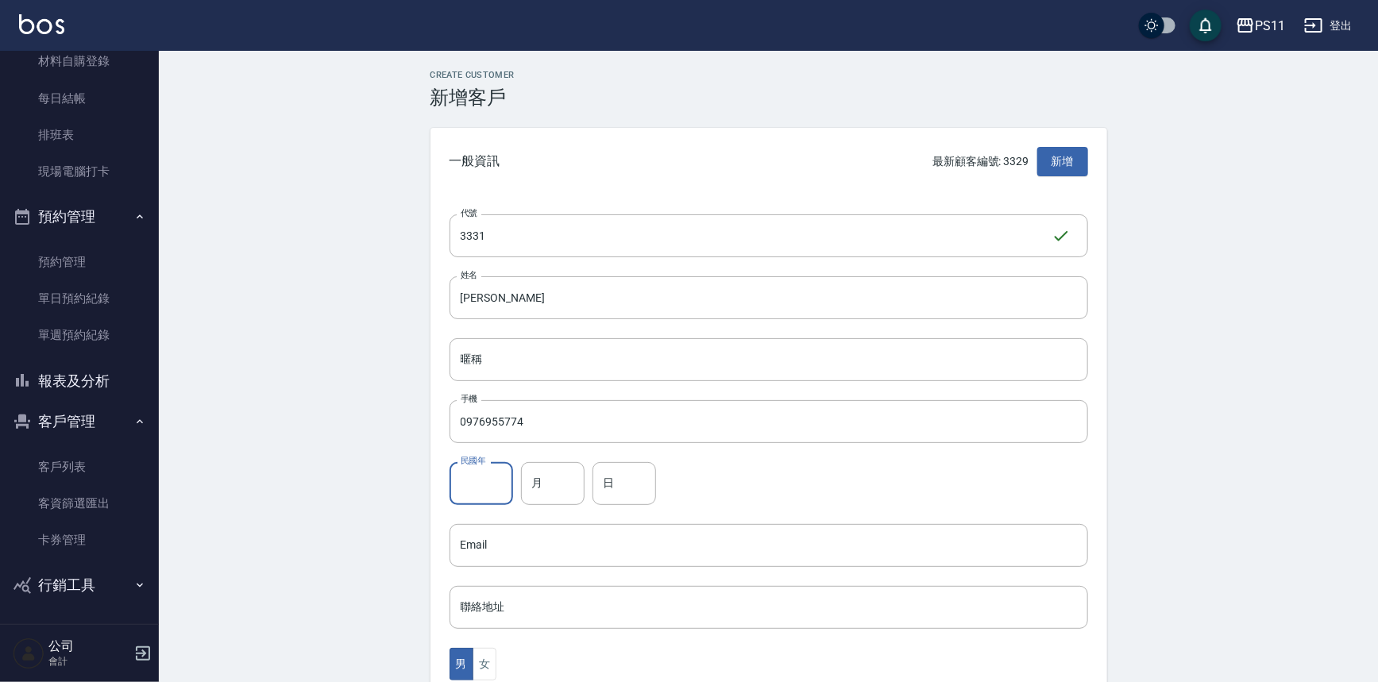
click at [503, 495] on input "民國年" at bounding box center [481, 483] width 64 height 43
type input "64"
click at [544, 484] on input "月" at bounding box center [553, 483] width 64 height 43
type input "10"
click at [647, 484] on input "日" at bounding box center [624, 483] width 64 height 43
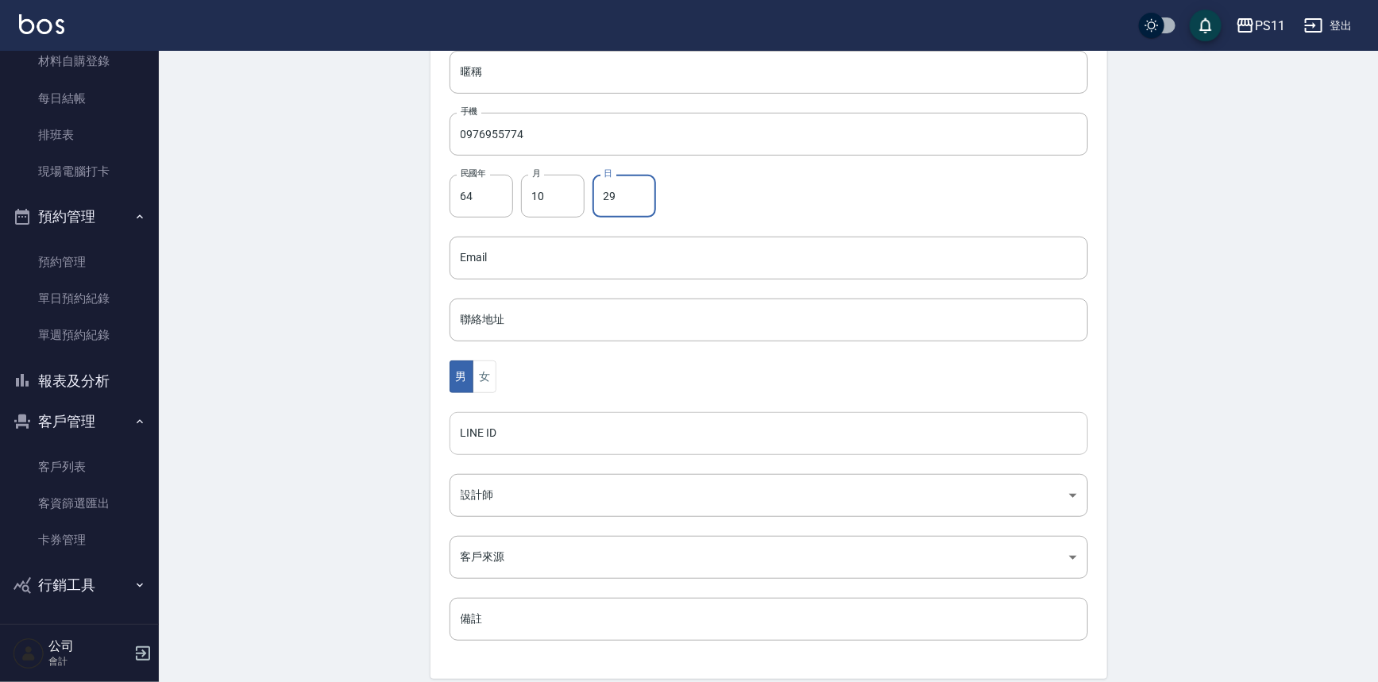
scroll to position [288, 0]
type input "29"
click at [490, 380] on button "女" at bounding box center [484, 376] width 24 height 33
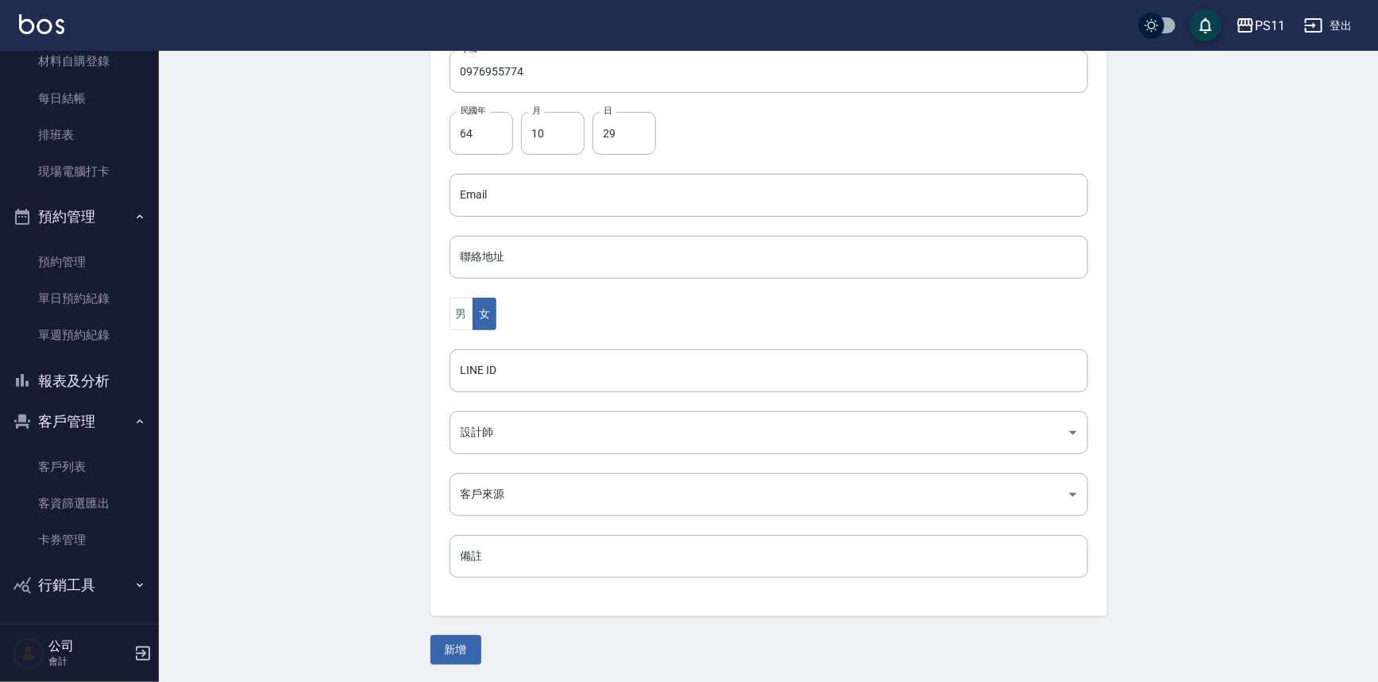
drag, startPoint x: 272, startPoint y: 312, endPoint x: 411, endPoint y: 584, distance: 306.1
click at [446, 638] on button "新增" at bounding box center [455, 649] width 51 height 29
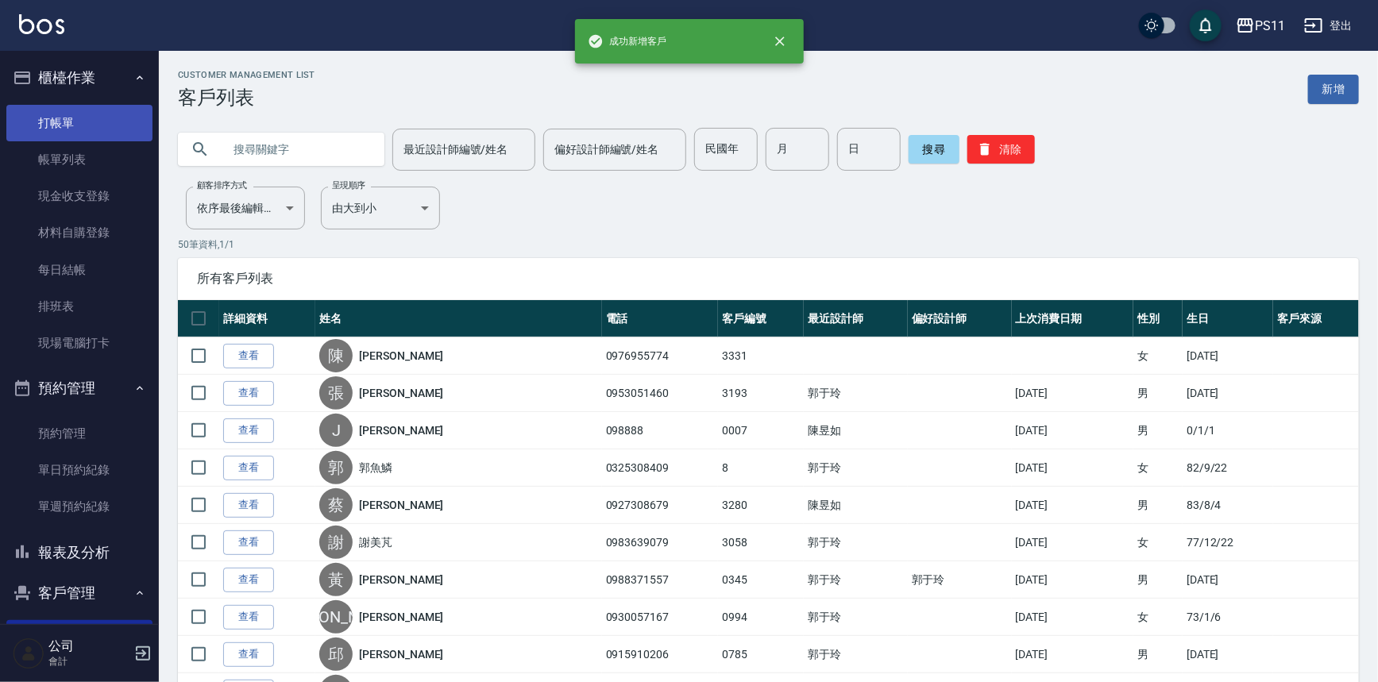
click at [117, 123] on link "打帳單" at bounding box center [79, 123] width 146 height 37
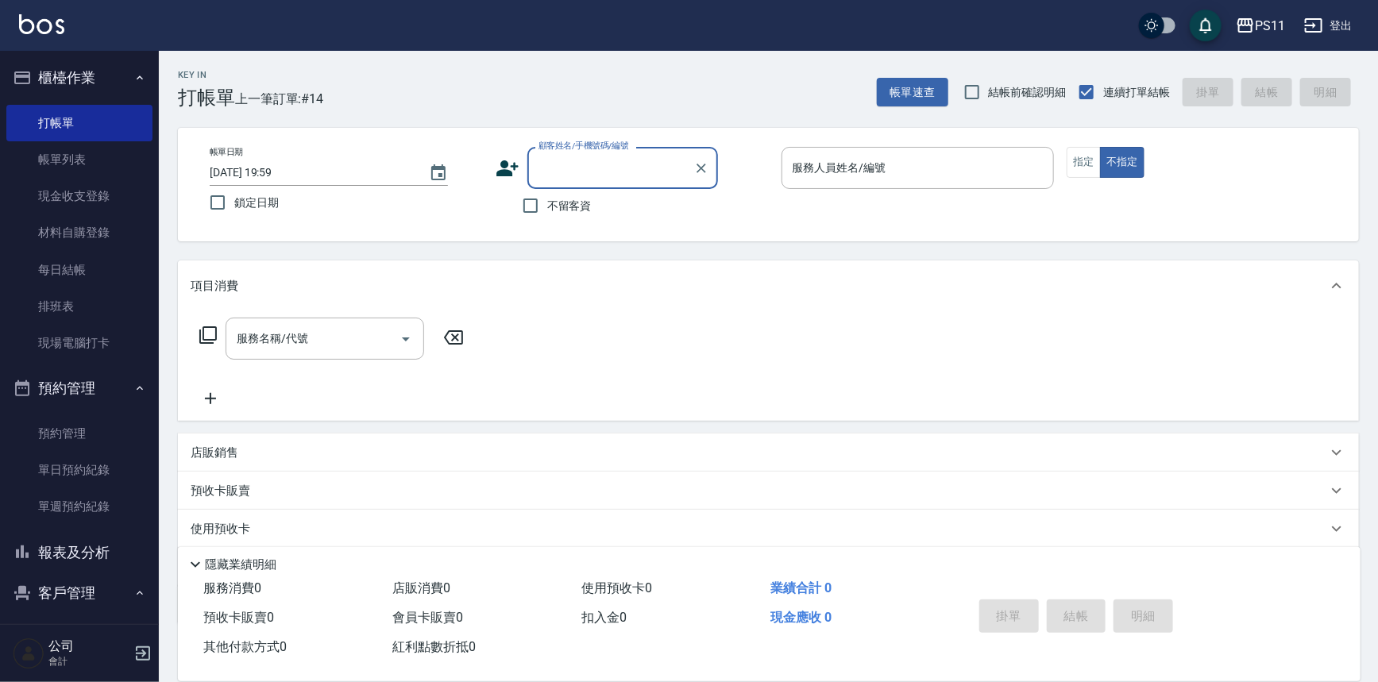
click at [594, 164] on input "顧客姓名/手機號碼/編號" at bounding box center [610, 168] width 152 height 28
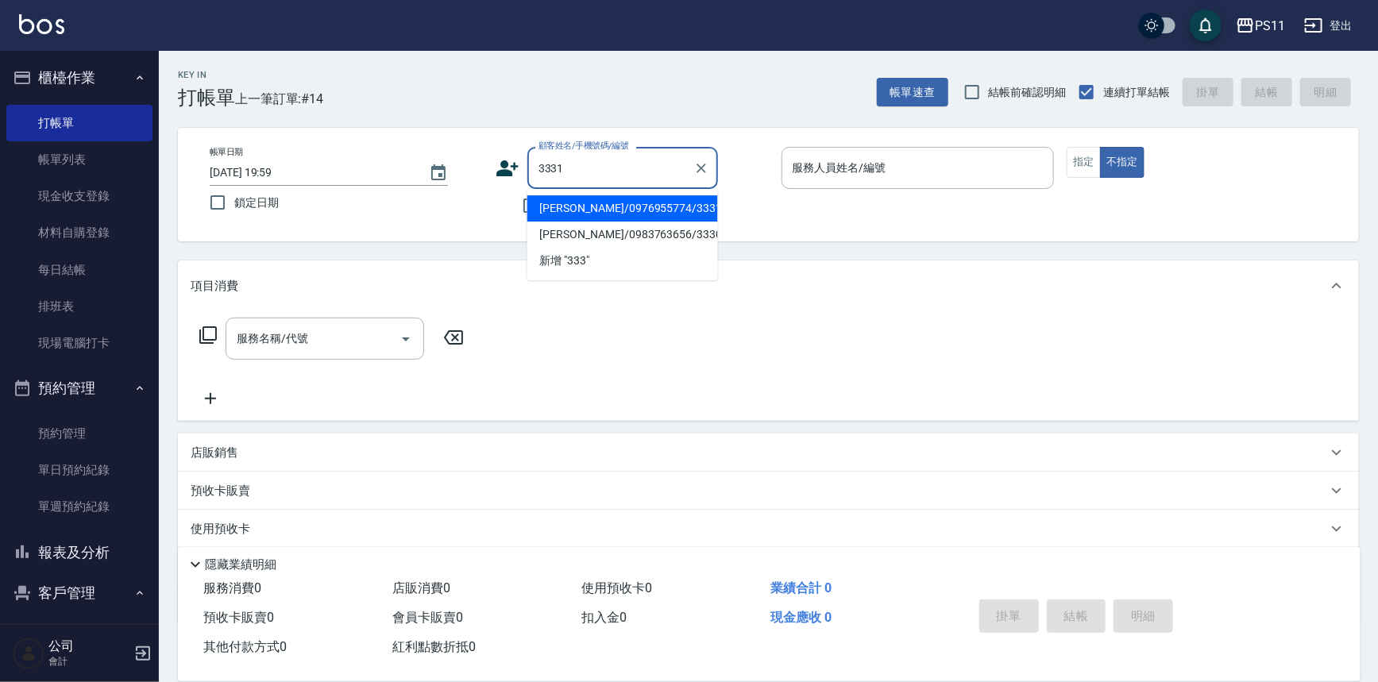
type input "[PERSON_NAME]/0976955774/3331"
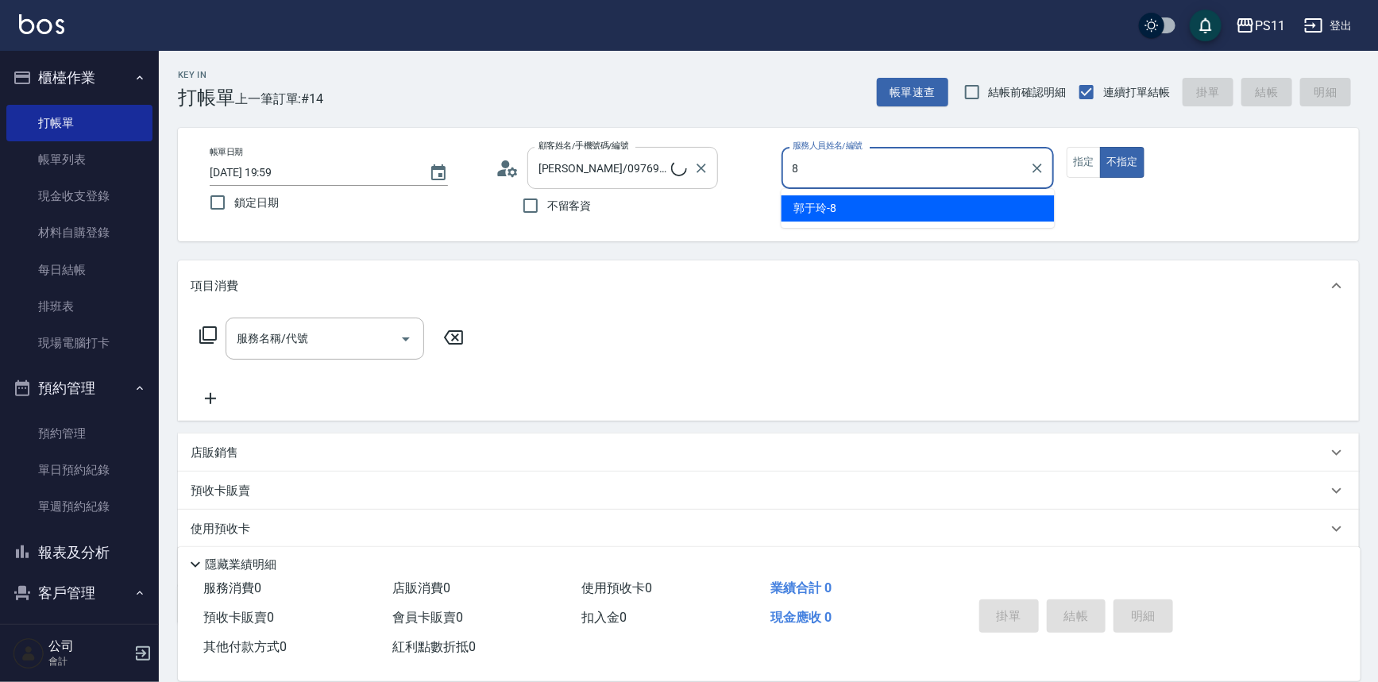
type input "郭于玲-8"
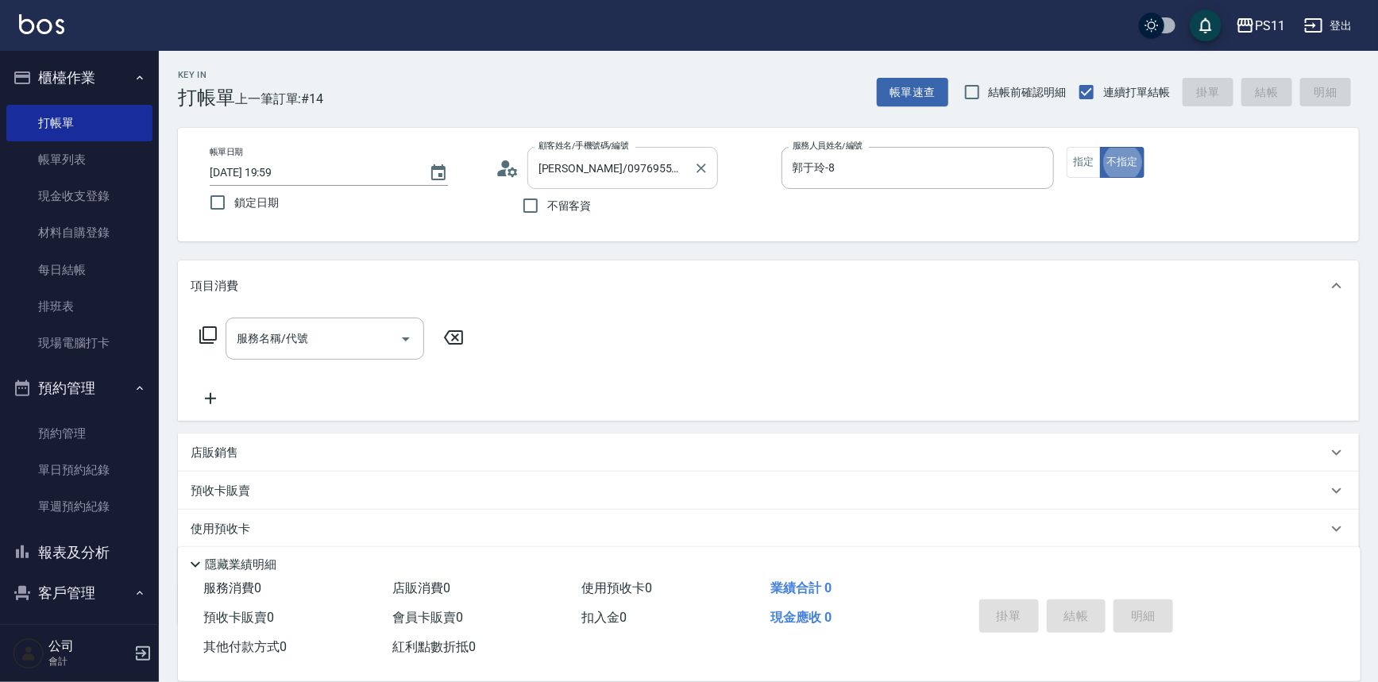
type button "false"
click at [1079, 171] on button "指定" at bounding box center [1083, 162] width 34 height 31
click at [212, 337] on icon at bounding box center [208, 335] width 19 height 19
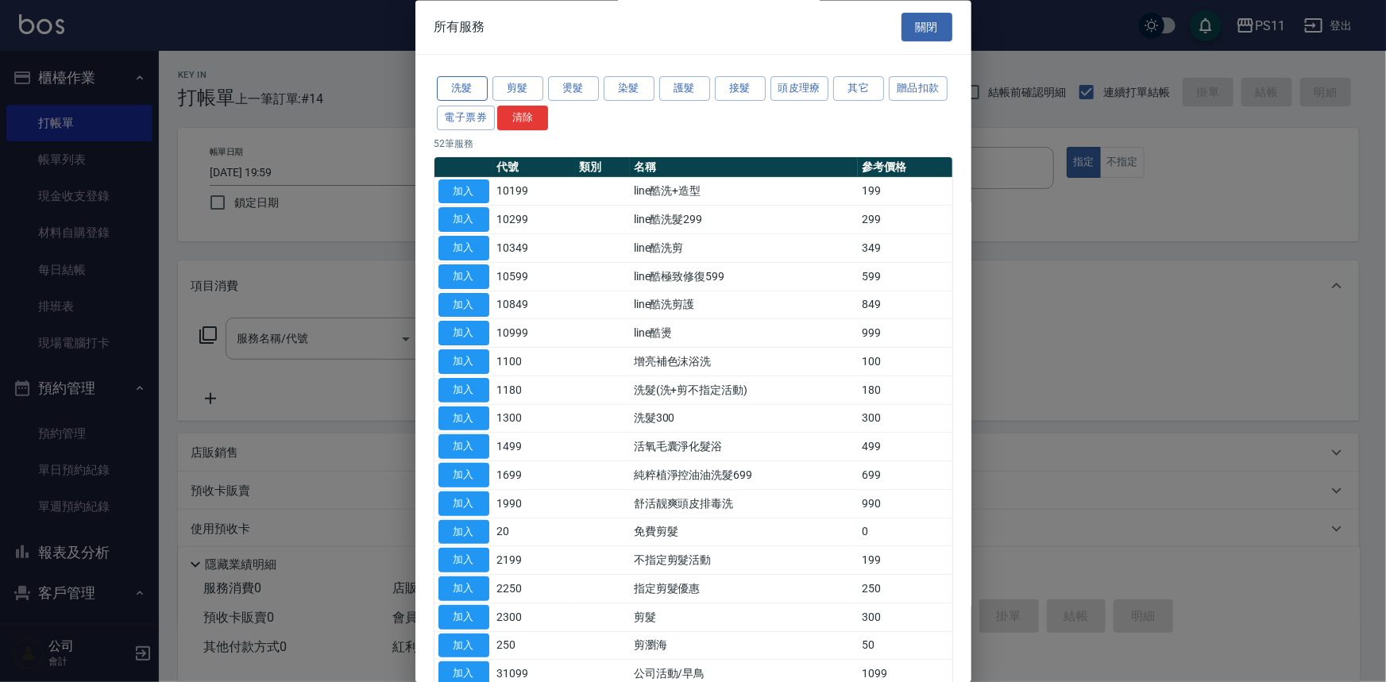
click at [476, 81] on button "洗髮" at bounding box center [462, 89] width 51 height 25
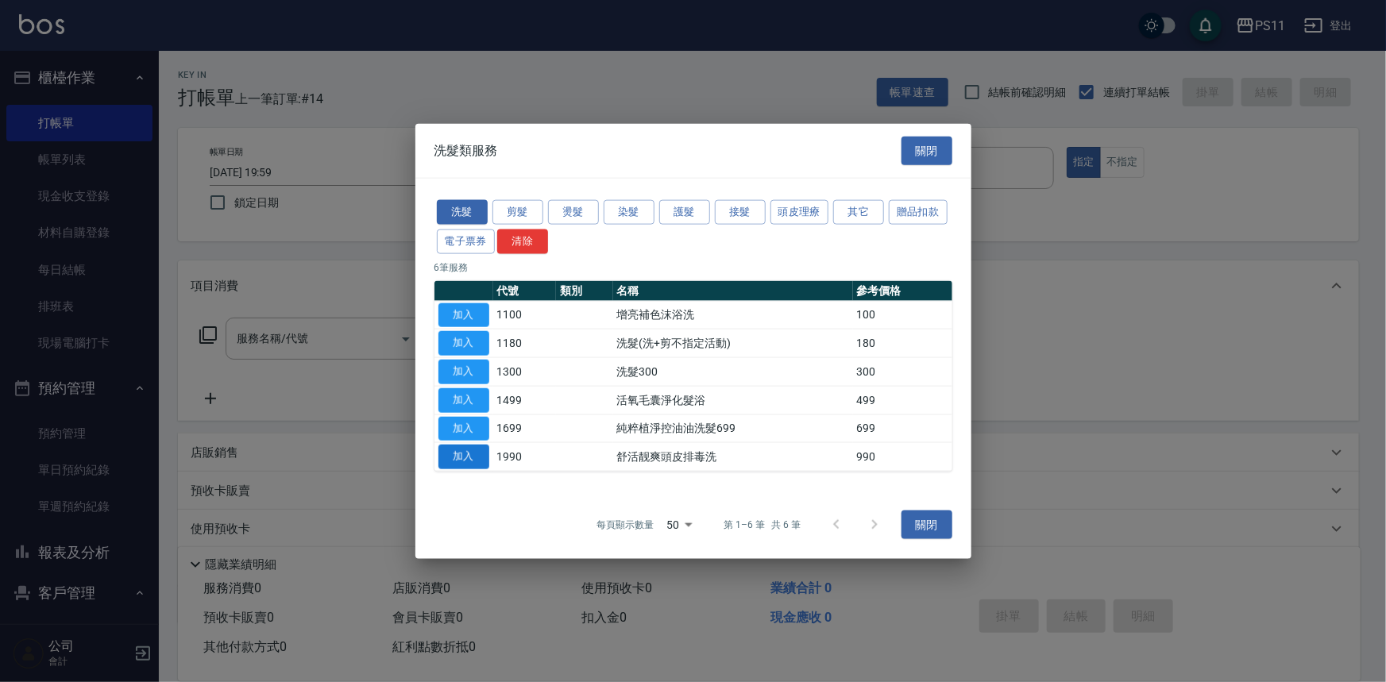
click at [457, 445] on button "加入" at bounding box center [463, 457] width 51 height 25
type input "舒活靓爽頭皮排毒洗(1990)"
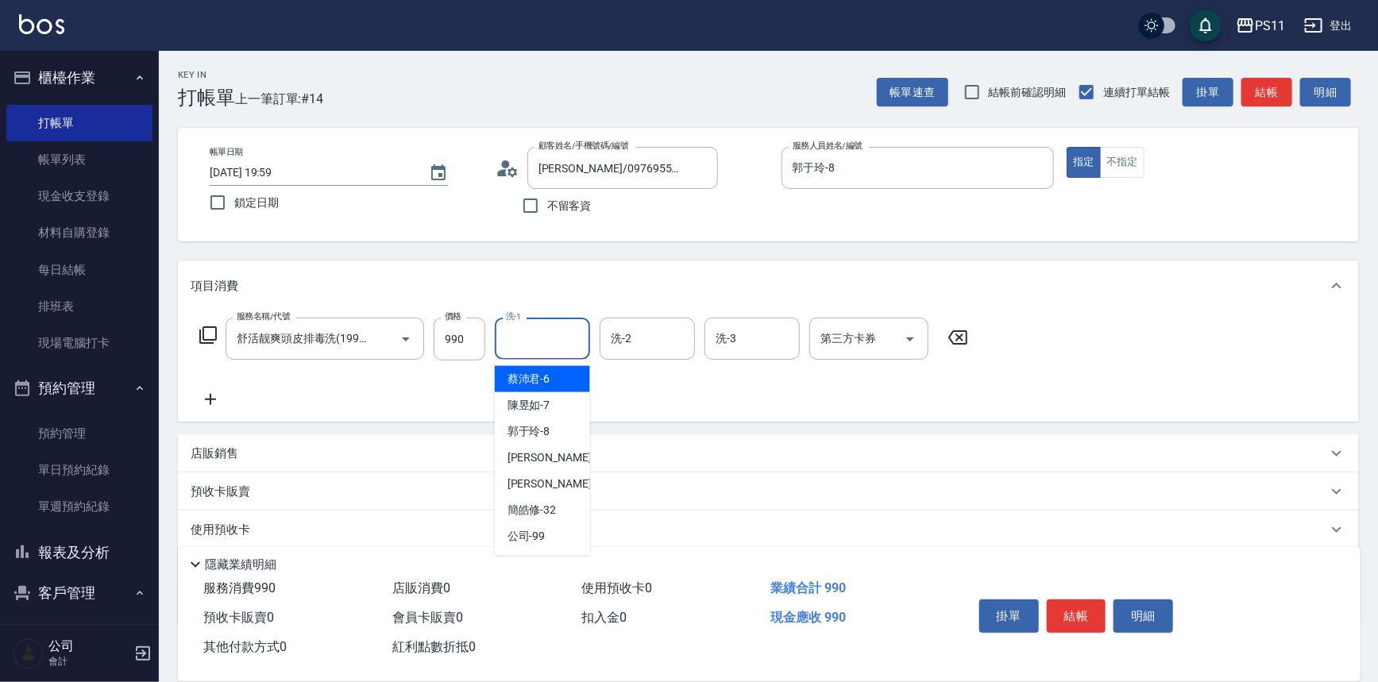
click at [542, 333] on input "洗-1" at bounding box center [542, 339] width 81 height 28
type input "陳昱如-7"
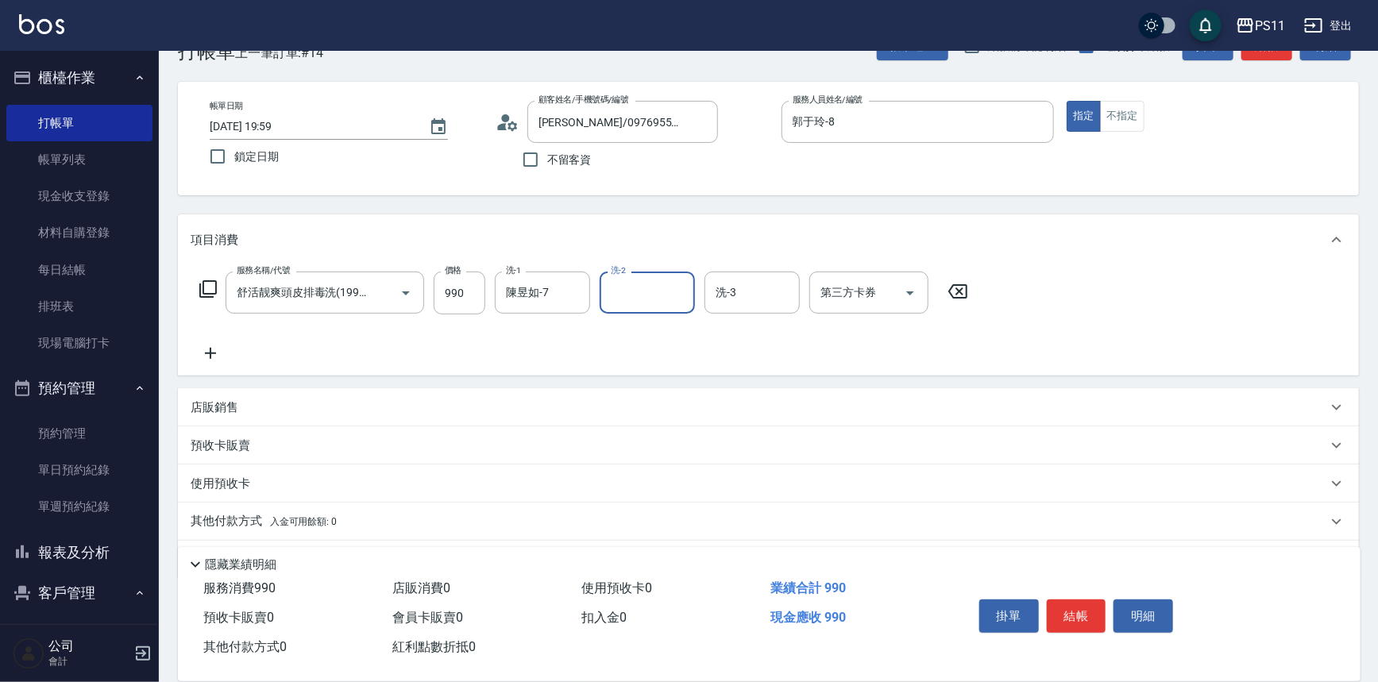
scroll to position [92, 0]
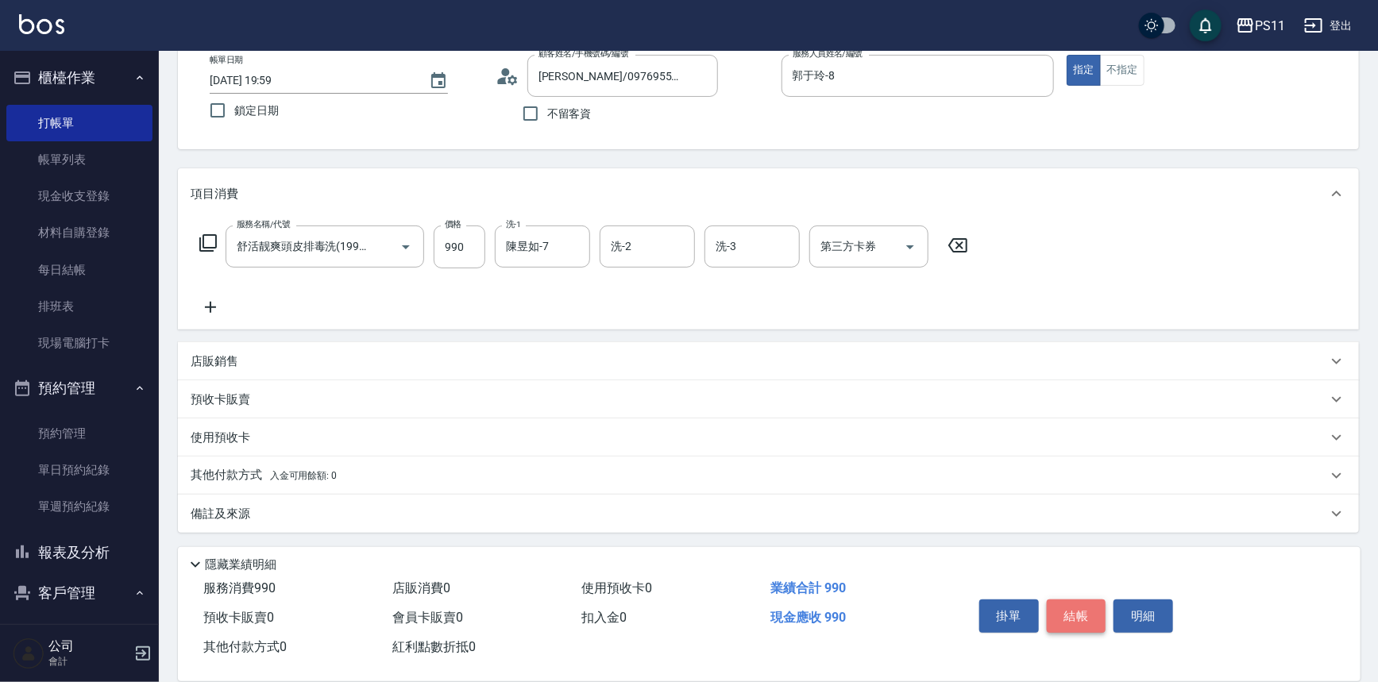
click at [1089, 623] on button "結帳" at bounding box center [1077, 615] width 60 height 33
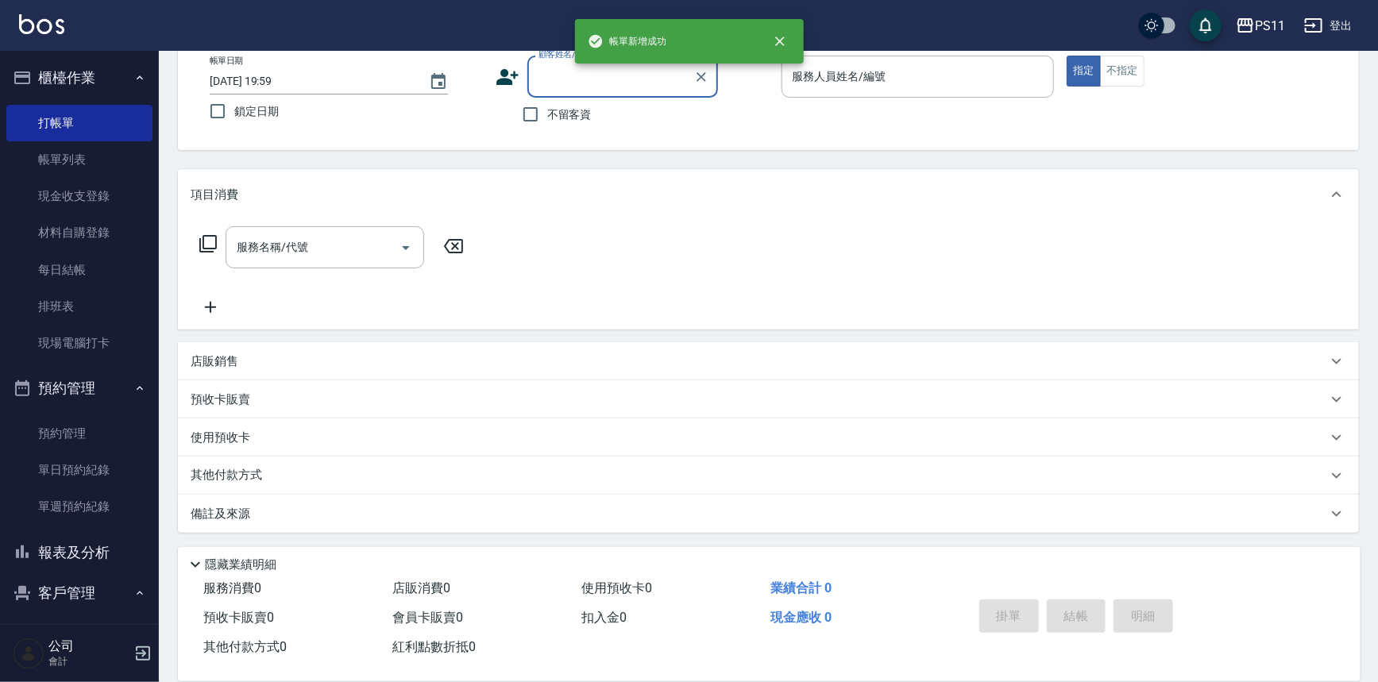
scroll to position [91, 0]
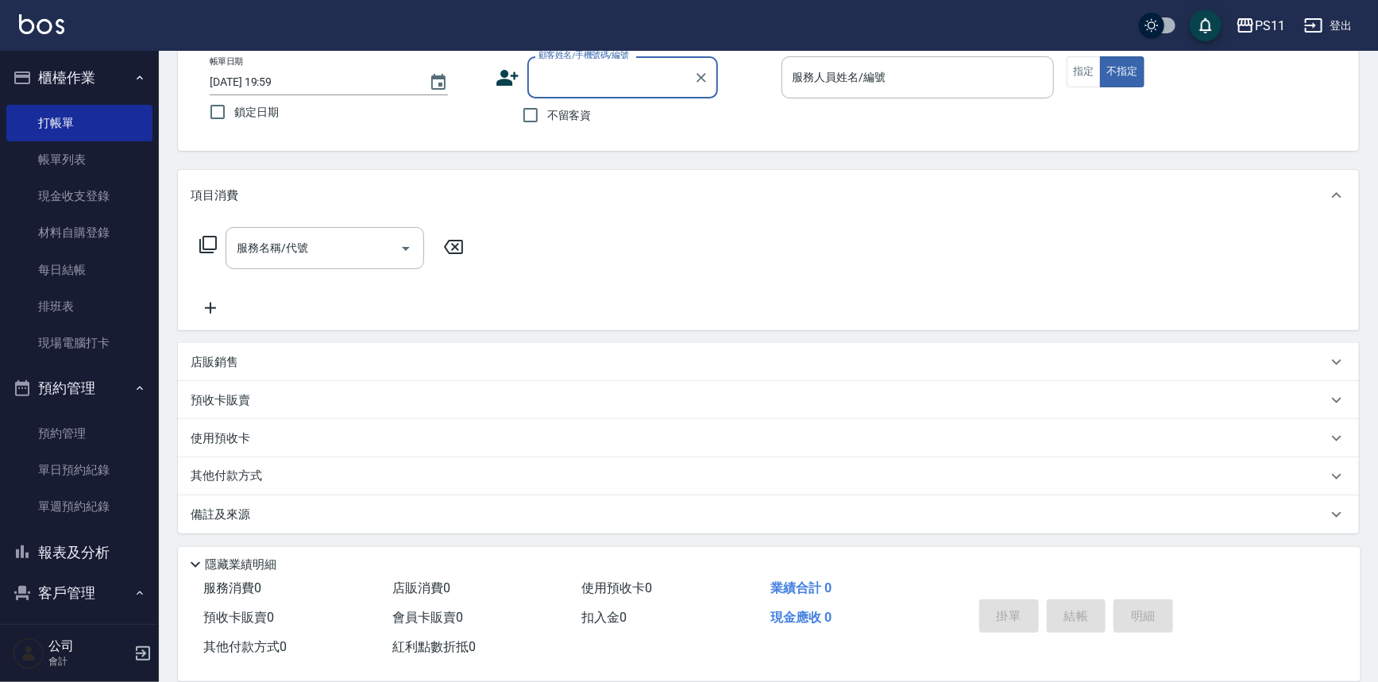
click at [73, 549] on button "報表及分析" at bounding box center [79, 552] width 146 height 41
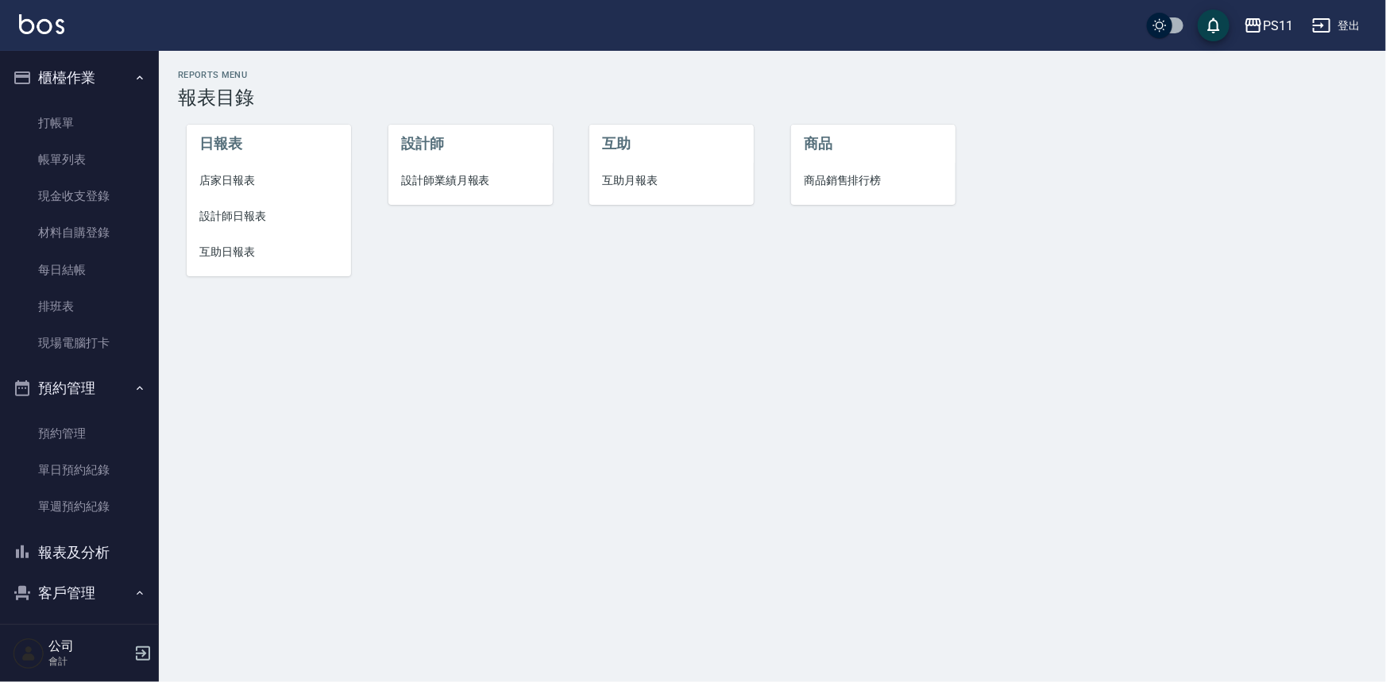
click at [202, 170] on li "店家日報表" at bounding box center [269, 181] width 164 height 36
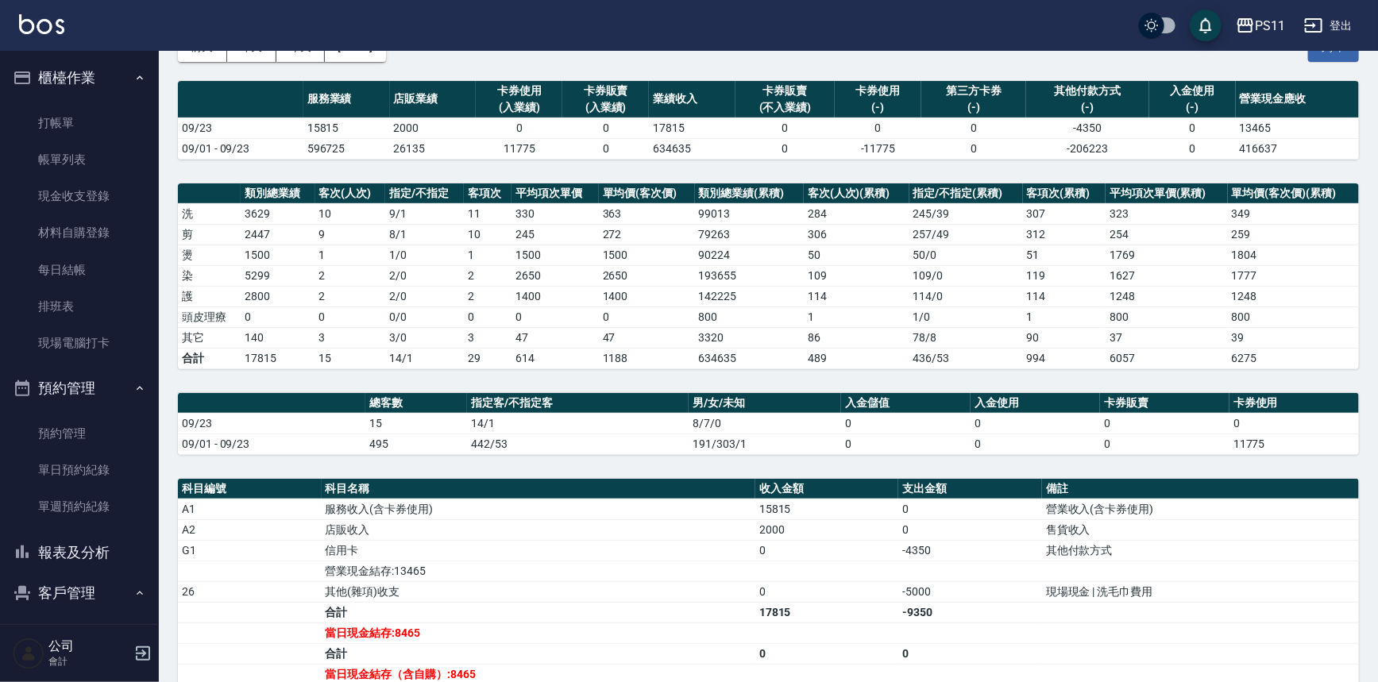
scroll to position [261, 0]
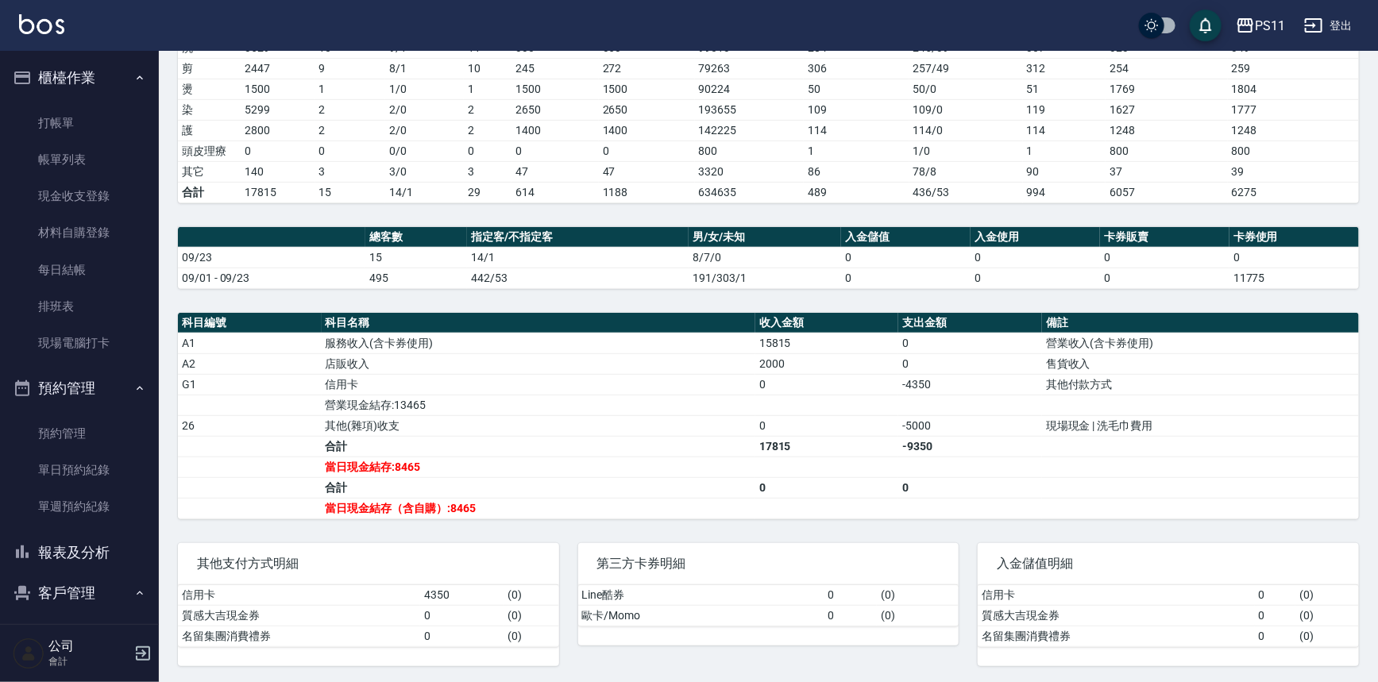
drag, startPoint x: 842, startPoint y: 468, endPoint x: 838, endPoint y: 540, distance: 71.6
drag, startPoint x: 90, startPoint y: 146, endPoint x: 750, endPoint y: 270, distance: 671.4
click at [90, 146] on link "帳單列表" at bounding box center [79, 159] width 146 height 37
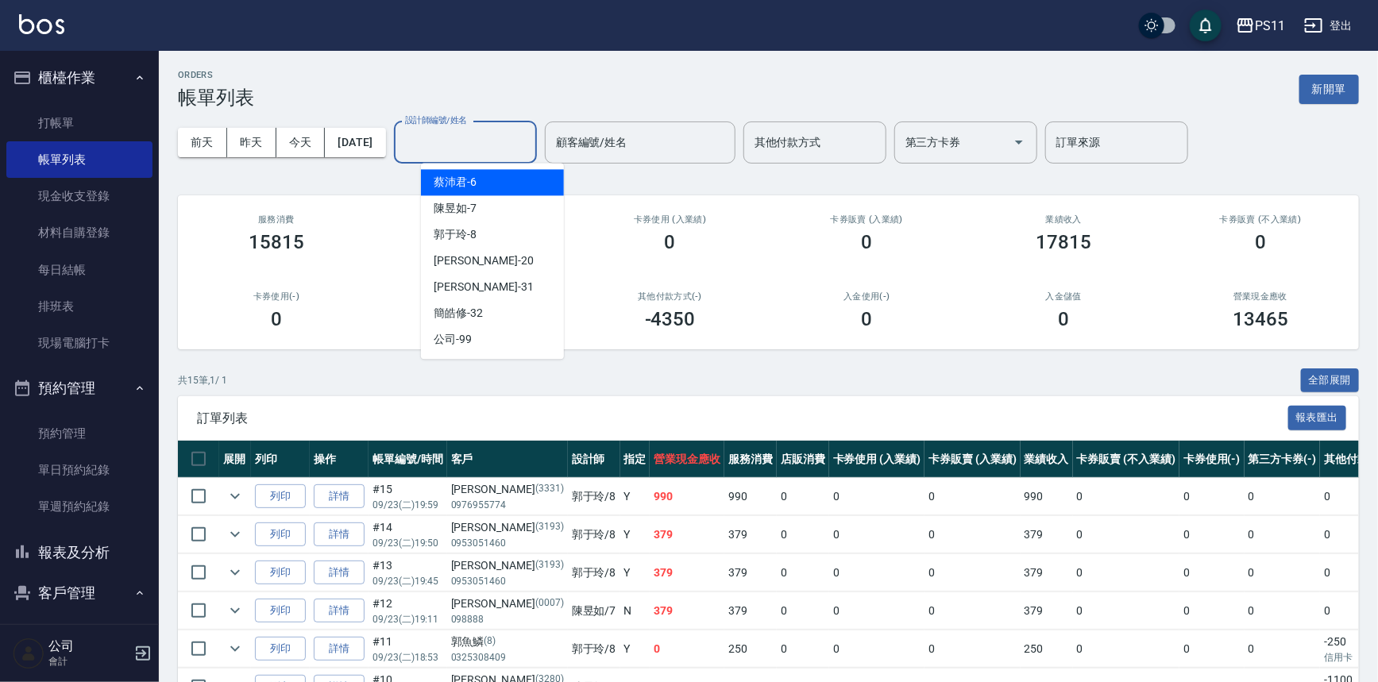
drag, startPoint x: 516, startPoint y: 129, endPoint x: 519, endPoint y: 155, distance: 25.6
click at [516, 133] on input "設計師編號/姓名" at bounding box center [465, 143] width 129 height 28
click at [512, 198] on div "陳昱如 -7" at bounding box center [492, 208] width 143 height 26
type input "陳昱如-7"
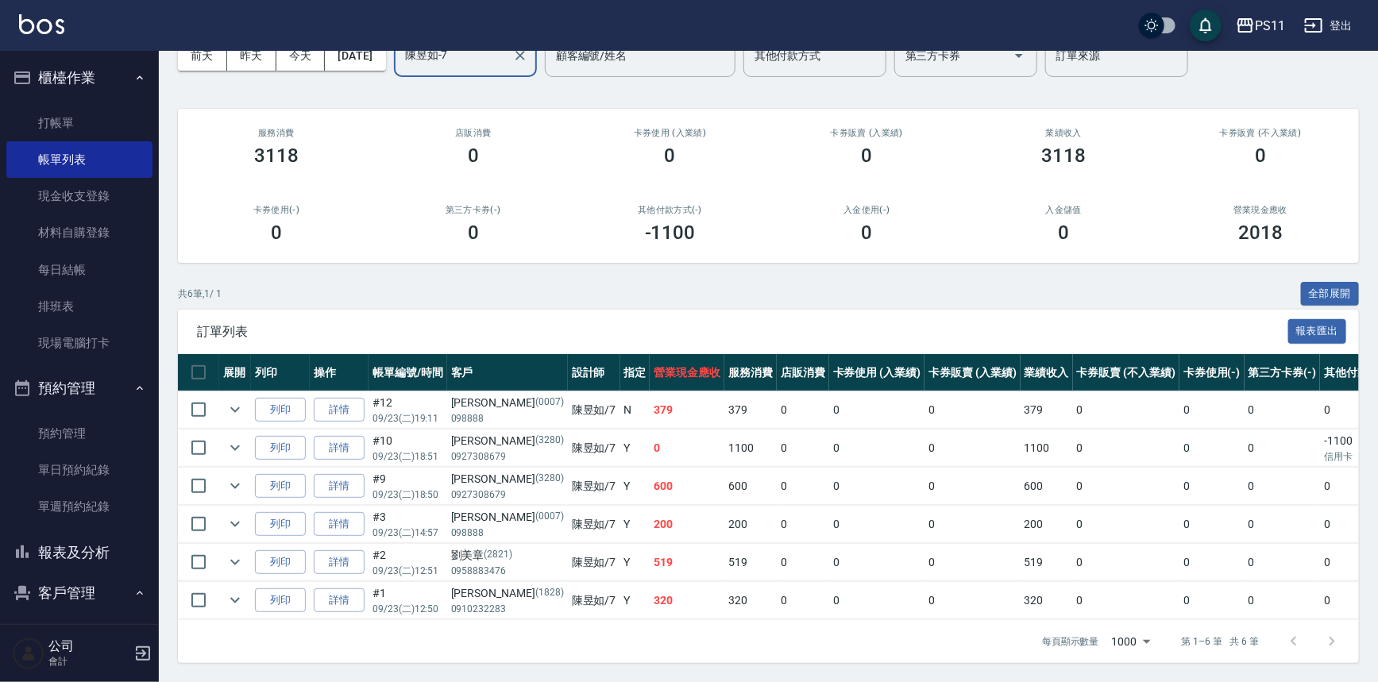
scroll to position [95, 0]
drag, startPoint x: 667, startPoint y: 430, endPoint x: 734, endPoint y: 444, distance: 68.0
click at [734, 444] on tr "列印 詳情 #10 09/23 (二) 18:51 [PERSON_NAME][PHONE_NUMBER] [PERSON_NAME]/7 Y 0 1100 …" at bounding box center [866, 448] width 1376 height 37
click at [724, 446] on td "1100" at bounding box center [750, 448] width 52 height 37
drag, startPoint x: 673, startPoint y: 433, endPoint x: 716, endPoint y: 437, distance: 43.9
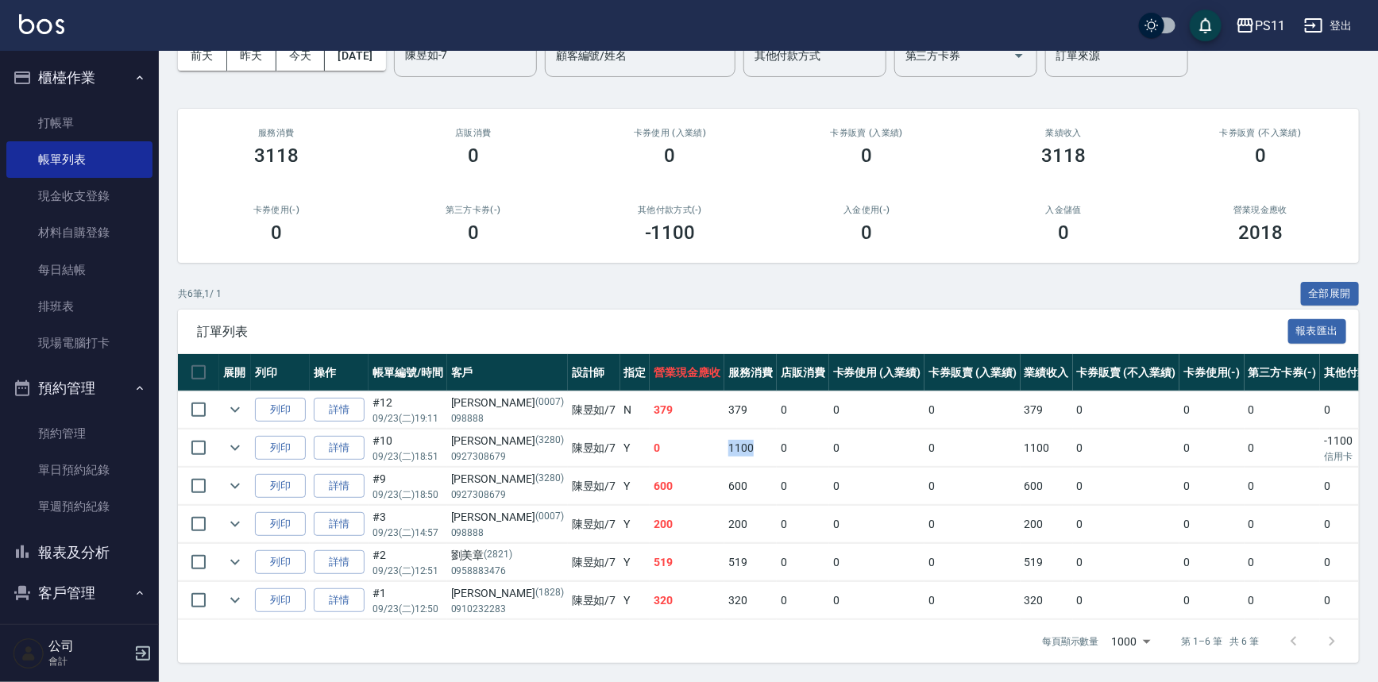
click at [724, 437] on td "1100" at bounding box center [750, 448] width 52 height 37
click at [724, 431] on td "1100" at bounding box center [750, 448] width 52 height 37
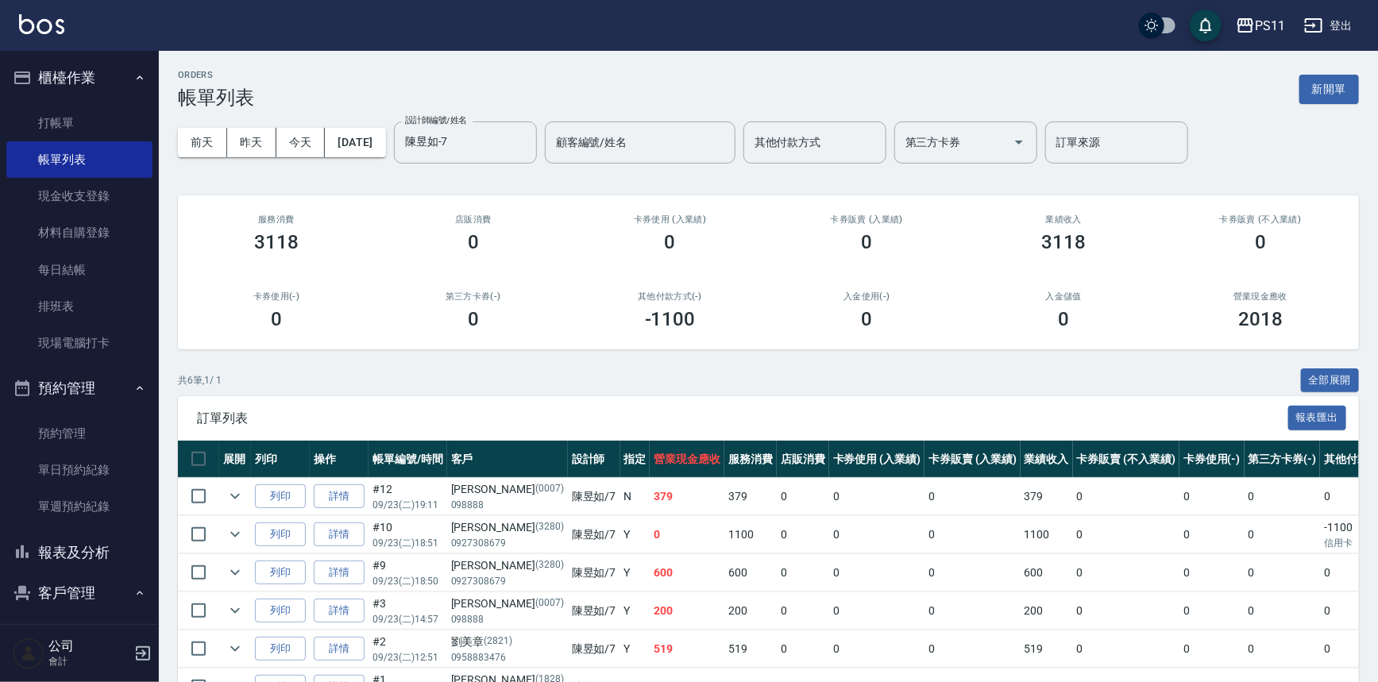
drag, startPoint x: 742, startPoint y: 419, endPoint x: 707, endPoint y: 314, distance: 110.5
click at [528, 143] on icon "Clear" at bounding box center [520, 142] width 16 height 16
click at [452, 136] on input "設計師編號/姓名" at bounding box center [465, 143] width 129 height 28
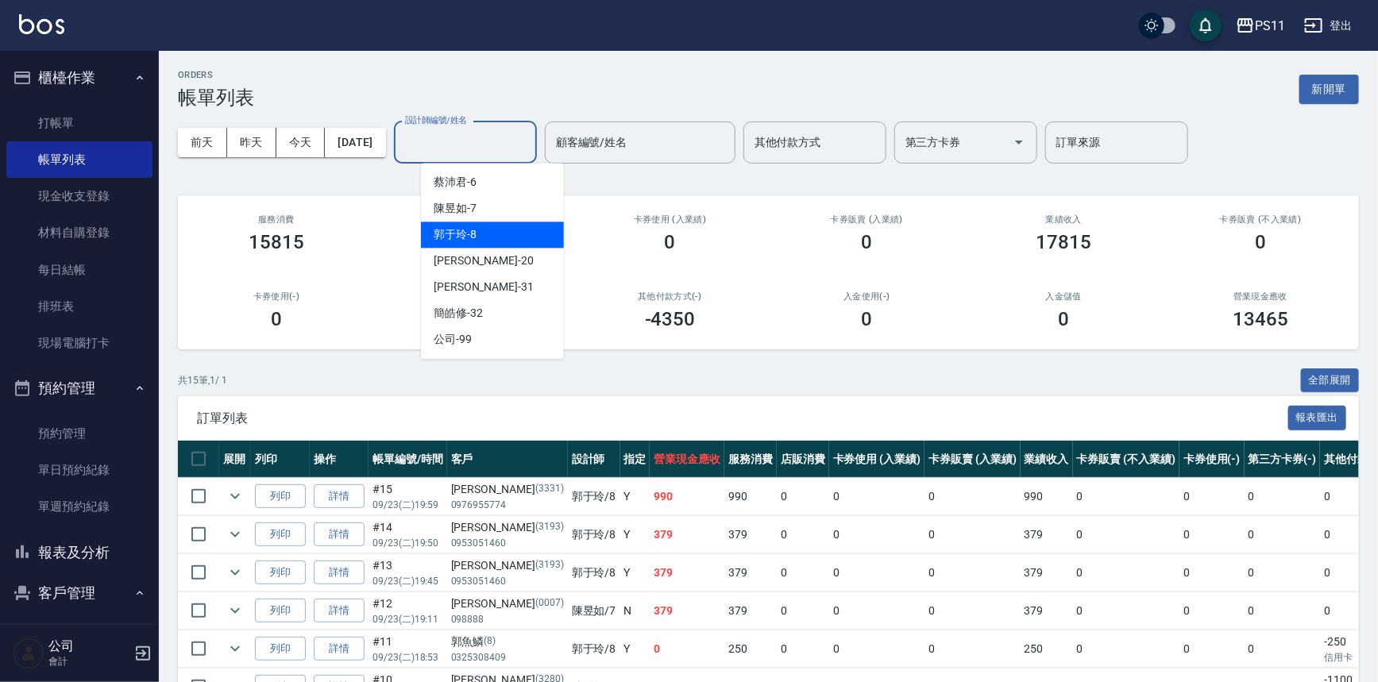
click at [488, 236] on div "郭于玲 -8" at bounding box center [492, 235] width 143 height 26
type input "郭于玲-8"
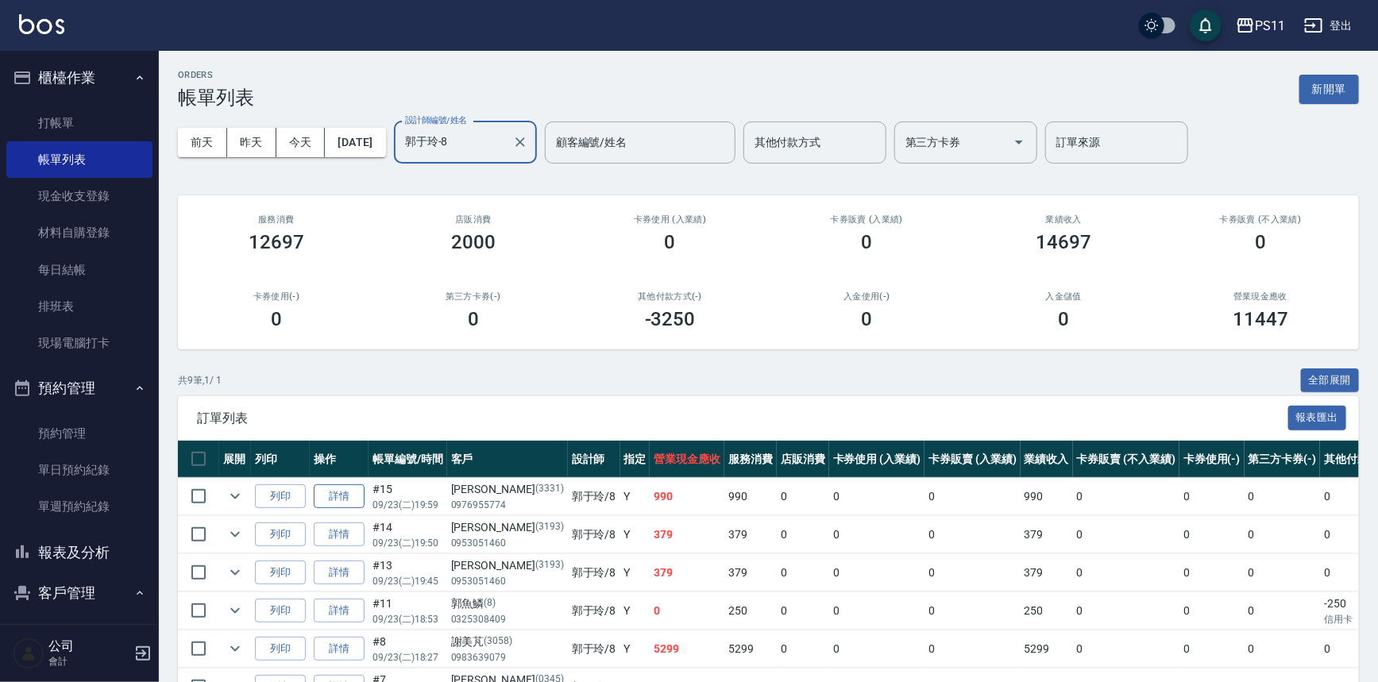
click at [333, 495] on link "詳情" at bounding box center [339, 496] width 51 height 25
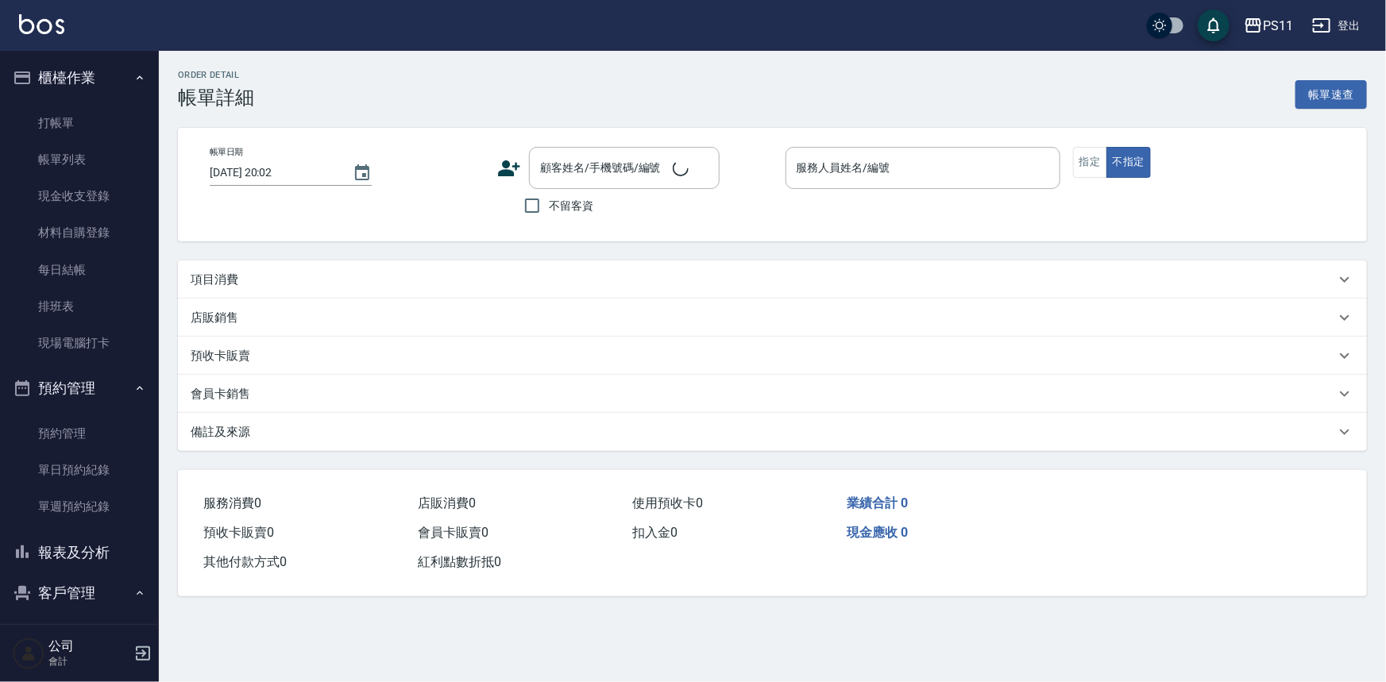
type input "[DATE] 19:59"
type input "郭于玲-8"
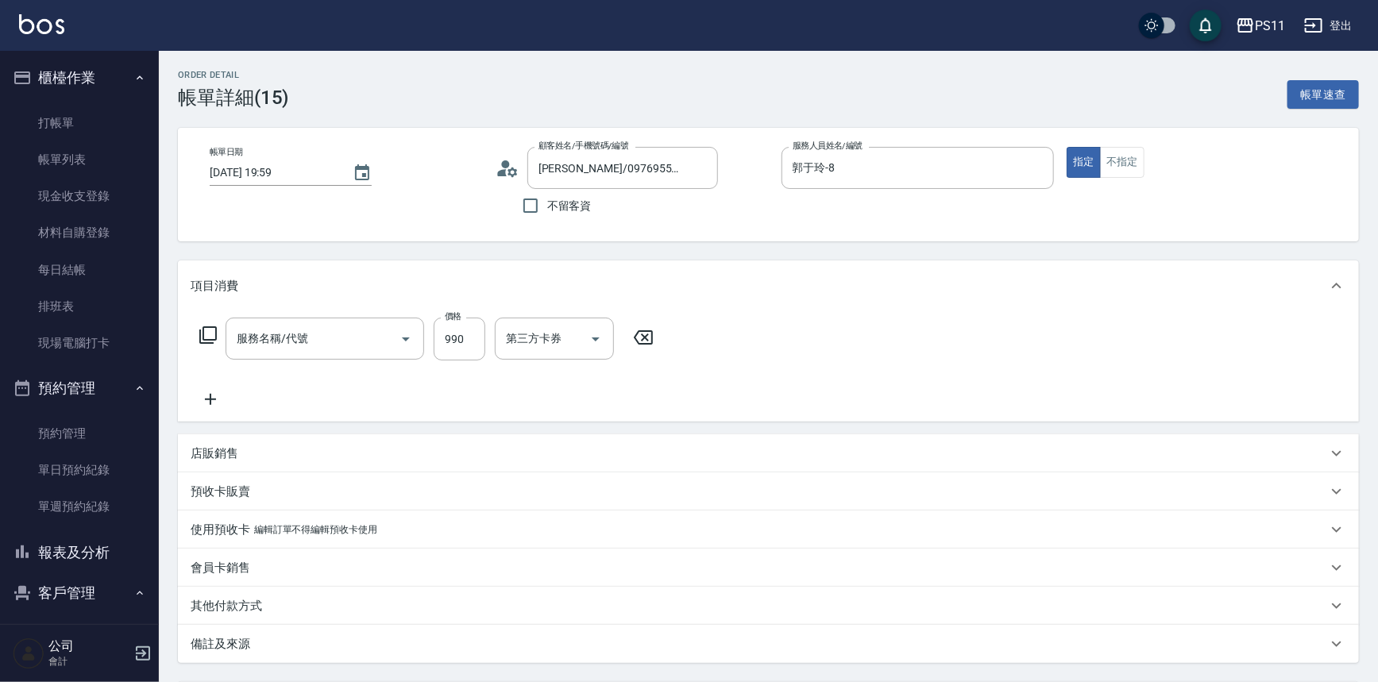
type input "[PERSON_NAME]/0976955774/3331"
type input "舒活靓爽頭皮排毒洗(1990)"
click at [879, 169] on input "郭于玲-8" at bounding box center [905, 168] width 235 height 28
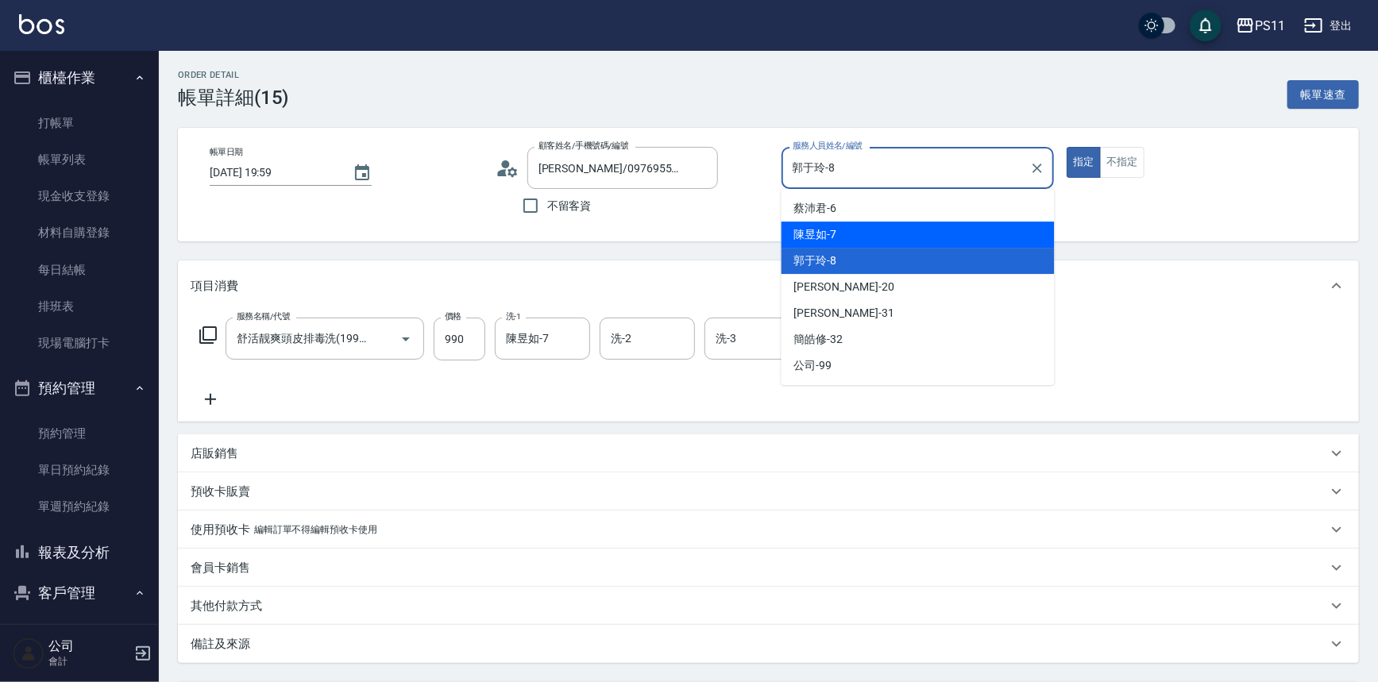
click at [879, 230] on div "陳昱如 -7" at bounding box center [917, 235] width 273 height 26
type input "陳昱如-7"
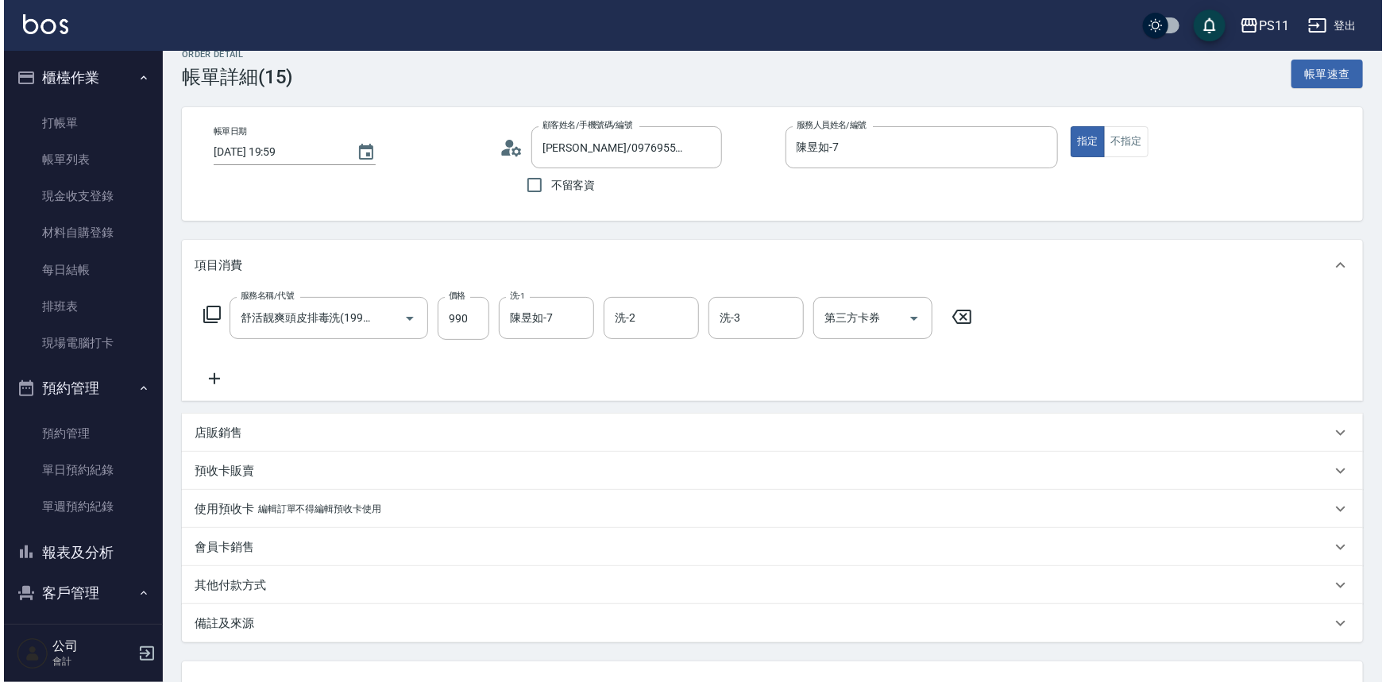
scroll to position [149, 0]
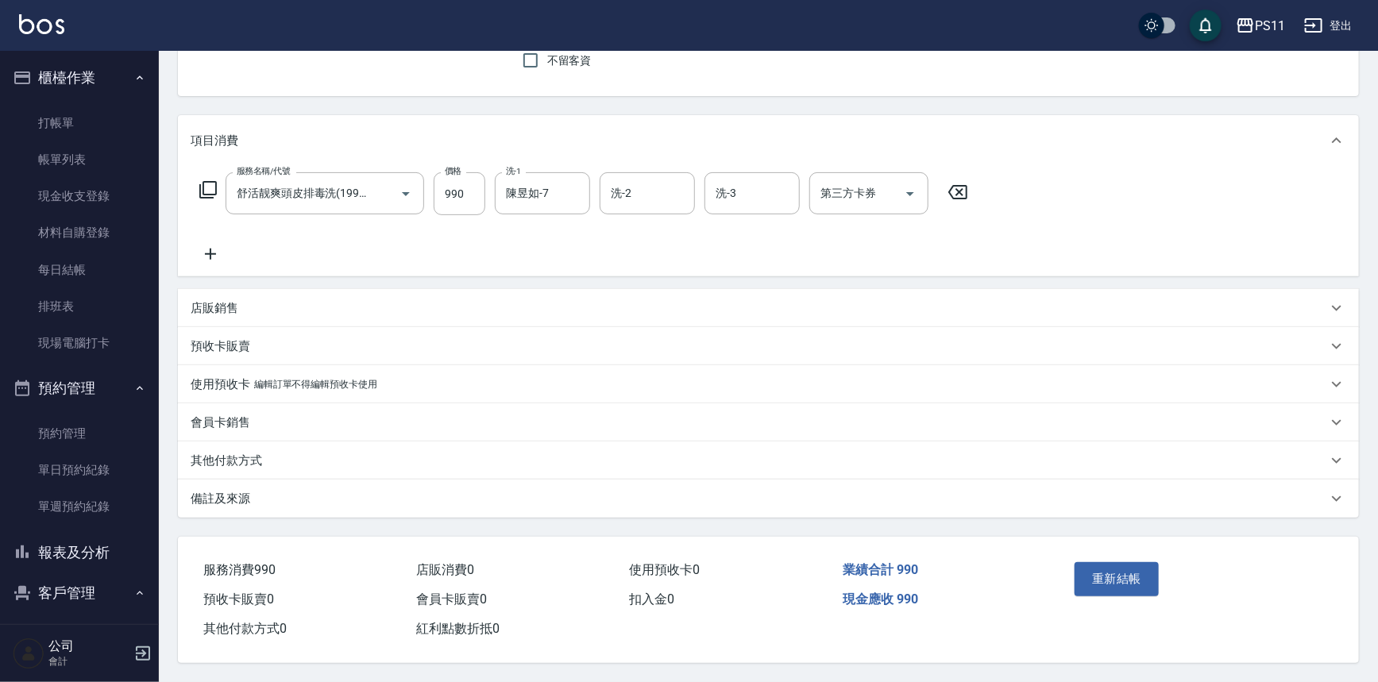
drag, startPoint x: 1230, startPoint y: 268, endPoint x: 1229, endPoint y: 461, distance: 193.7
click at [1127, 573] on button "重新結帳" at bounding box center [1116, 578] width 84 height 33
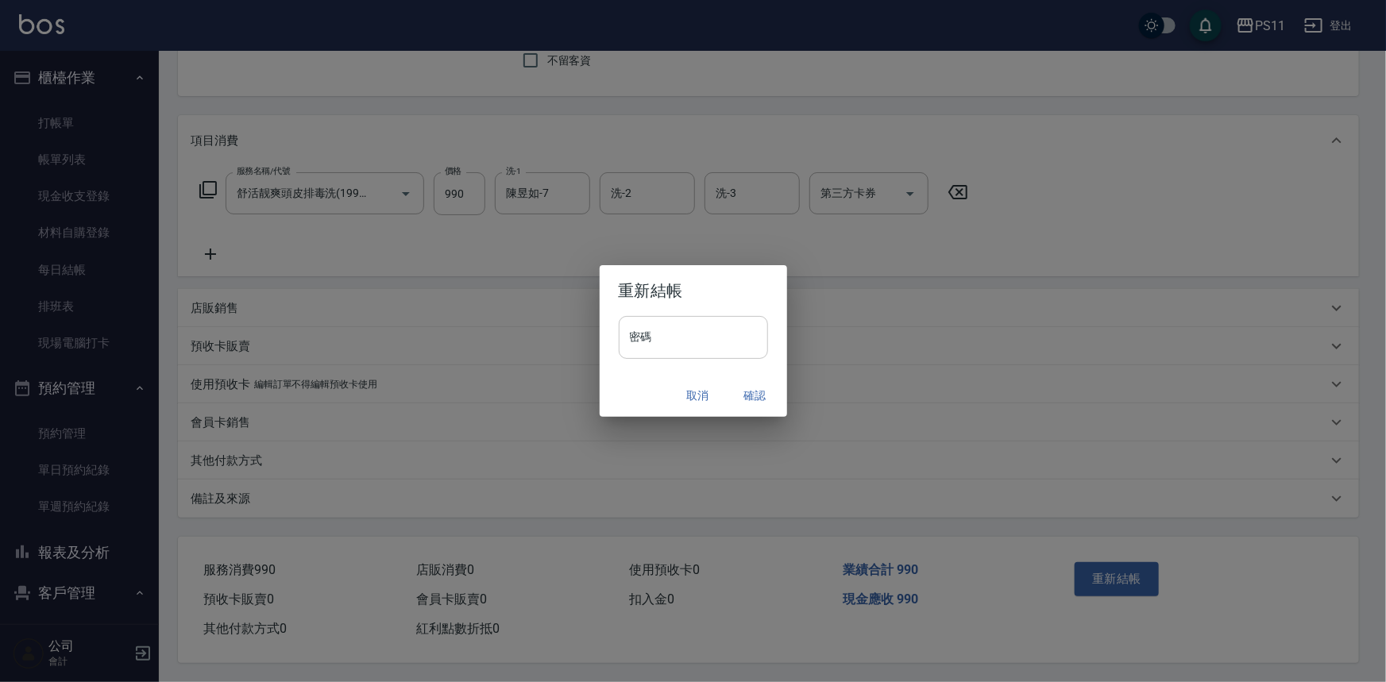
click at [694, 345] on input "密碼" at bounding box center [693, 337] width 149 height 43
type input "****"
click at [769, 392] on button "確認" at bounding box center [755, 395] width 51 height 29
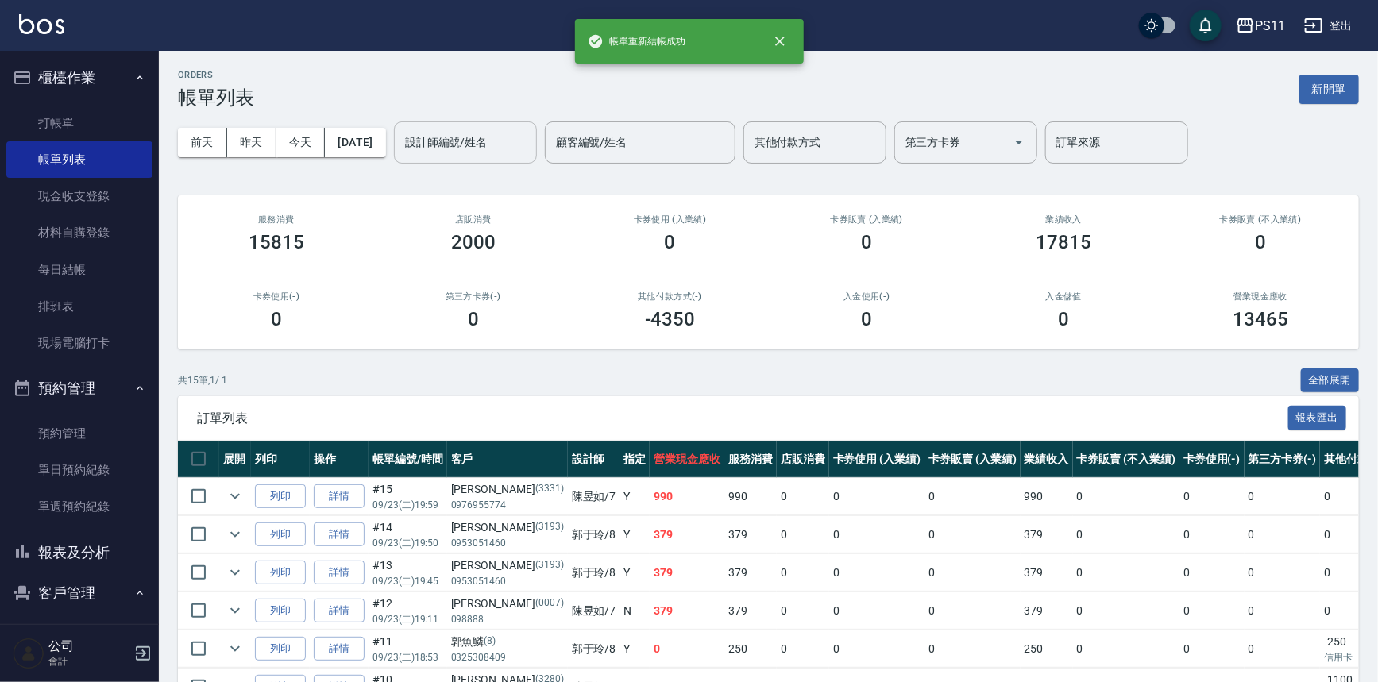
click at [486, 135] on input "設計師編號/姓名" at bounding box center [465, 143] width 129 height 28
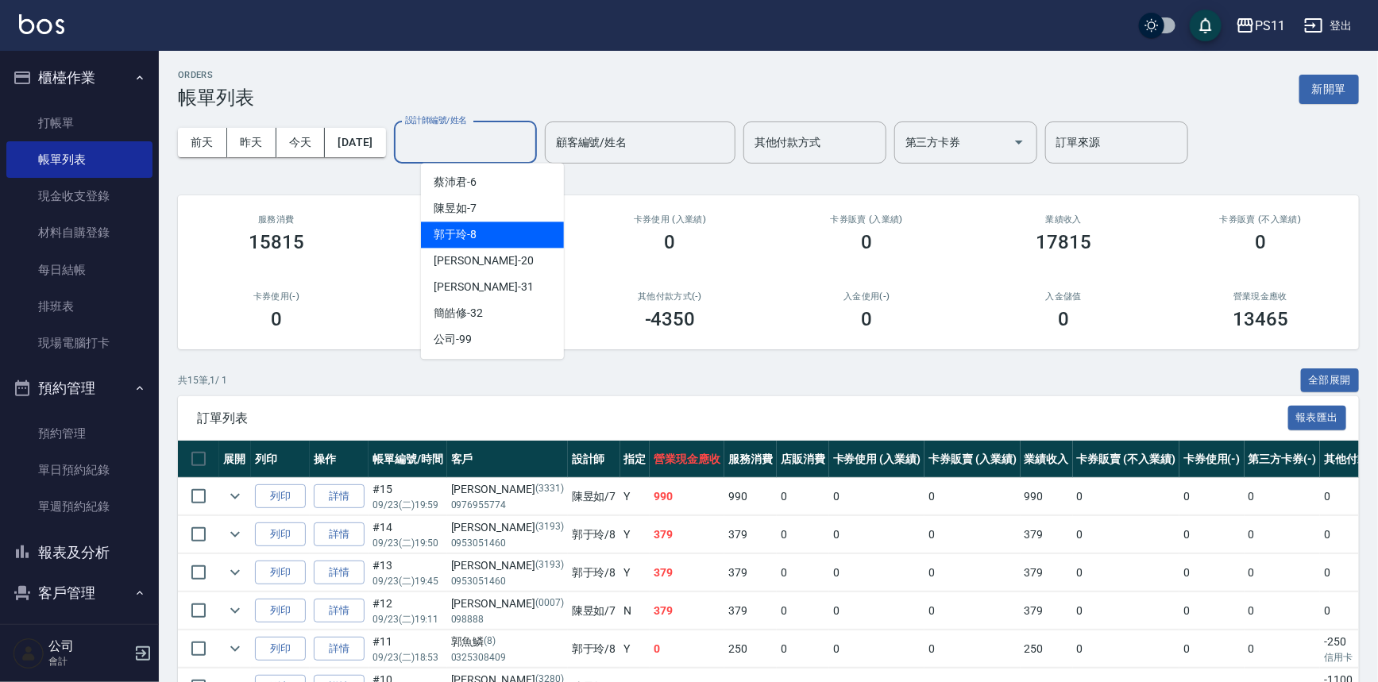
click at [489, 224] on div "郭于玲 -8" at bounding box center [492, 235] width 143 height 26
type input "郭于玲-8"
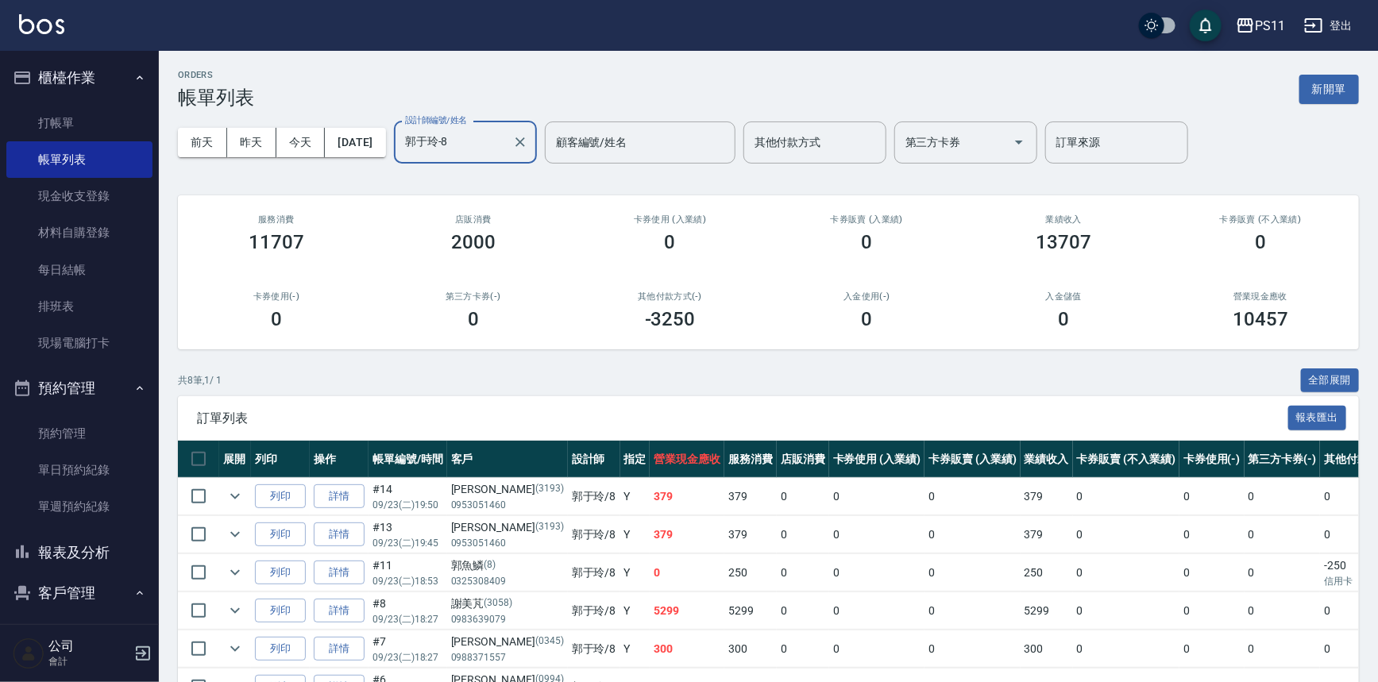
click at [580, 408] on div "訂單列表 報表匯出" at bounding box center [768, 418] width 1181 height 44
click at [198, 496] on input "checkbox" at bounding box center [198, 496] width 33 height 33
checkbox input "true"
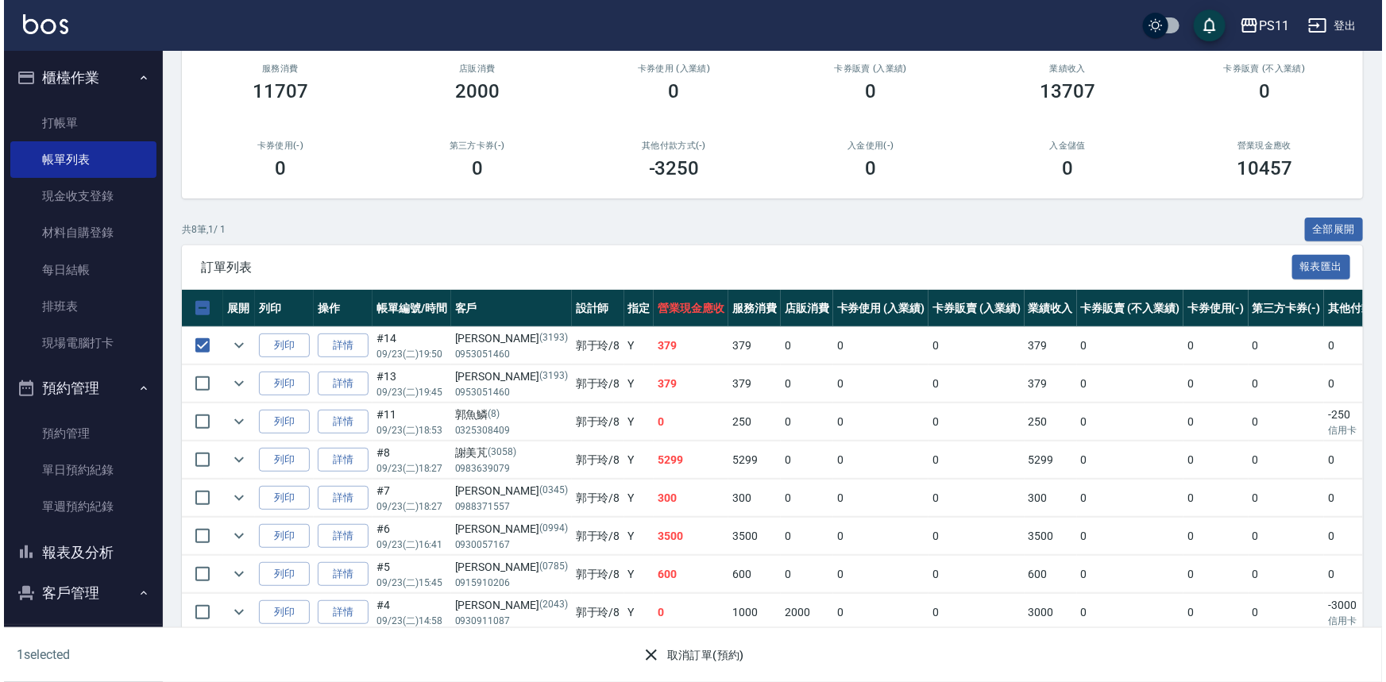
scroll to position [172, 0]
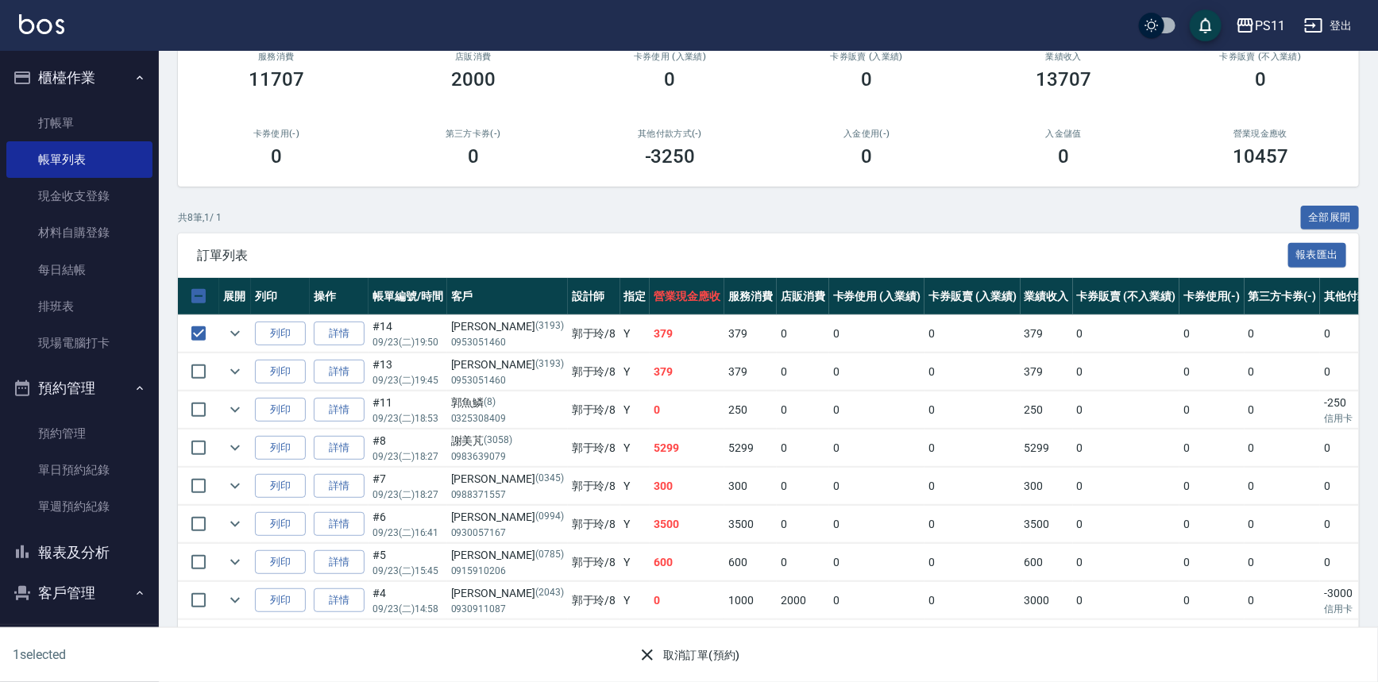
drag, startPoint x: 754, startPoint y: 404, endPoint x: 742, endPoint y: 573, distance: 169.5
click at [649, 653] on icon "button" at bounding box center [647, 655] width 11 height 11
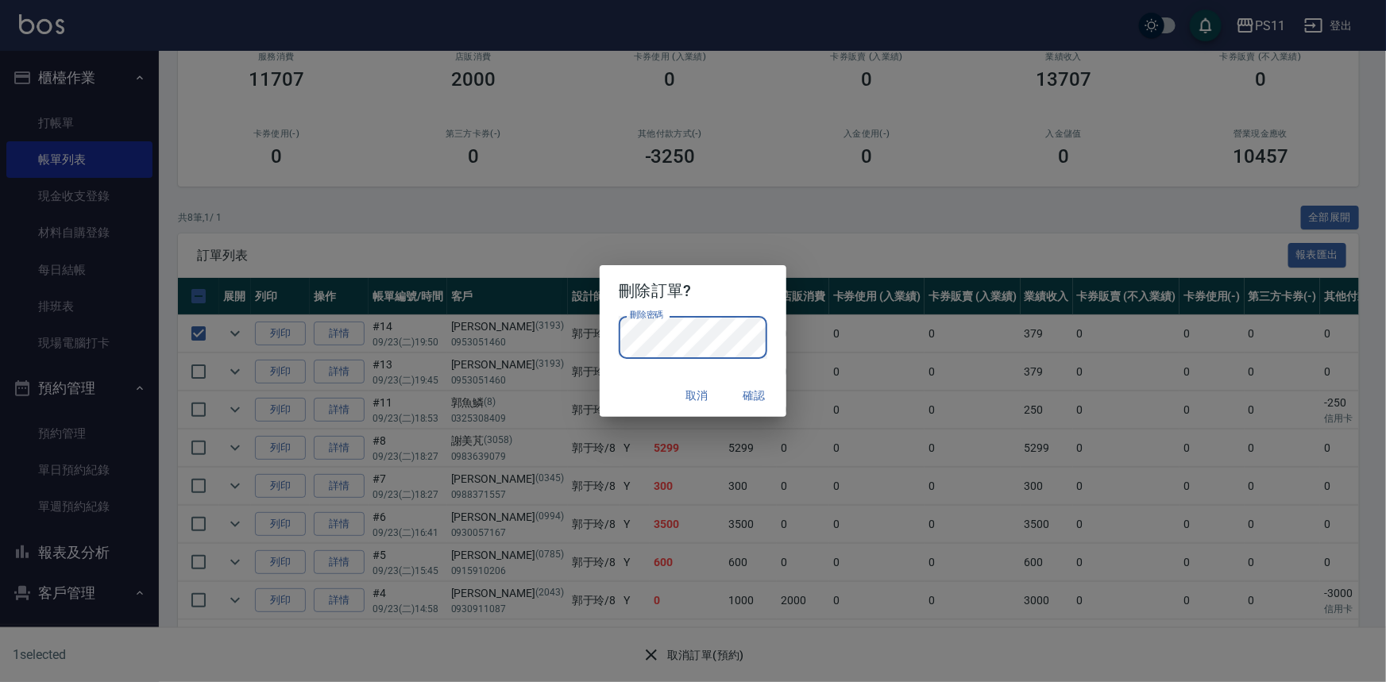
click at [758, 392] on button "確認" at bounding box center [754, 395] width 51 height 29
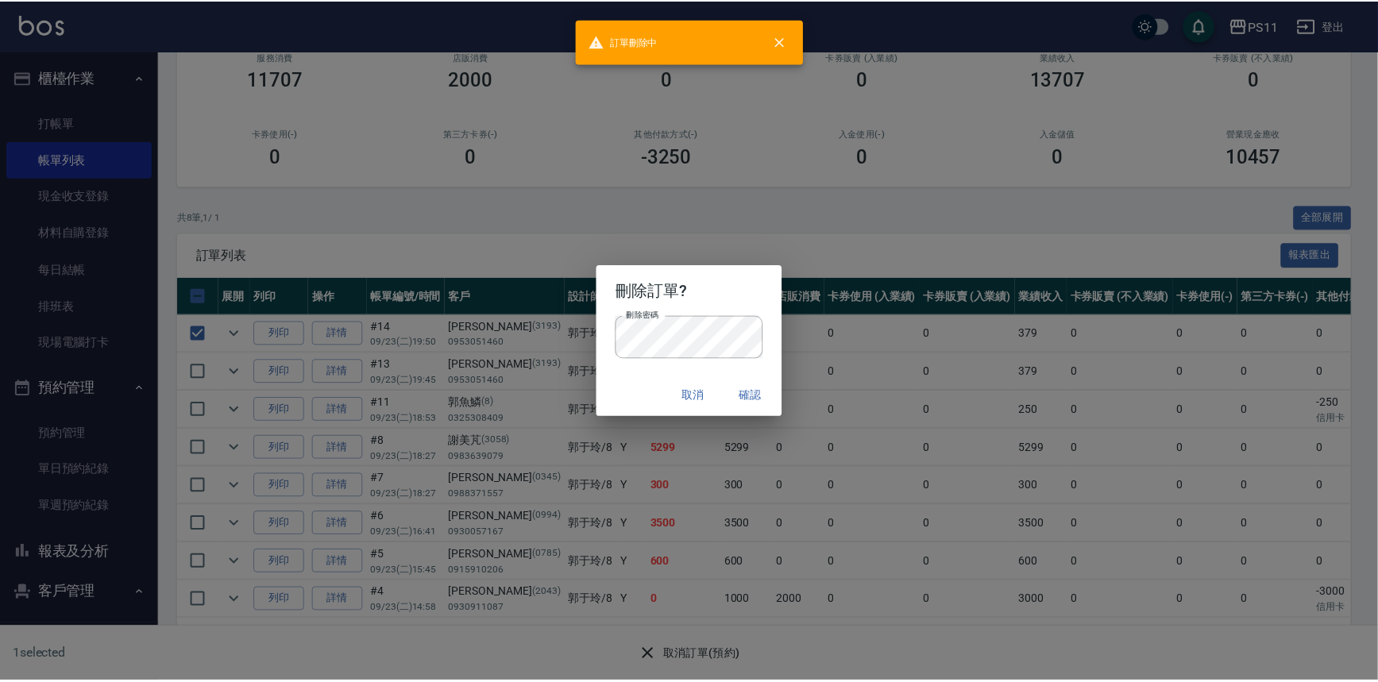
scroll to position [0, 0]
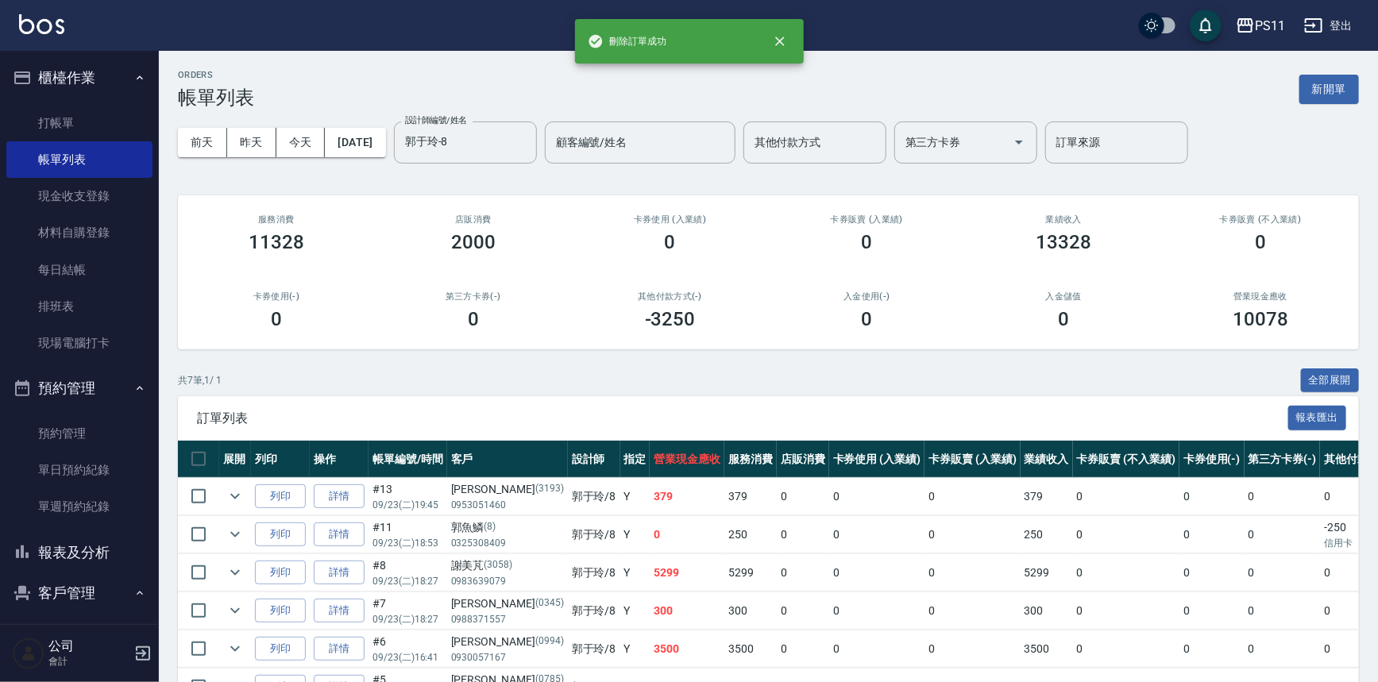
click at [80, 570] on button "報表及分析" at bounding box center [79, 552] width 146 height 41
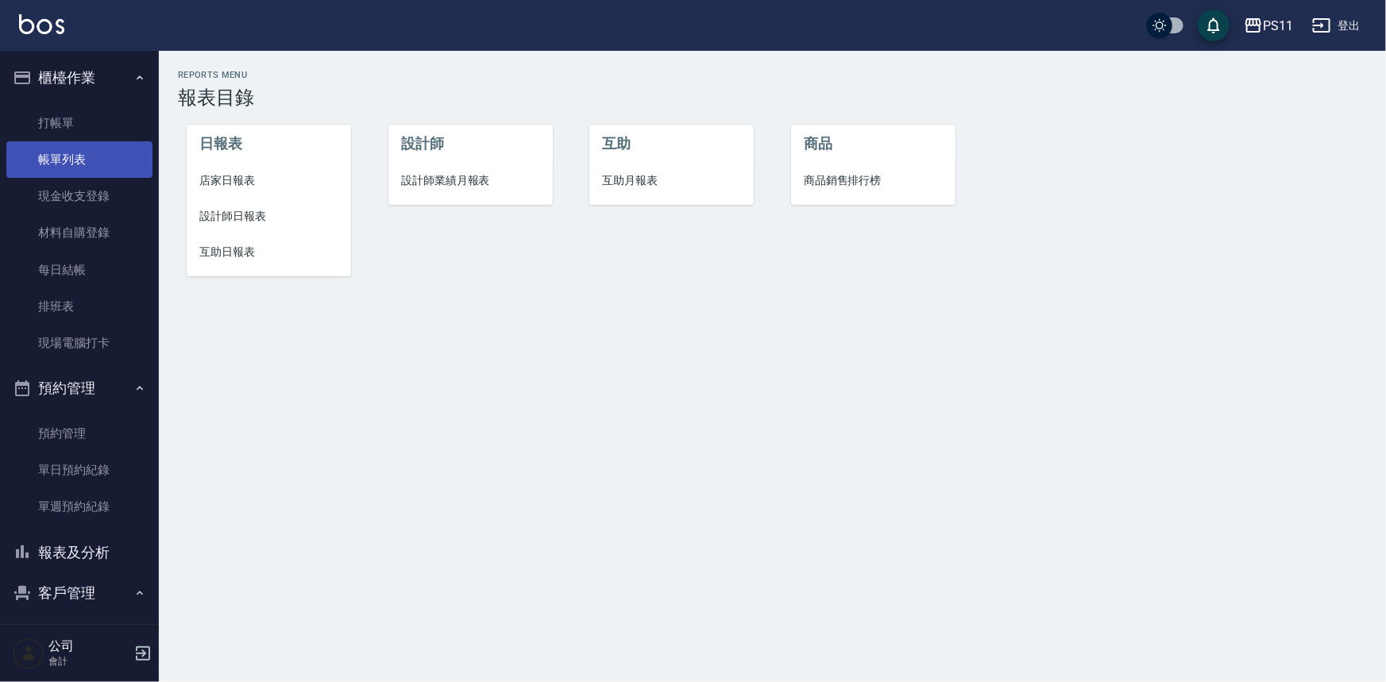
click at [87, 155] on link "帳單列表" at bounding box center [79, 159] width 146 height 37
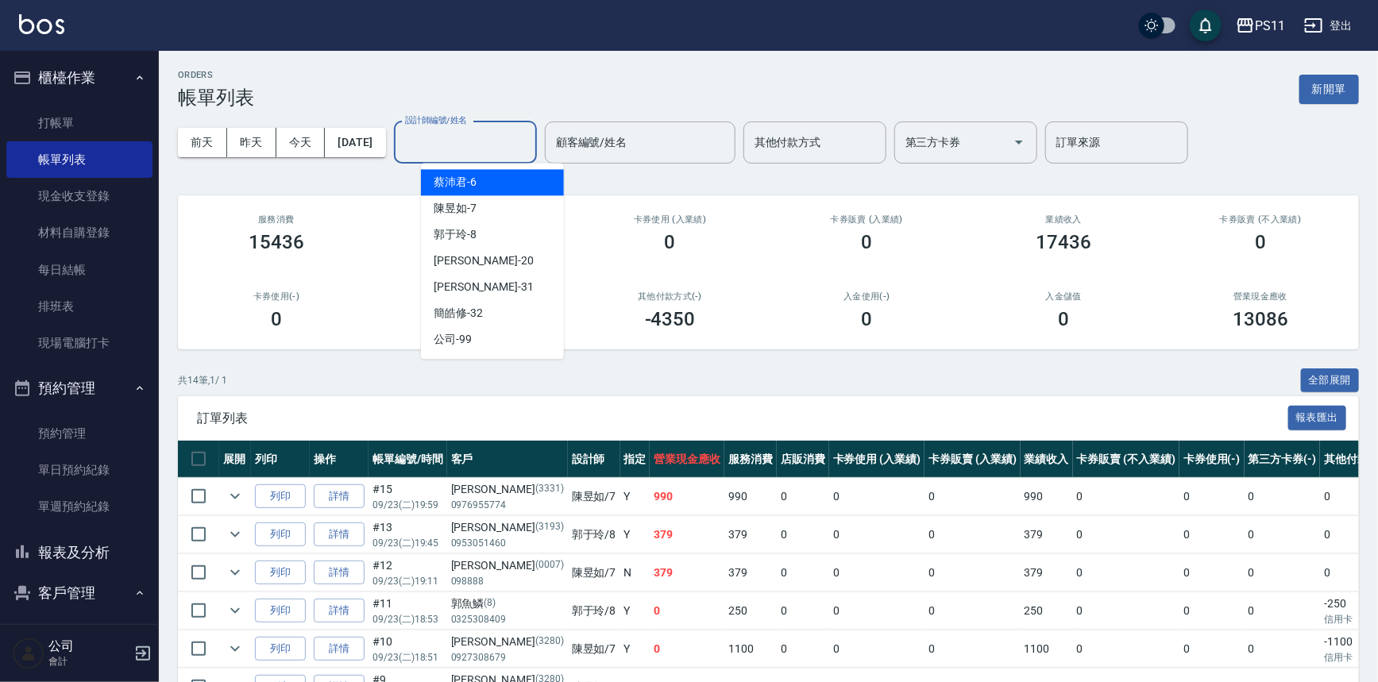
click at [499, 155] on input "設計師編號/姓名" at bounding box center [465, 143] width 129 height 28
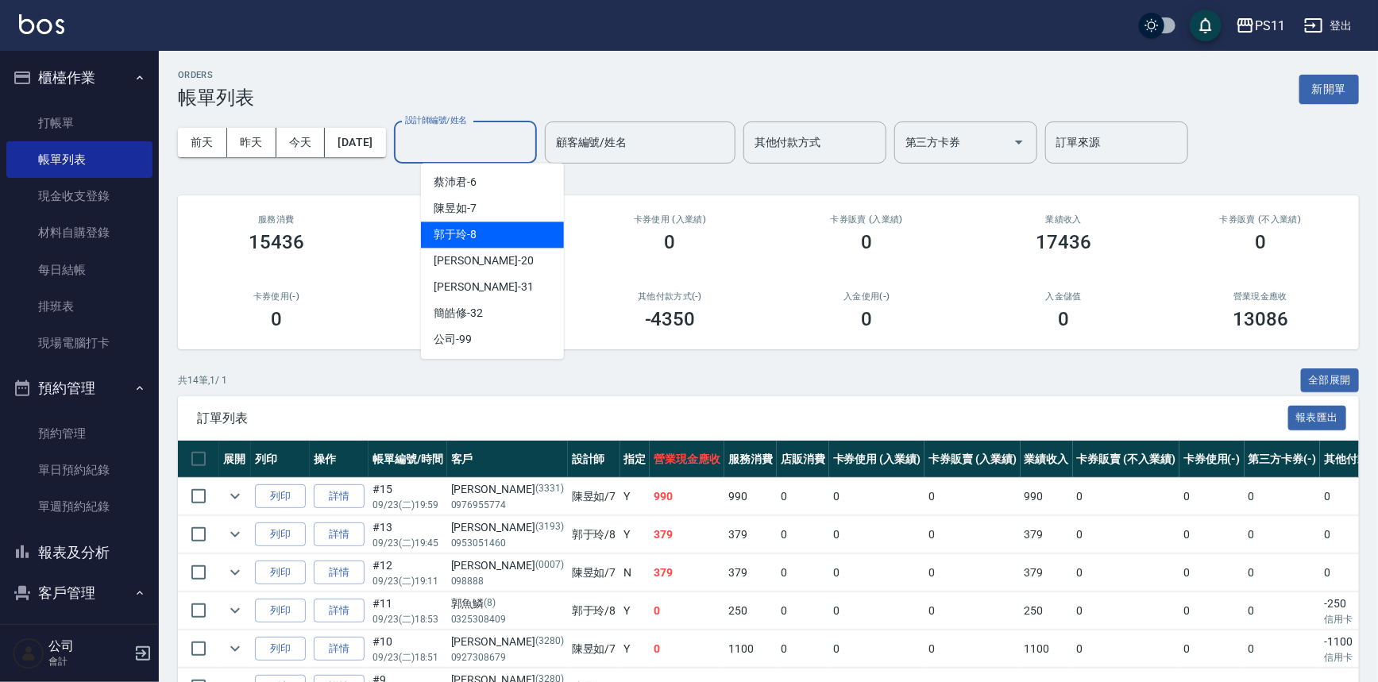
click at [505, 230] on div "郭于玲 -8" at bounding box center [492, 235] width 143 height 26
type input "郭于玲-8"
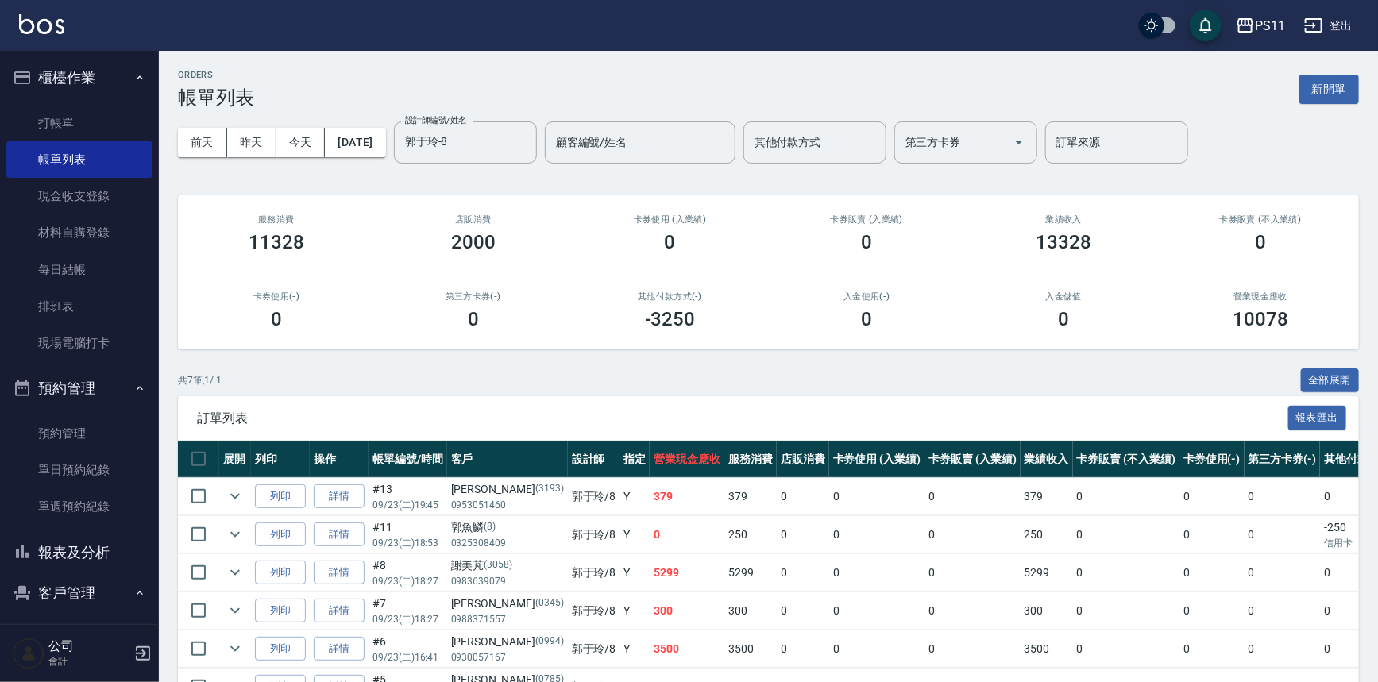
drag, startPoint x: 806, startPoint y: 636, endPoint x: 785, endPoint y: 532, distance: 106.0
click at [64, 557] on button "報表及分析" at bounding box center [79, 552] width 146 height 41
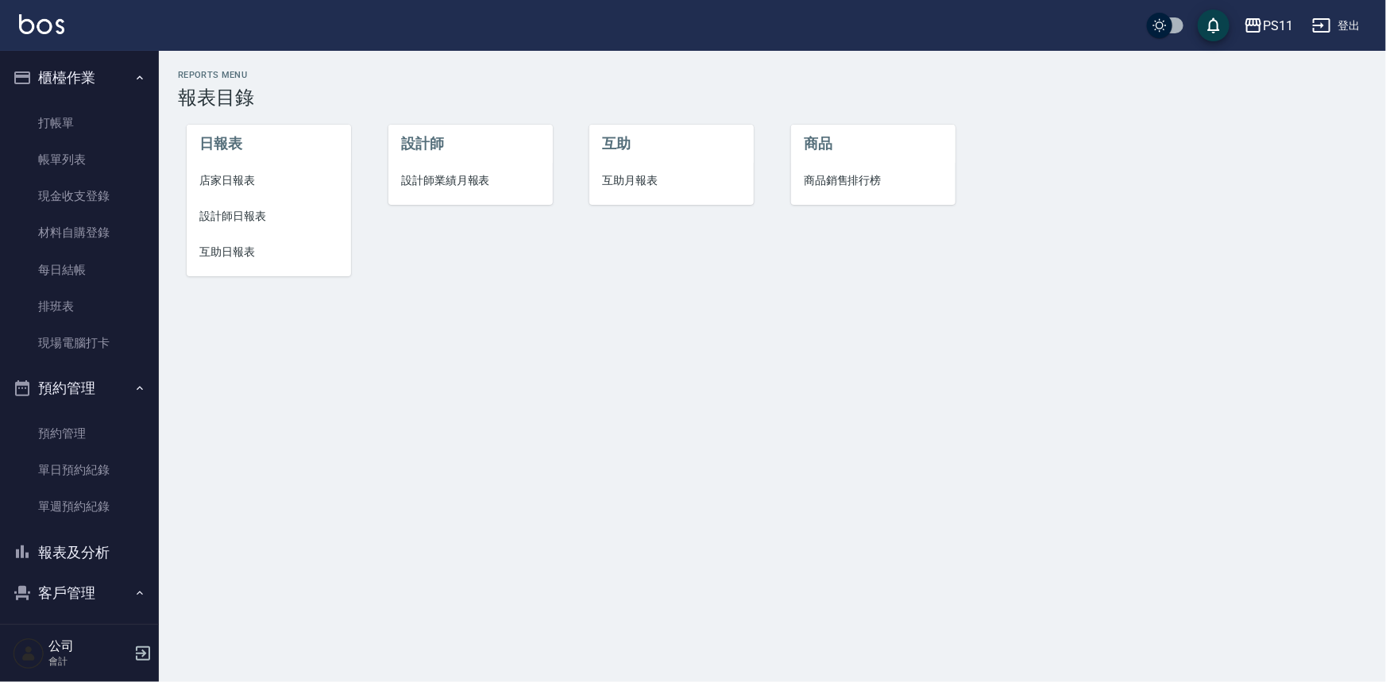
click at [233, 177] on span "店家日報表" at bounding box center [268, 180] width 139 height 17
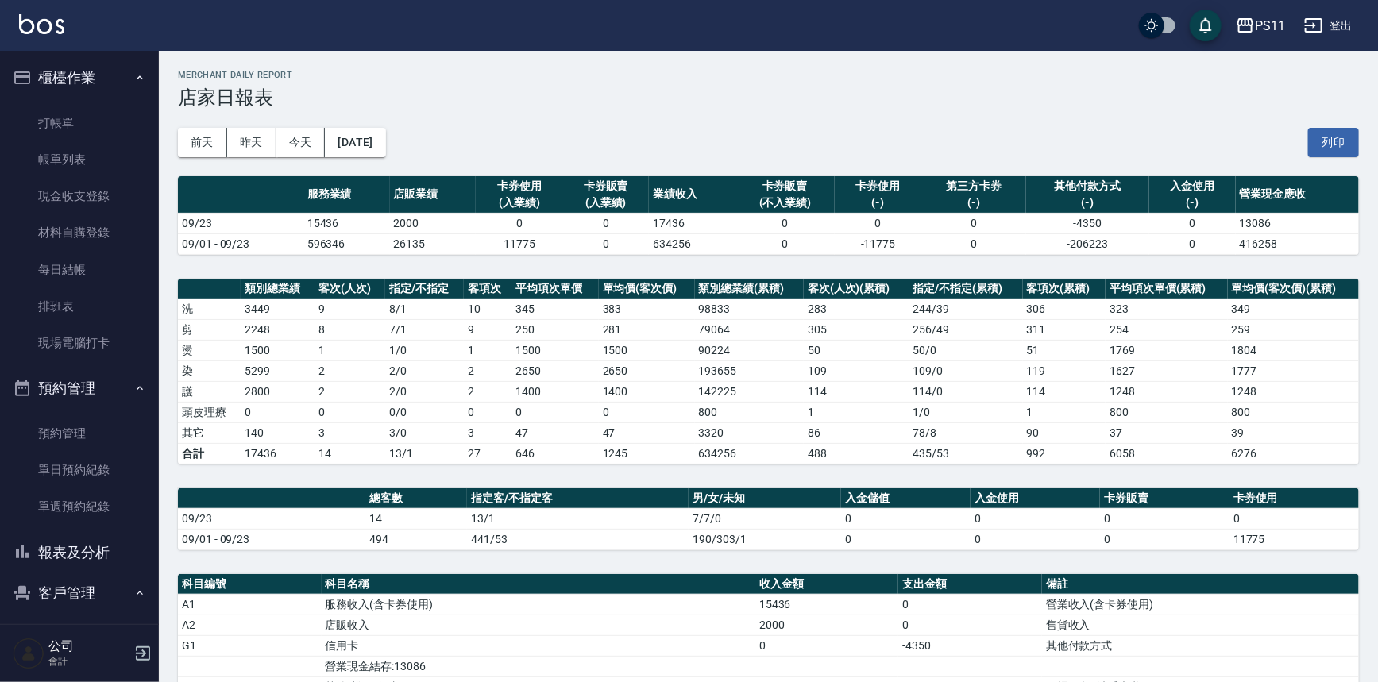
click at [644, 354] on td "1500" at bounding box center [647, 350] width 96 height 21
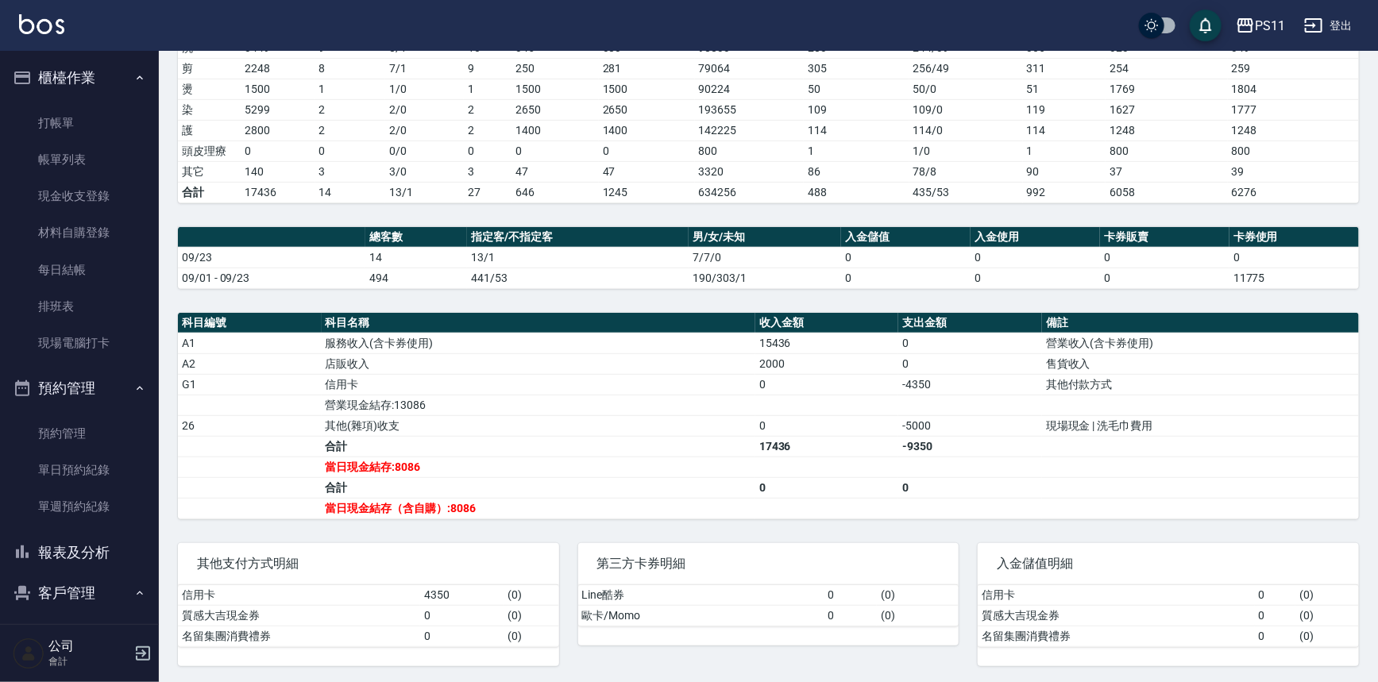
click at [100, 567] on button "報表及分析" at bounding box center [79, 552] width 146 height 41
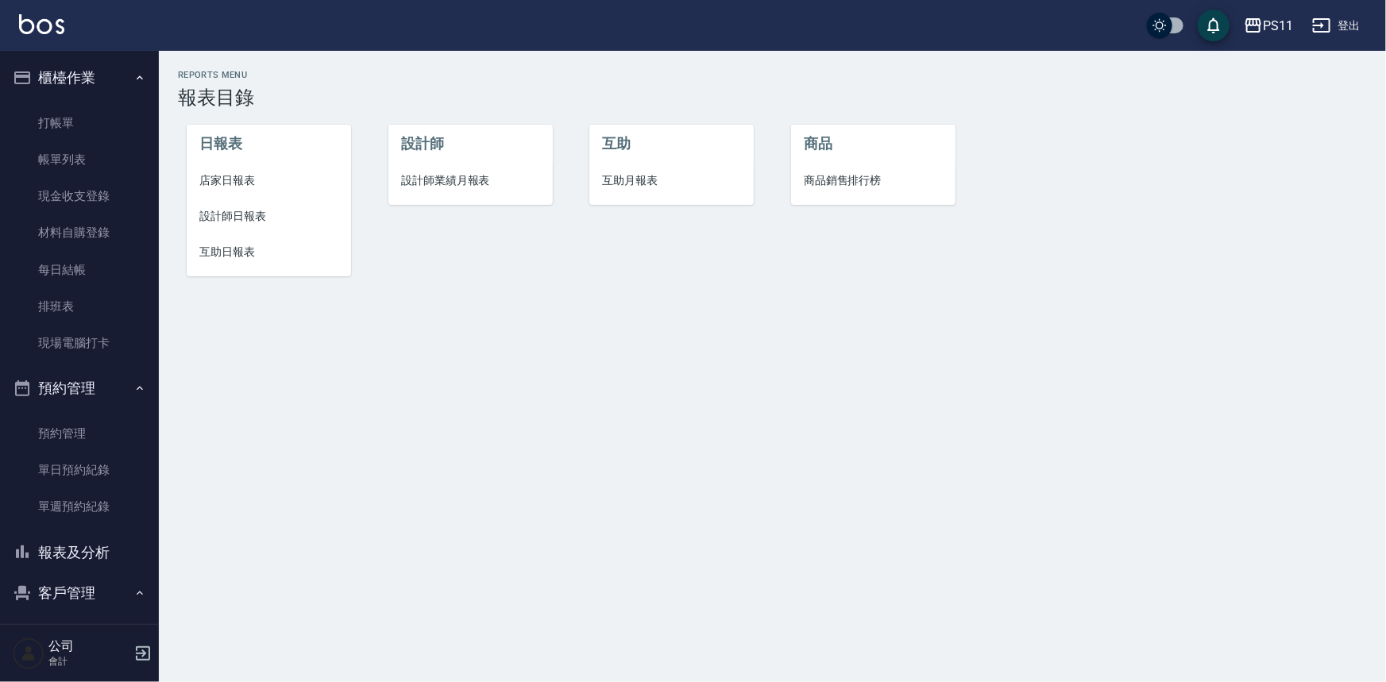
click at [233, 222] on span "設計師日報表" at bounding box center [268, 216] width 139 height 17
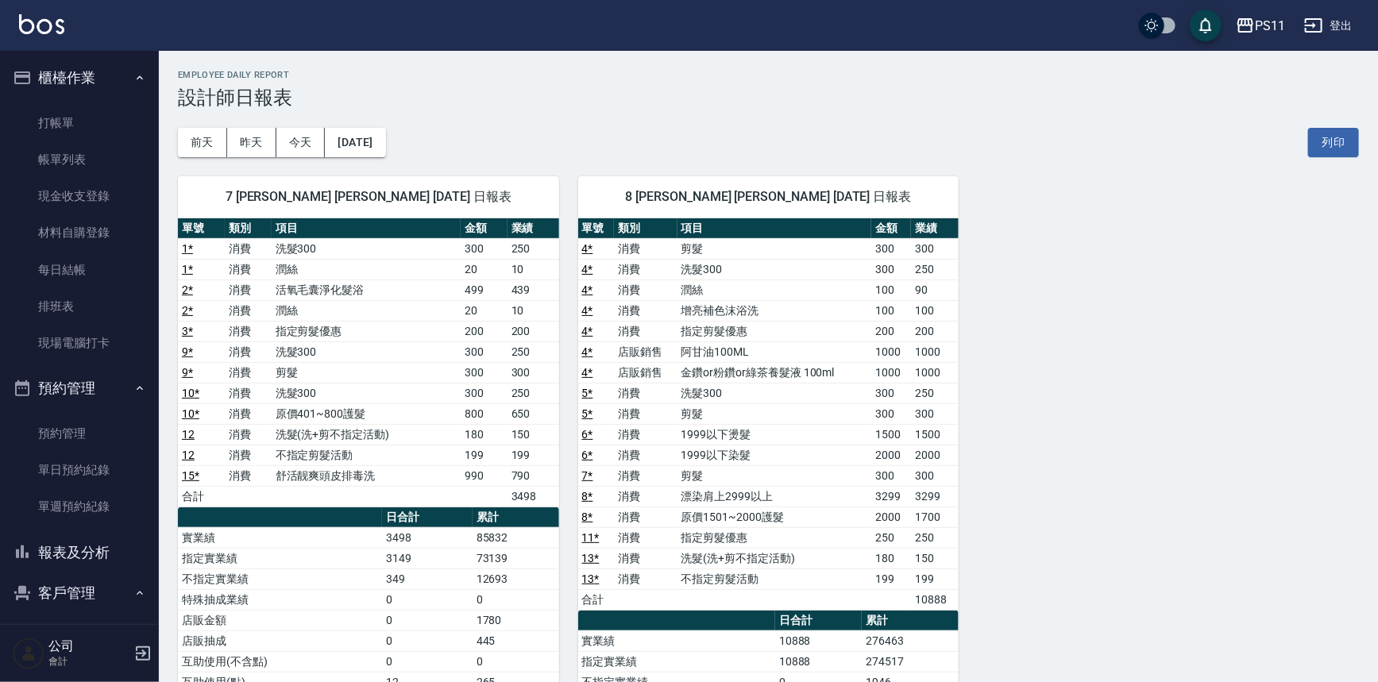
click at [1215, 466] on div "7 [PERSON_NAME] [PERSON_NAME] [DATE] 日報表 單號 類別 項目 金額 業績 1 * 消費 洗髮300 300 250 1 …" at bounding box center [759, 558] width 1200 height 803
click at [92, 561] on button "報表及分析" at bounding box center [79, 552] width 146 height 41
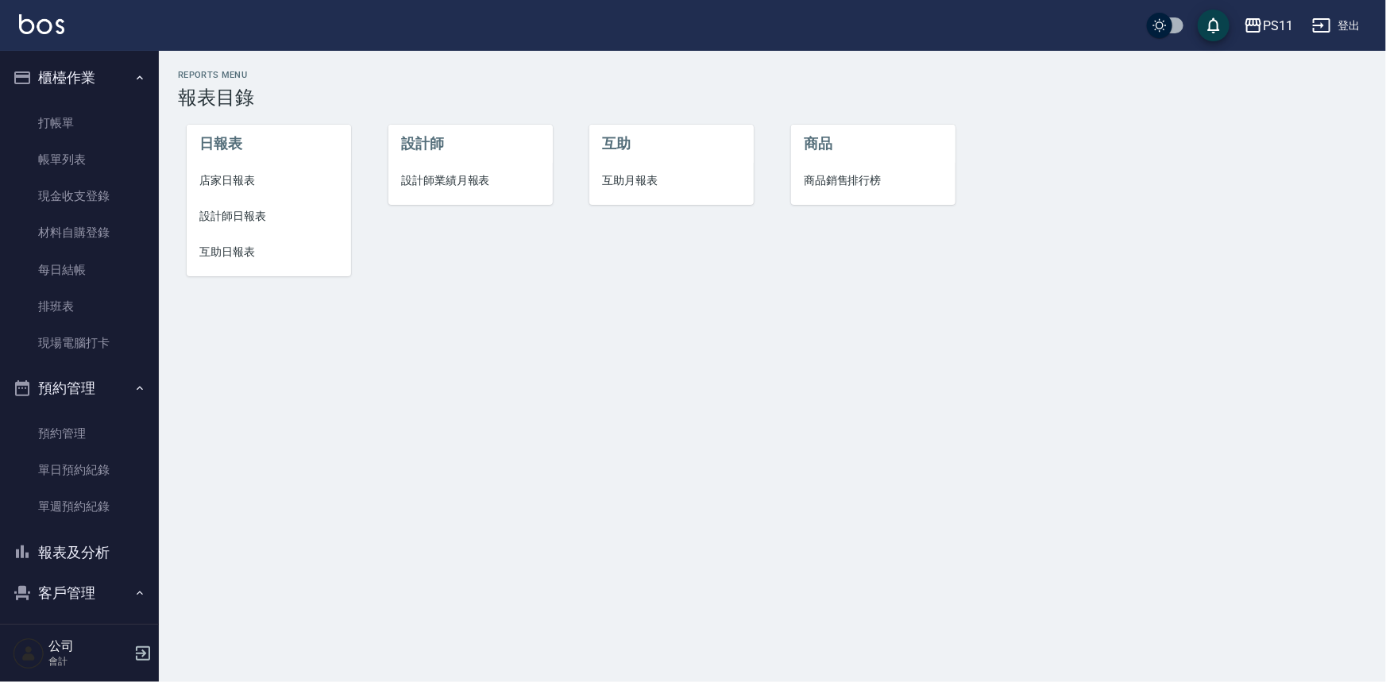
click at [214, 175] on span "店家日報表" at bounding box center [268, 180] width 139 height 17
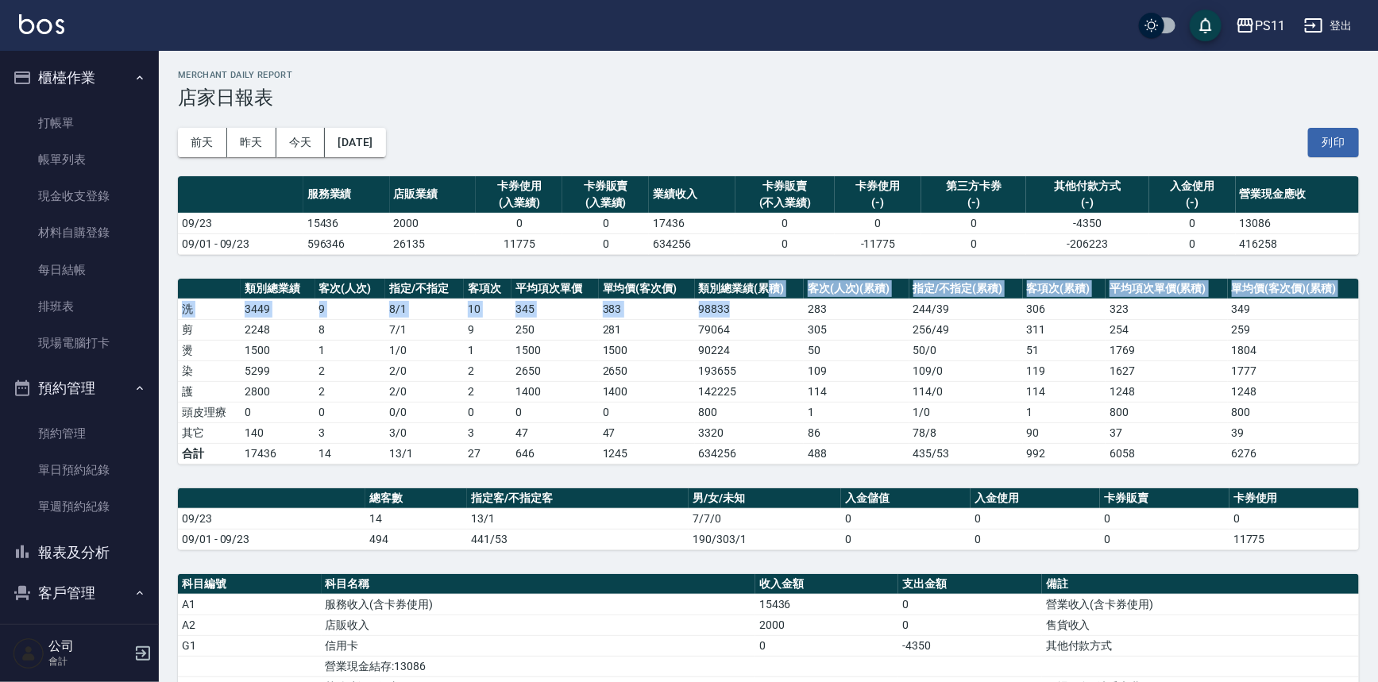
drag, startPoint x: 742, startPoint y: 312, endPoint x: 742, endPoint y: 295, distance: 16.7
click at [742, 295] on th "類別總業績(累積)" at bounding box center [749, 289] width 109 height 21
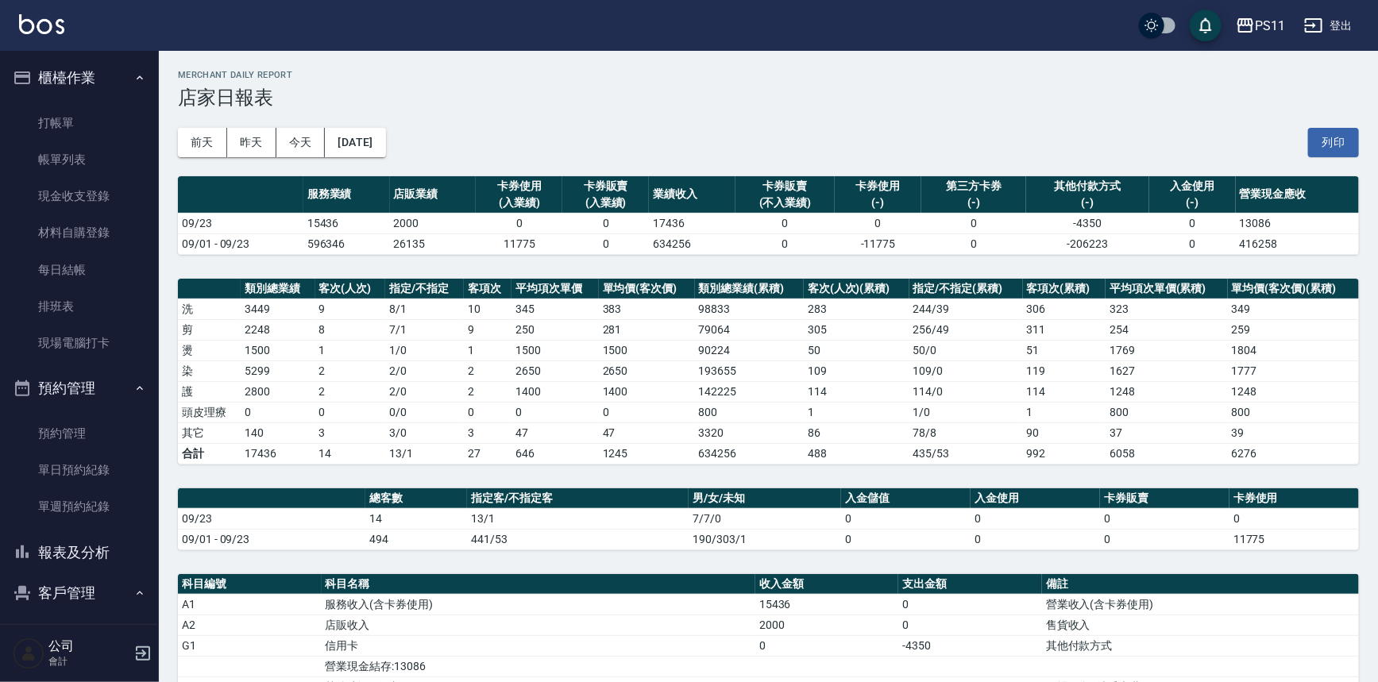
click at [721, 219] on td "17436" at bounding box center [692, 223] width 87 height 21
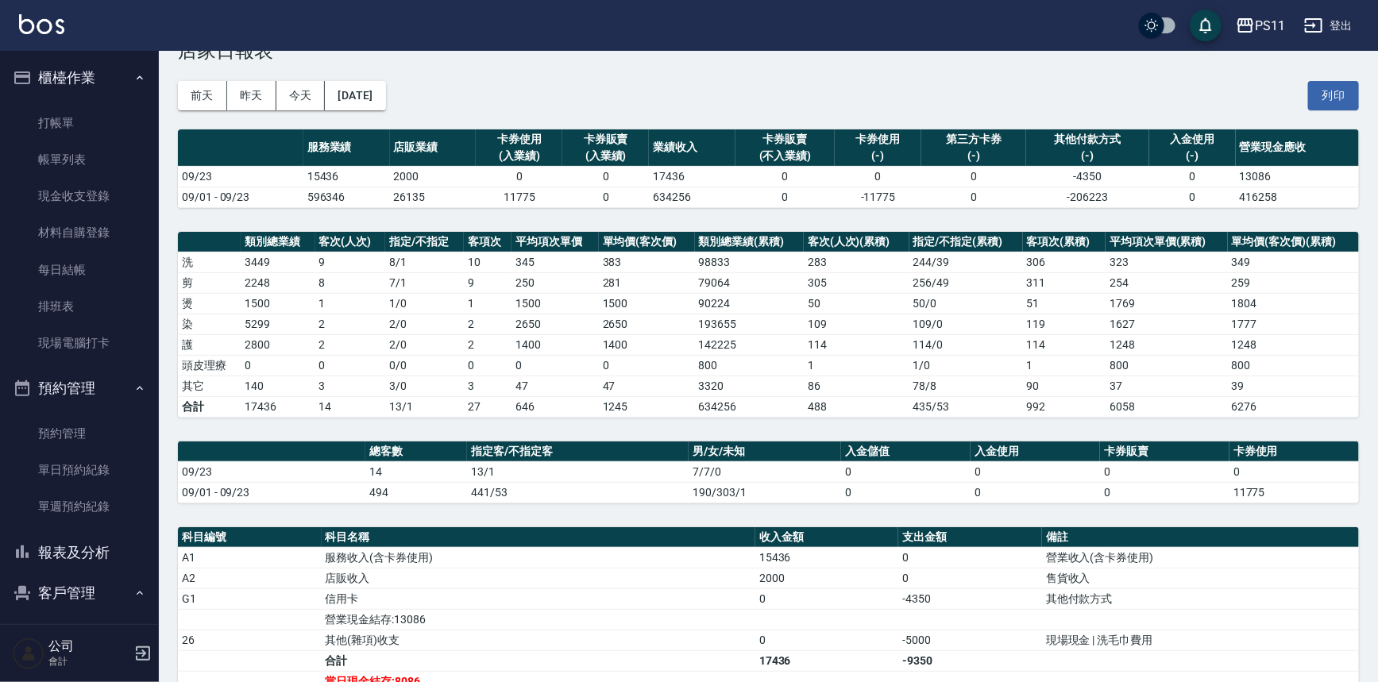
scroll to position [71, 0]
